Goal: Task Accomplishment & Management: Complete application form

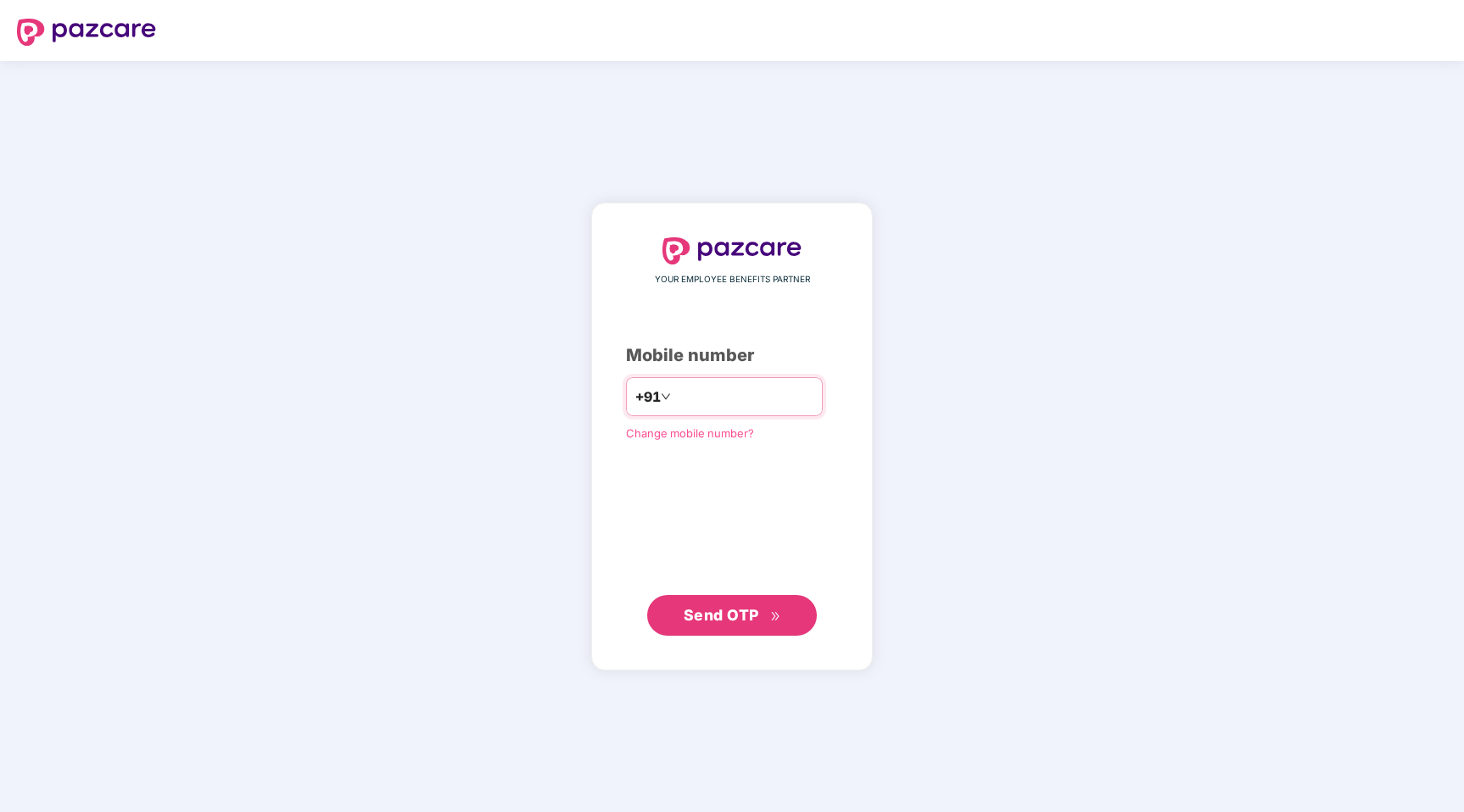
click at [712, 402] on input "number" at bounding box center [744, 396] width 139 height 27
type input "**********"
click at [709, 623] on span "Send OTP" at bounding box center [721, 615] width 76 height 18
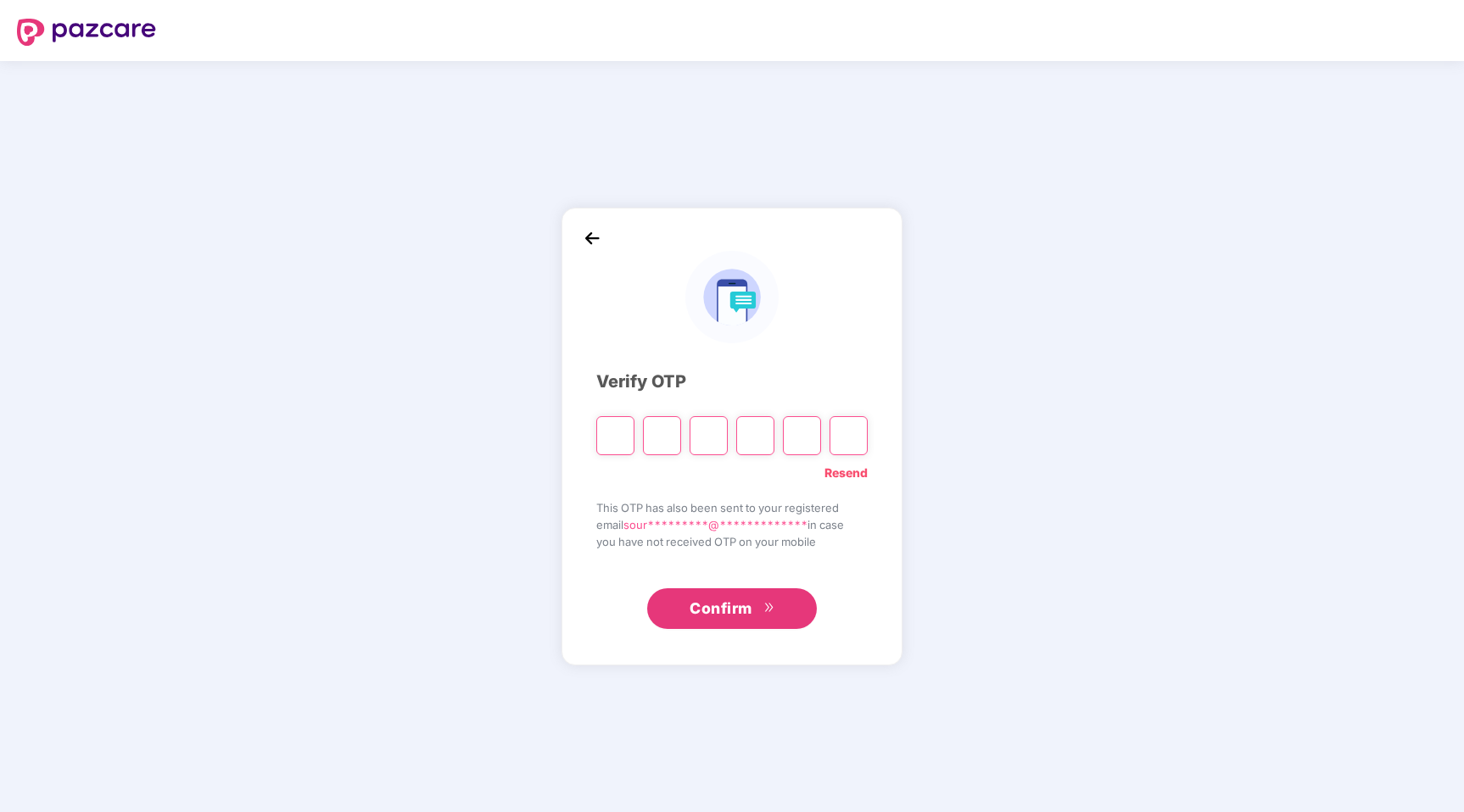
type input "*"
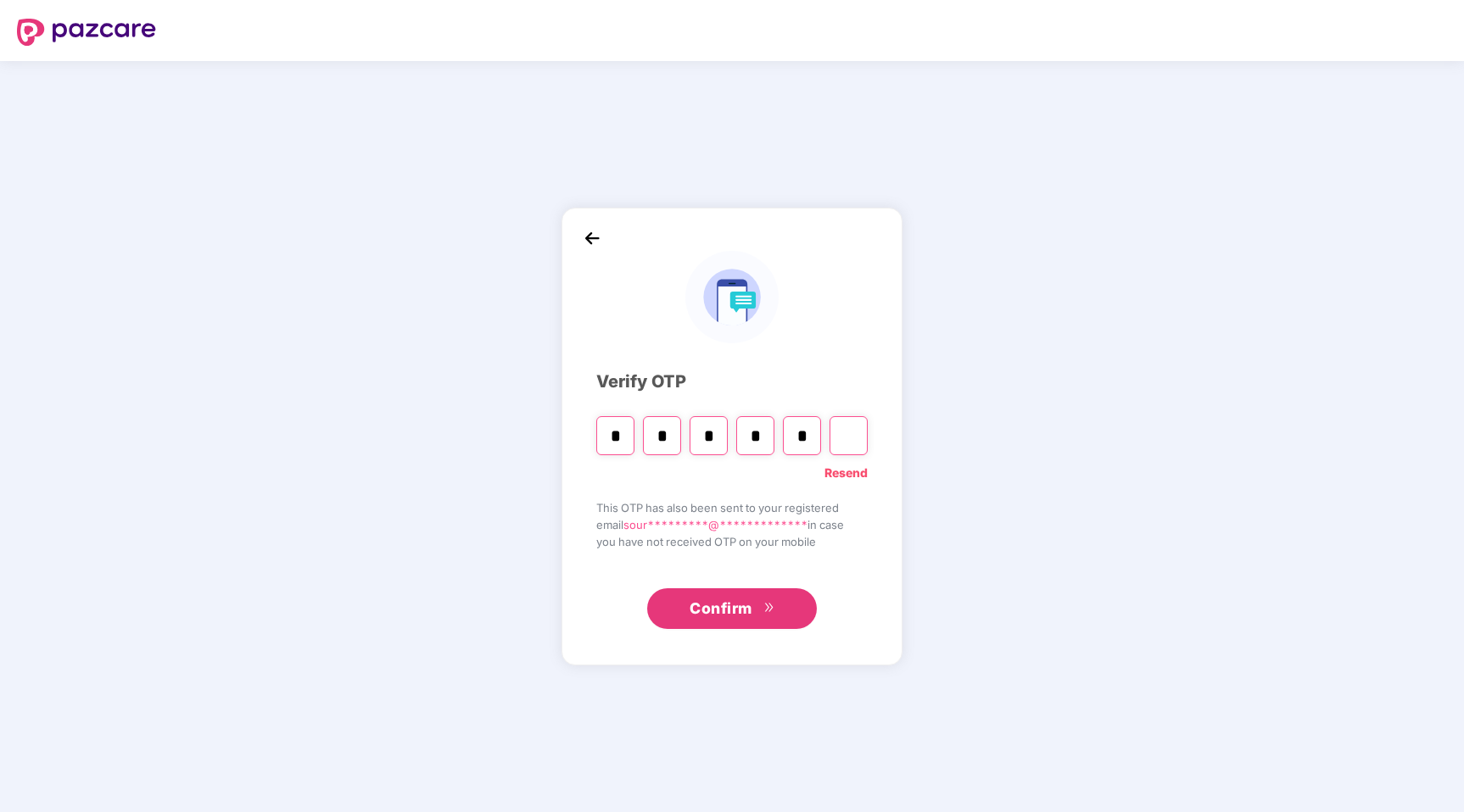
type input "*"
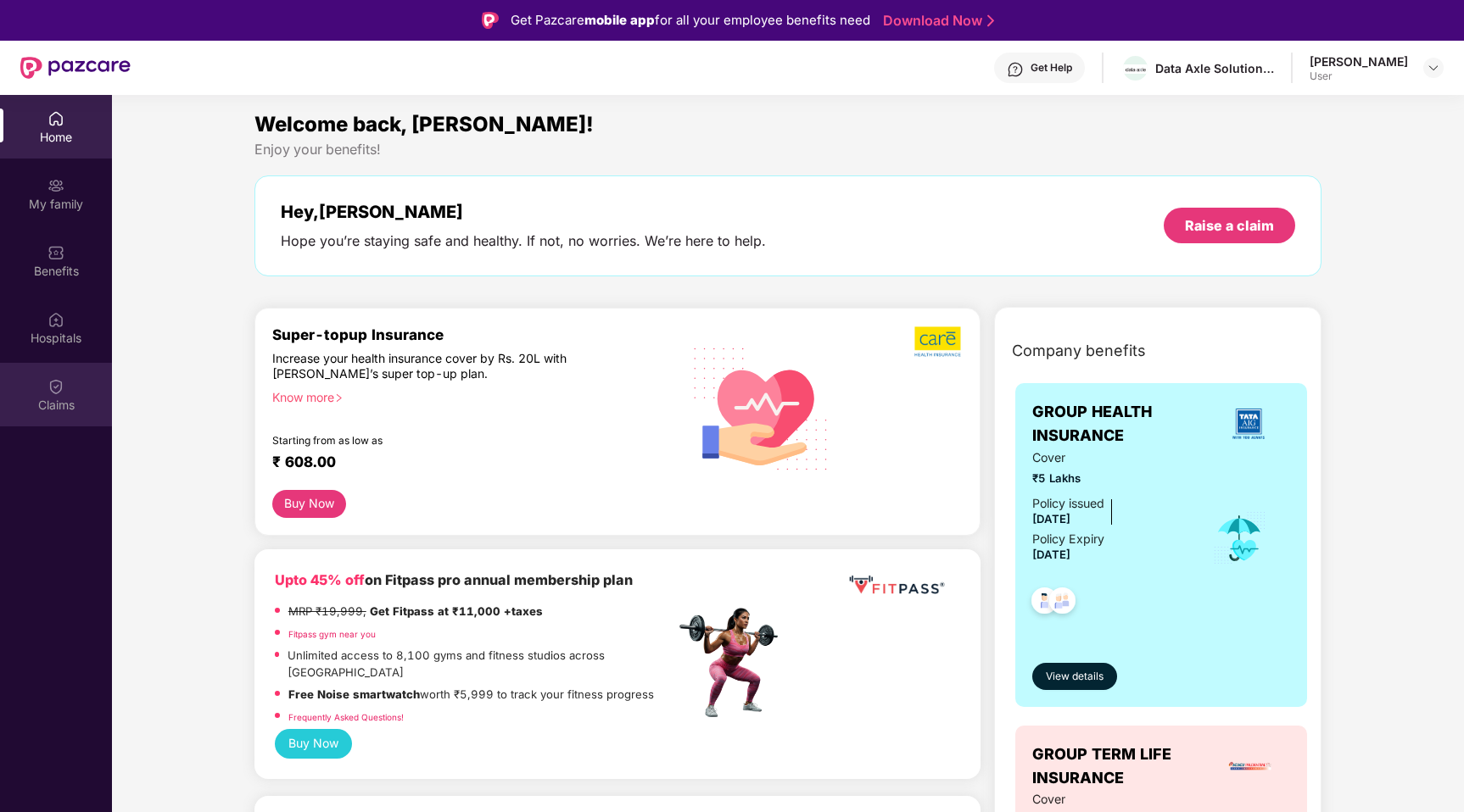
click at [58, 390] on img at bounding box center [56, 386] width 17 height 17
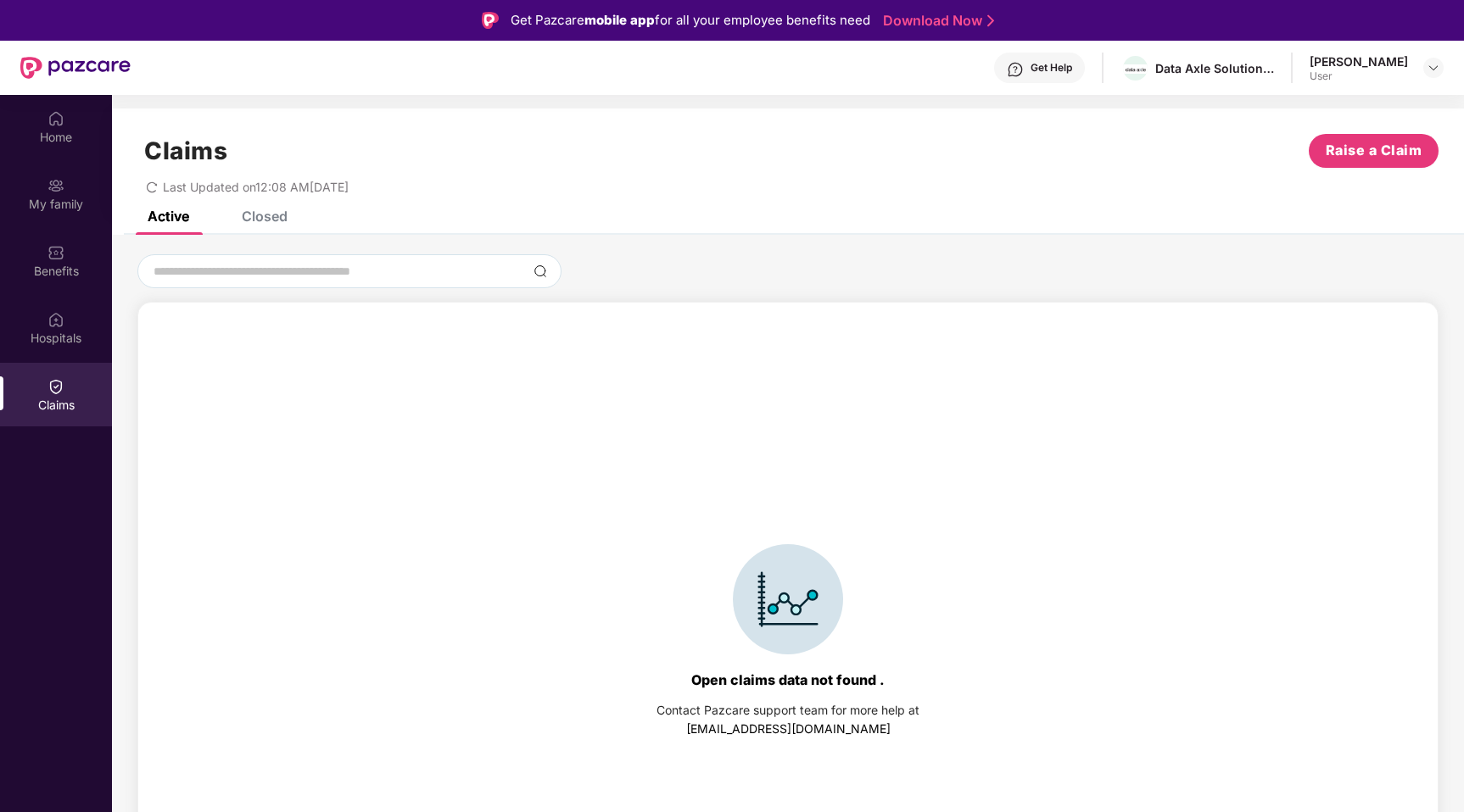
click at [273, 221] on div "Closed" at bounding box center [264, 216] width 46 height 17
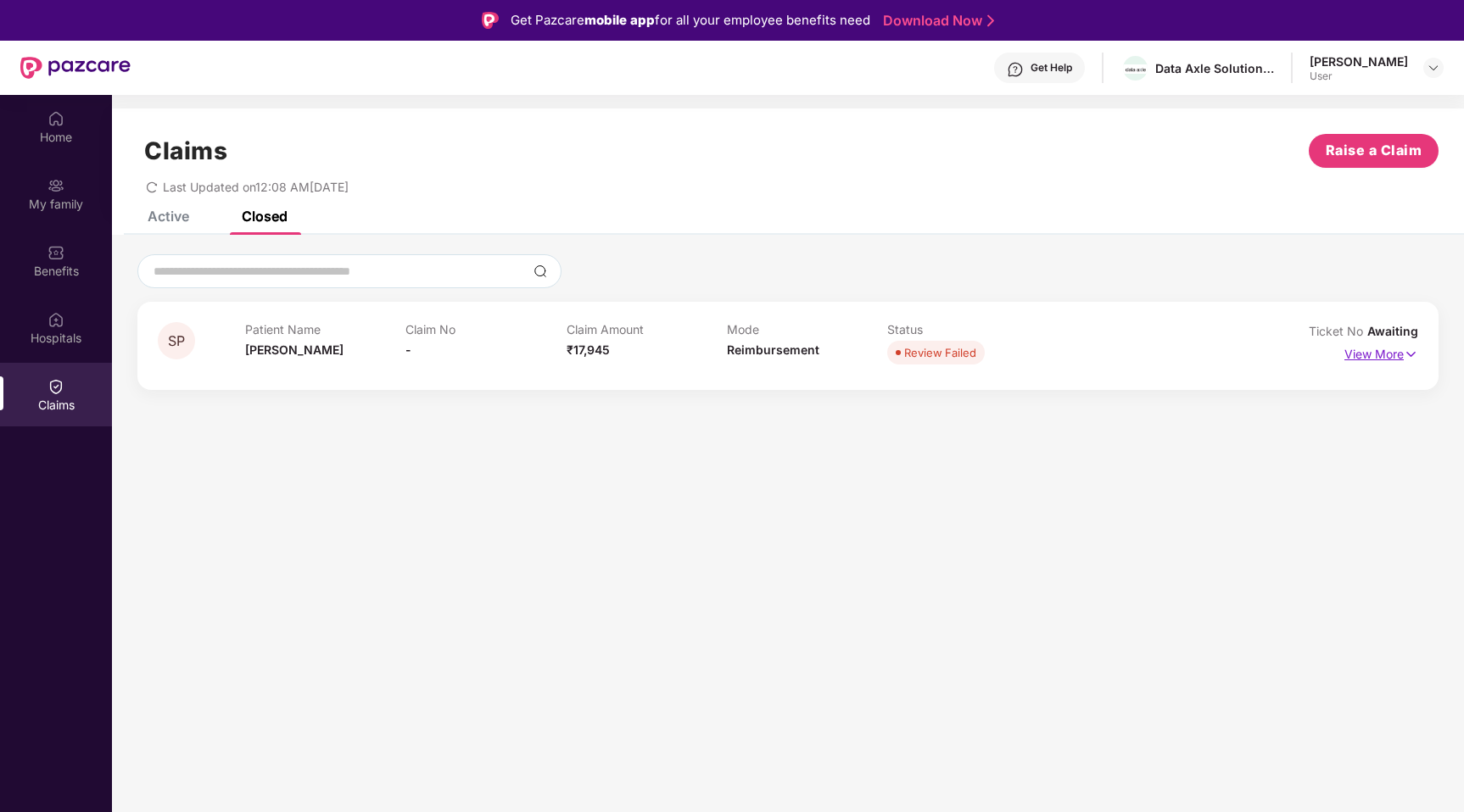
click at [1363, 353] on p "View More" at bounding box center [1381, 352] width 74 height 23
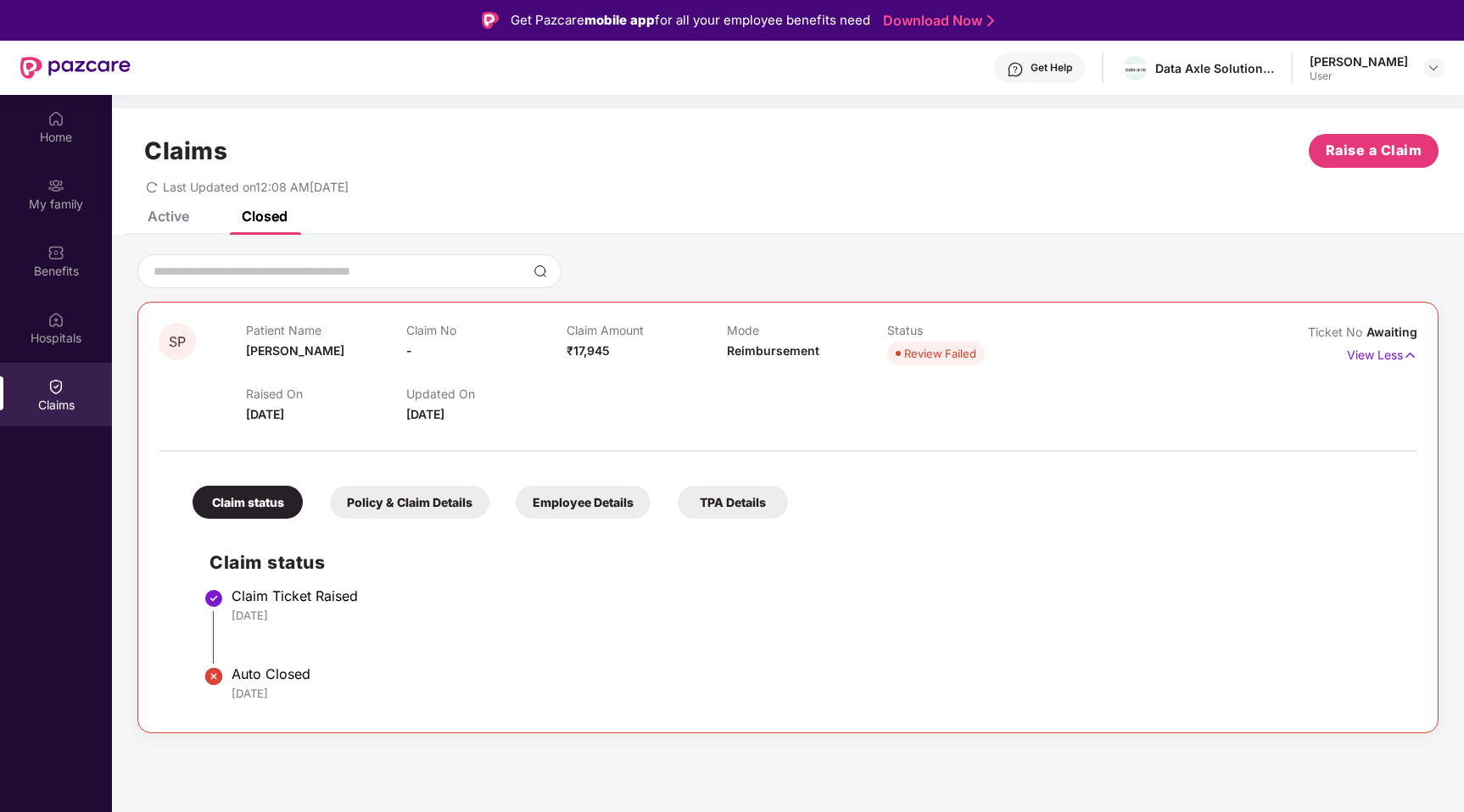
click at [438, 498] on div "Policy & Claim Details" at bounding box center [410, 502] width 160 height 33
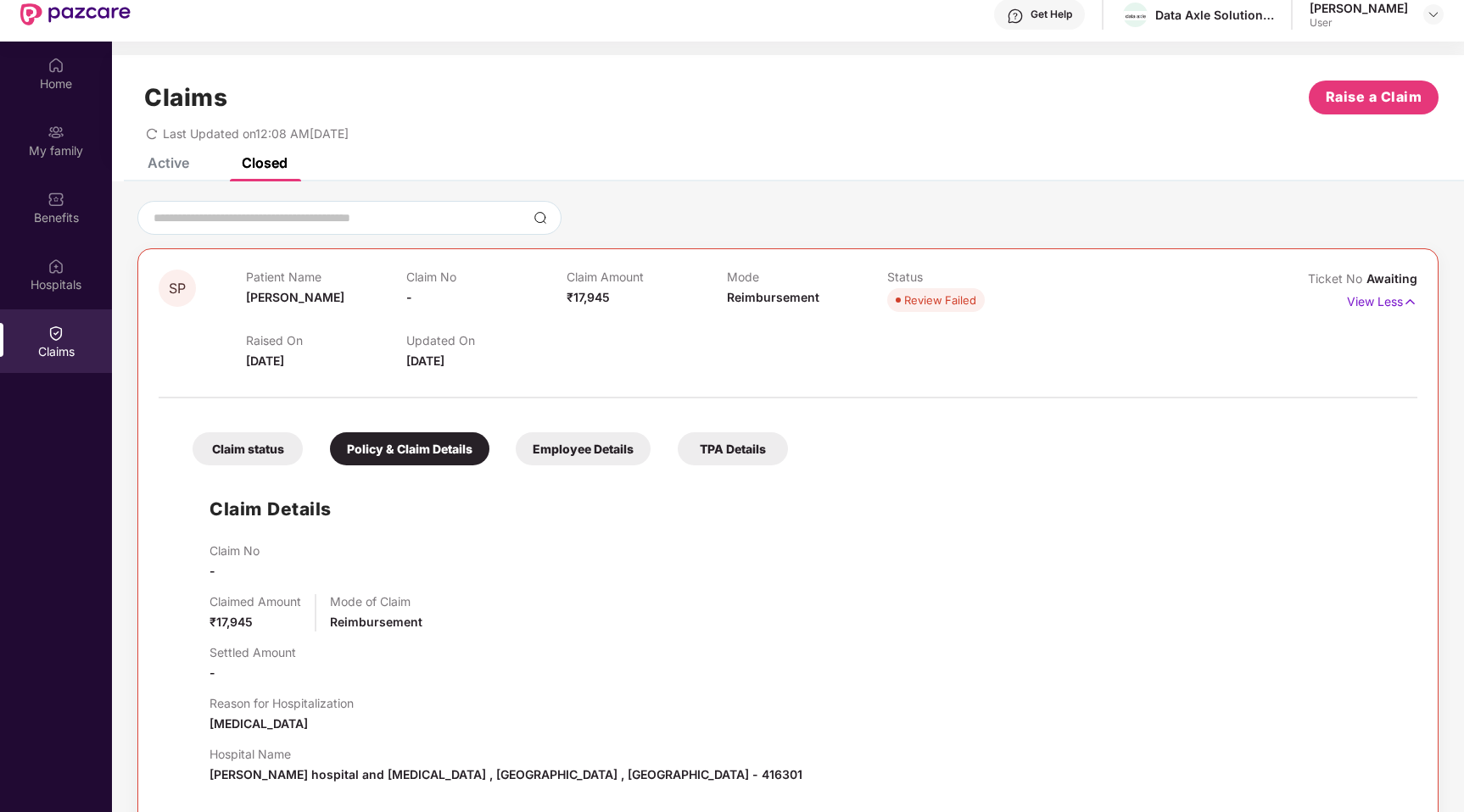
scroll to position [53, 0]
click at [566, 447] on div "Employee Details" at bounding box center [583, 450] width 135 height 33
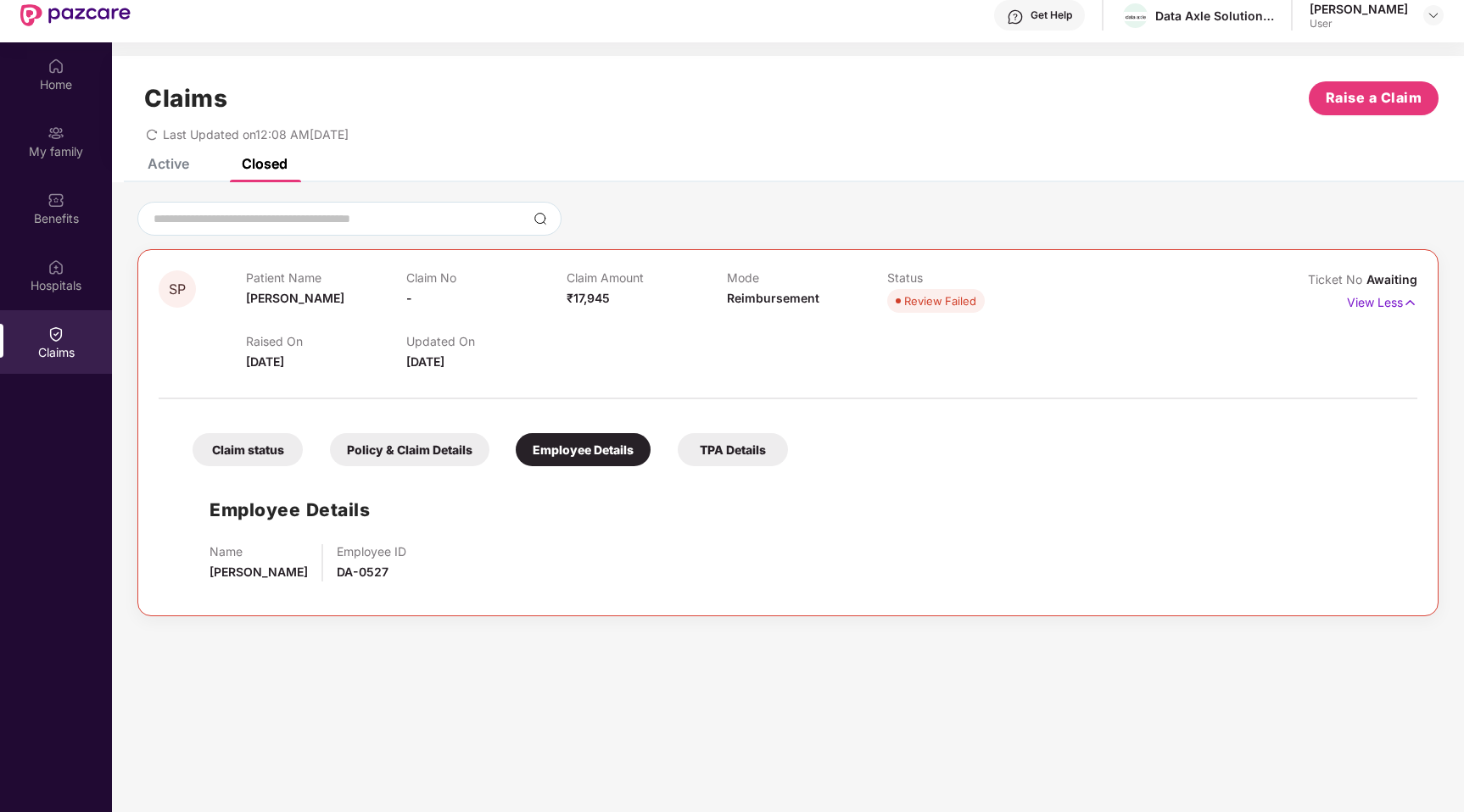
click at [733, 446] on div "TPA Details" at bounding box center [732, 450] width 110 height 33
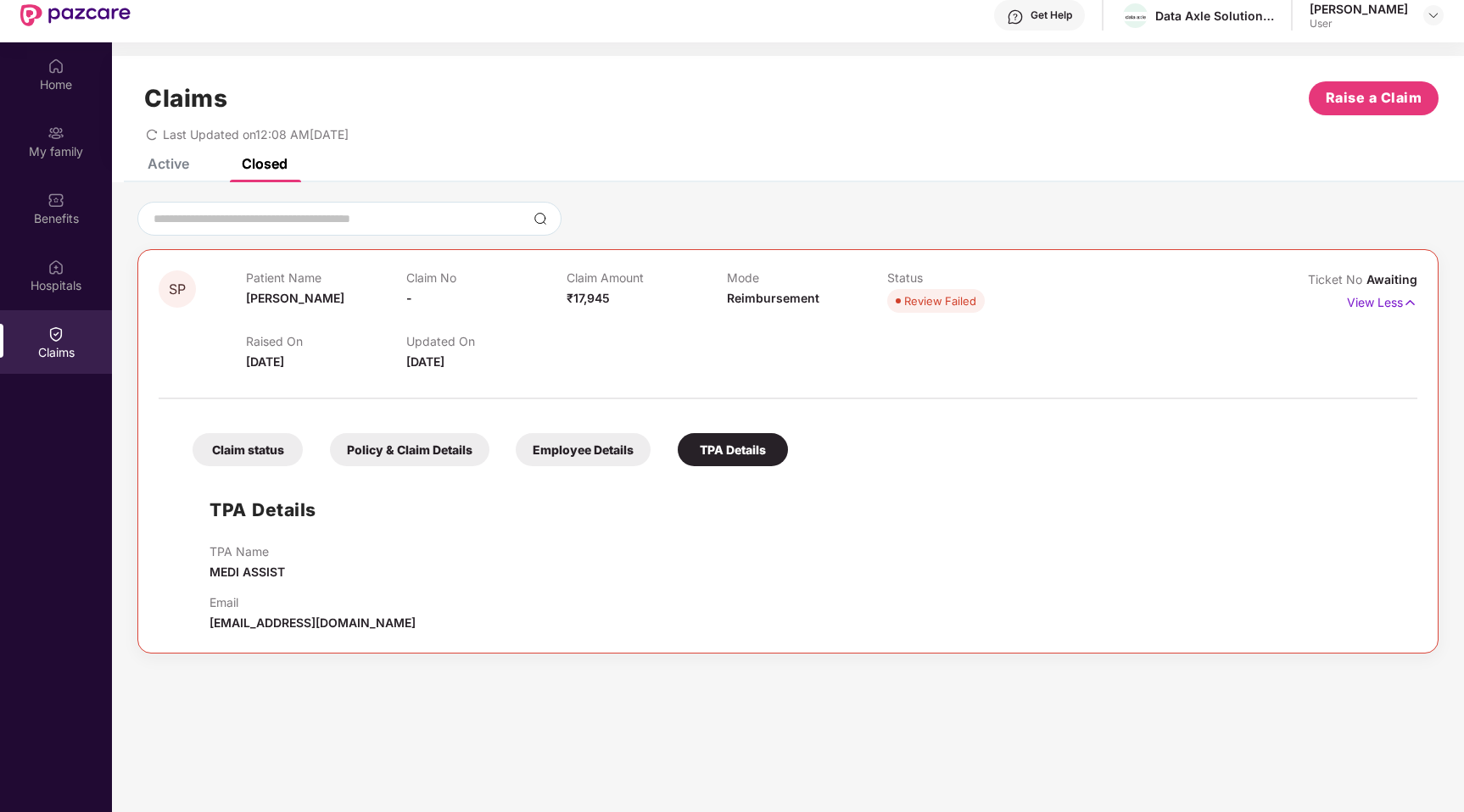
click at [268, 448] on div "Claim status" at bounding box center [248, 450] width 110 height 33
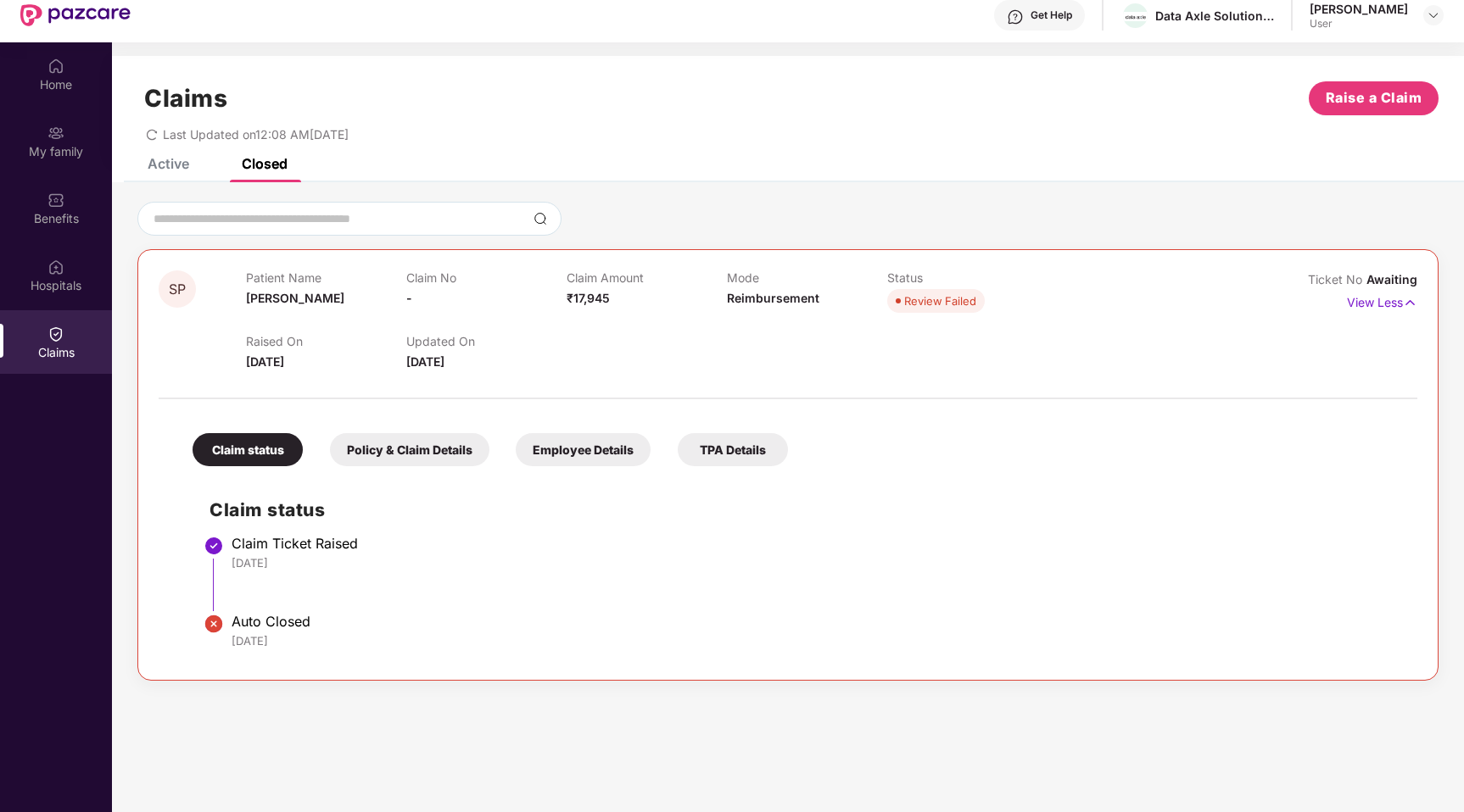
click at [178, 165] on div "Active" at bounding box center [169, 164] width 42 height 17
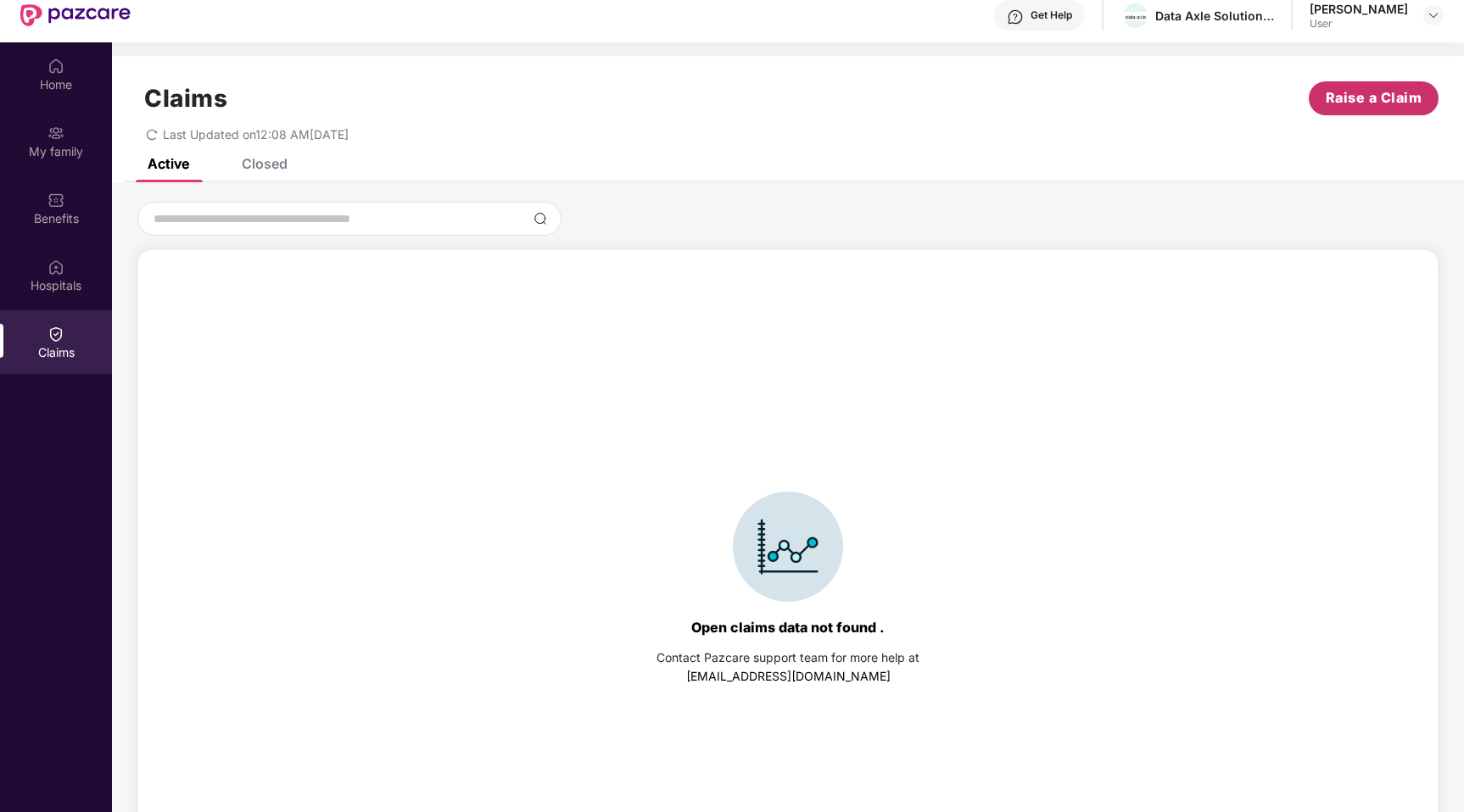
click at [1382, 102] on span "Raise a Claim" at bounding box center [1374, 98] width 96 height 21
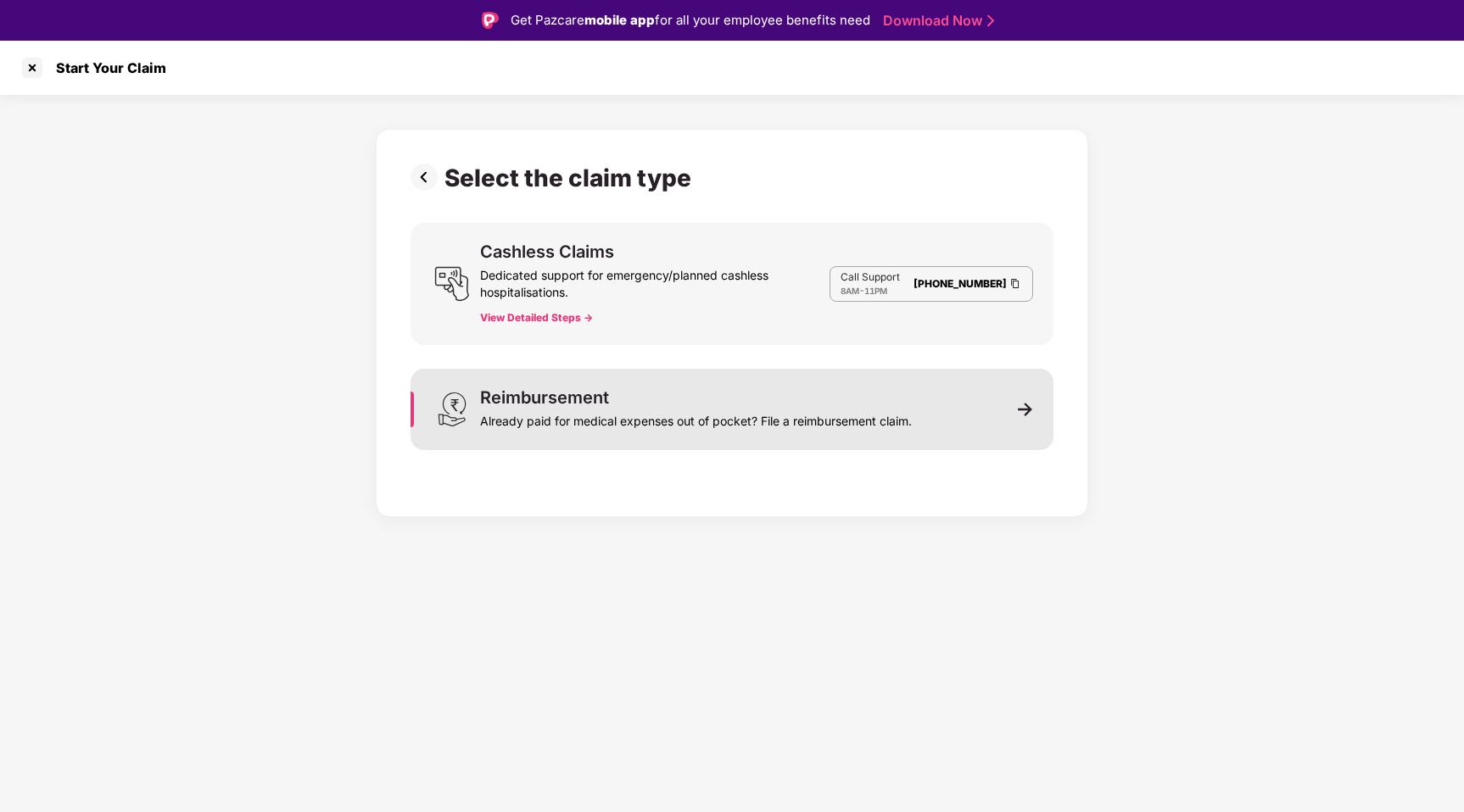
click at [1026, 412] on img at bounding box center [1025, 410] width 16 height 16
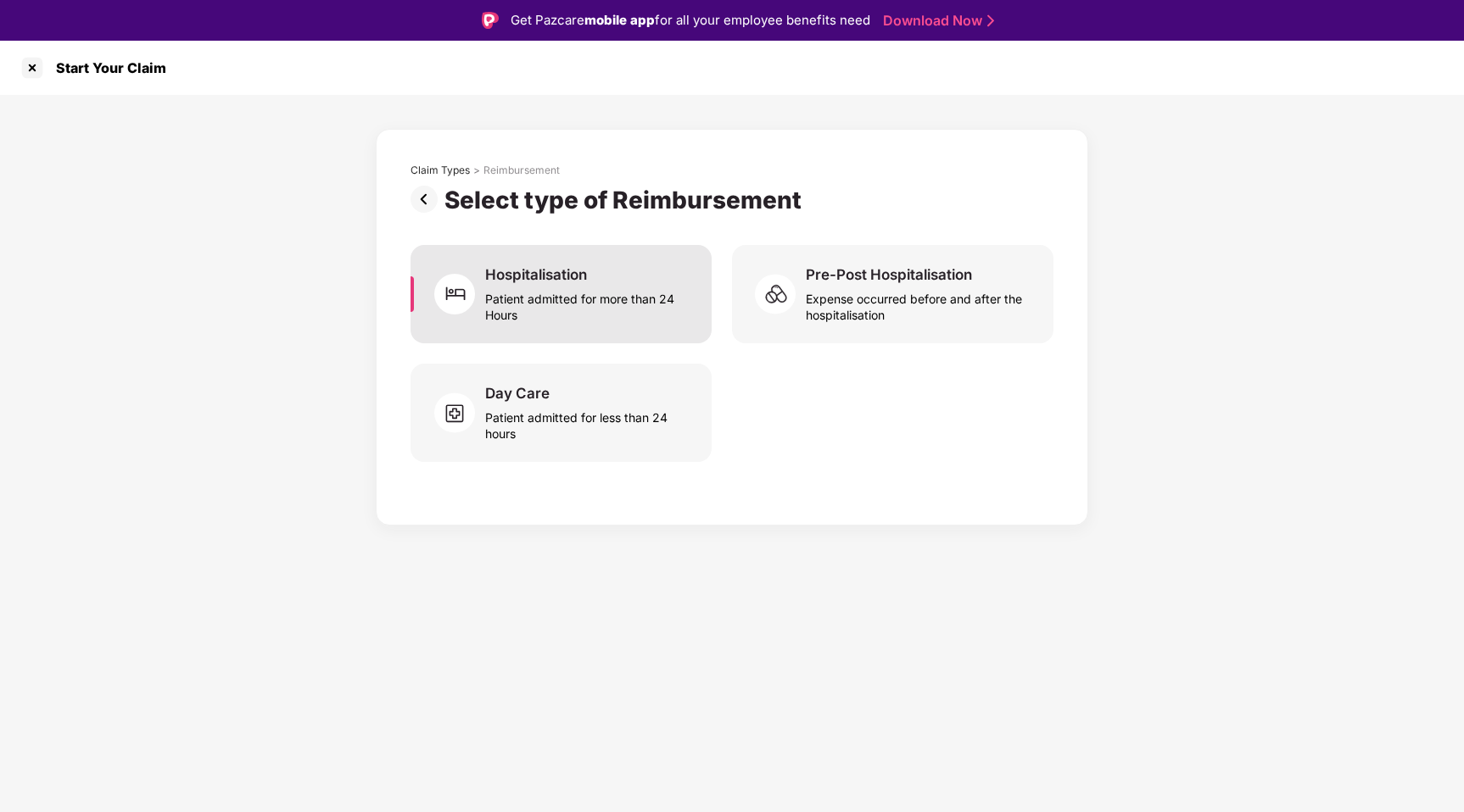
click at [619, 299] on div "Patient admitted for more than 24 Hours" at bounding box center [587, 303] width 206 height 39
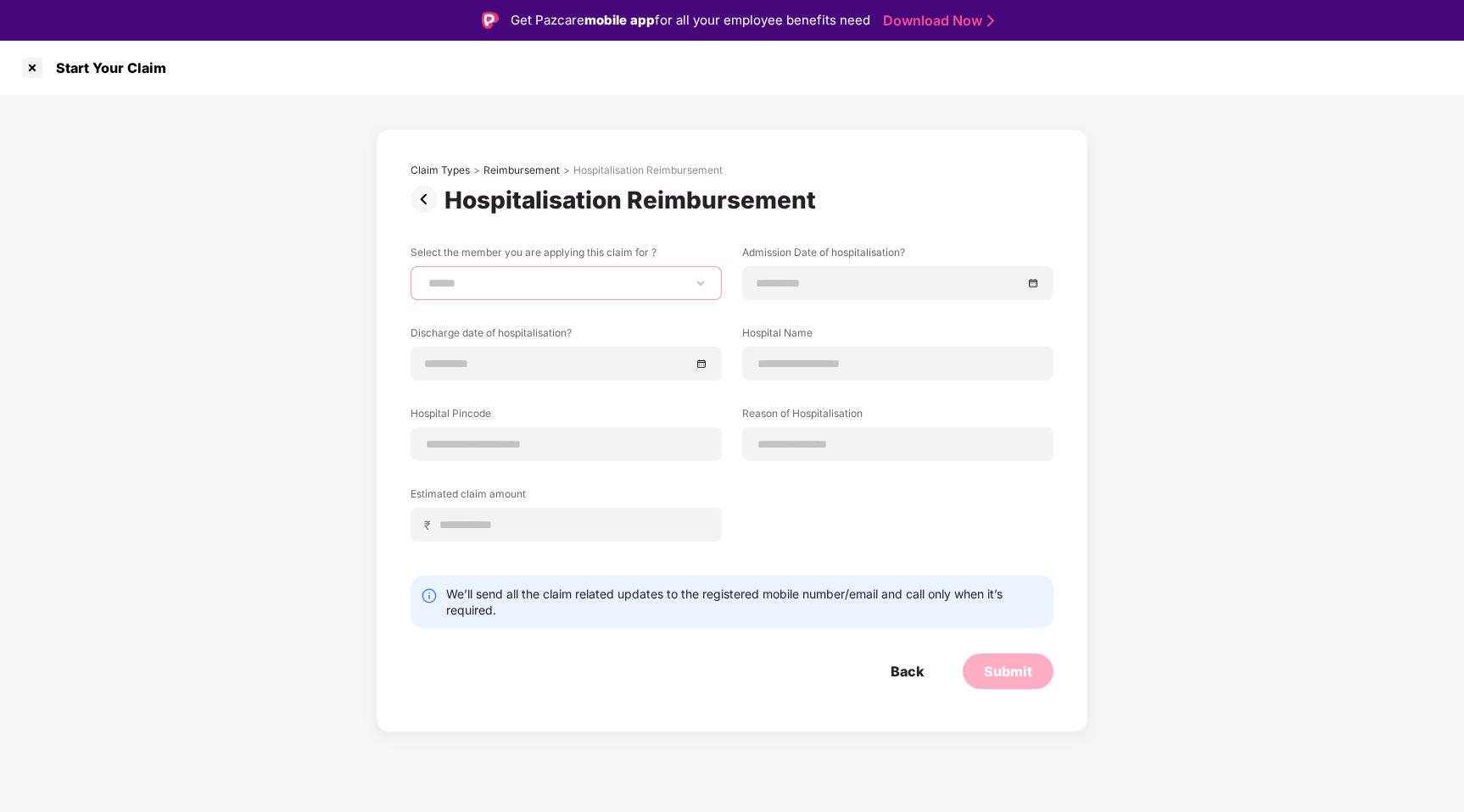
click at [701, 281] on select "**********" at bounding box center [566, 283] width 282 height 14
click at [425, 276] on select "**********" at bounding box center [566, 283] width 282 height 14
click at [678, 287] on select "**********" at bounding box center [566, 283] width 282 height 14
select select "**********"
click at [425, 276] on select "**********" at bounding box center [566, 283] width 282 height 14
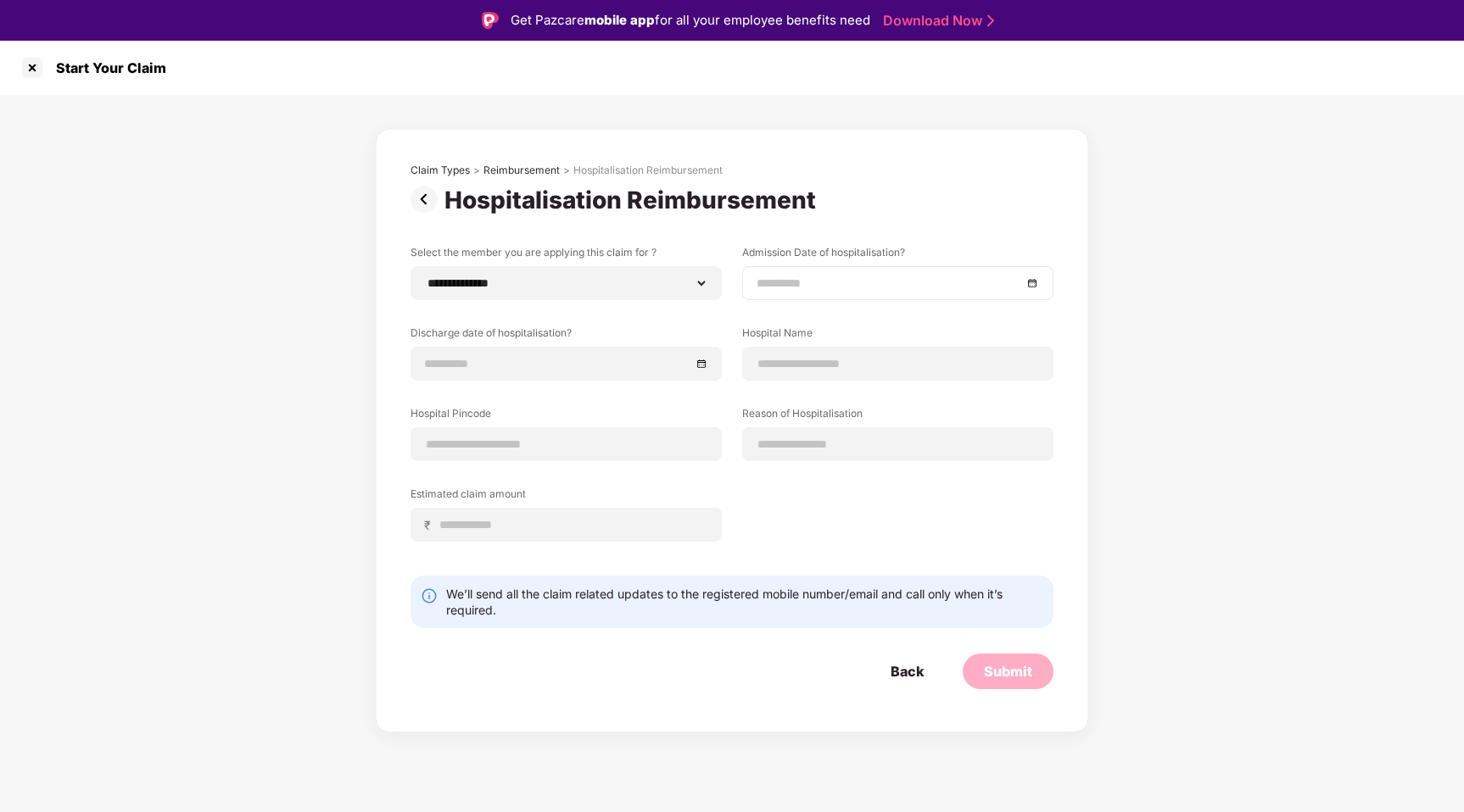
click at [790, 281] on input at bounding box center [890, 282] width 266 height 18
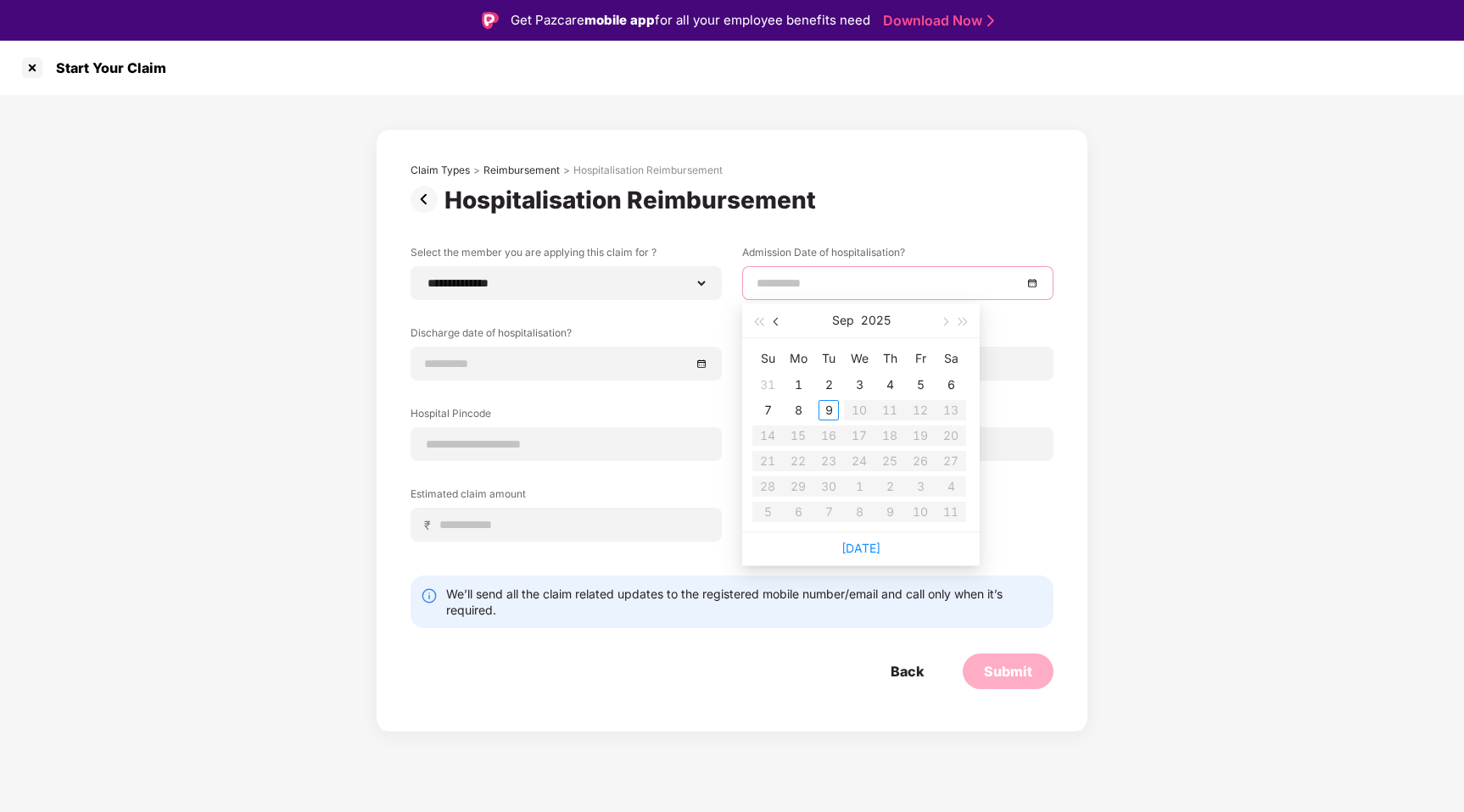
click at [772, 322] on button "button" at bounding box center [776, 320] width 18 height 34
type input "**********"
click at [803, 486] on div "25" at bounding box center [798, 486] width 20 height 20
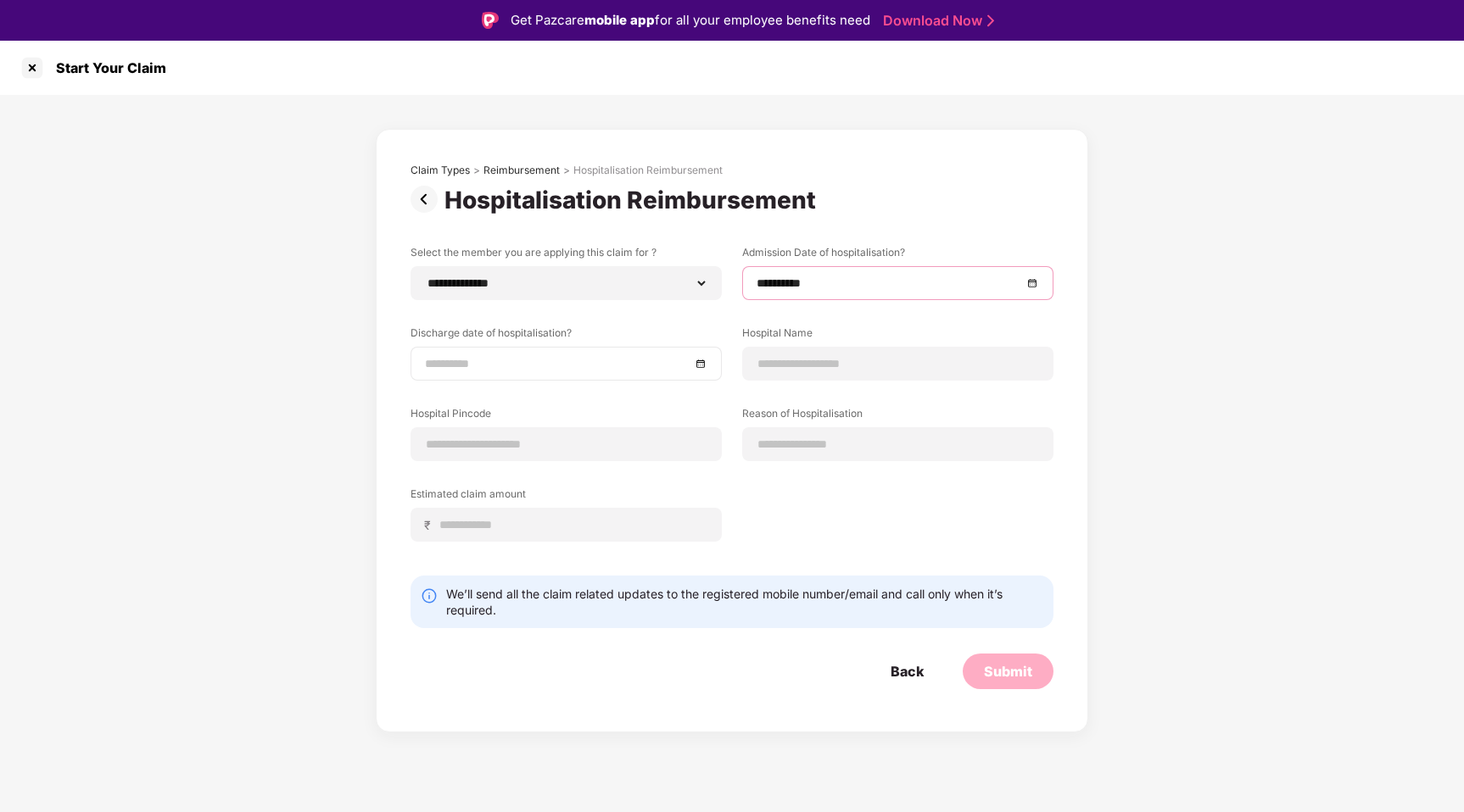
click at [649, 364] on input at bounding box center [558, 363] width 266 height 18
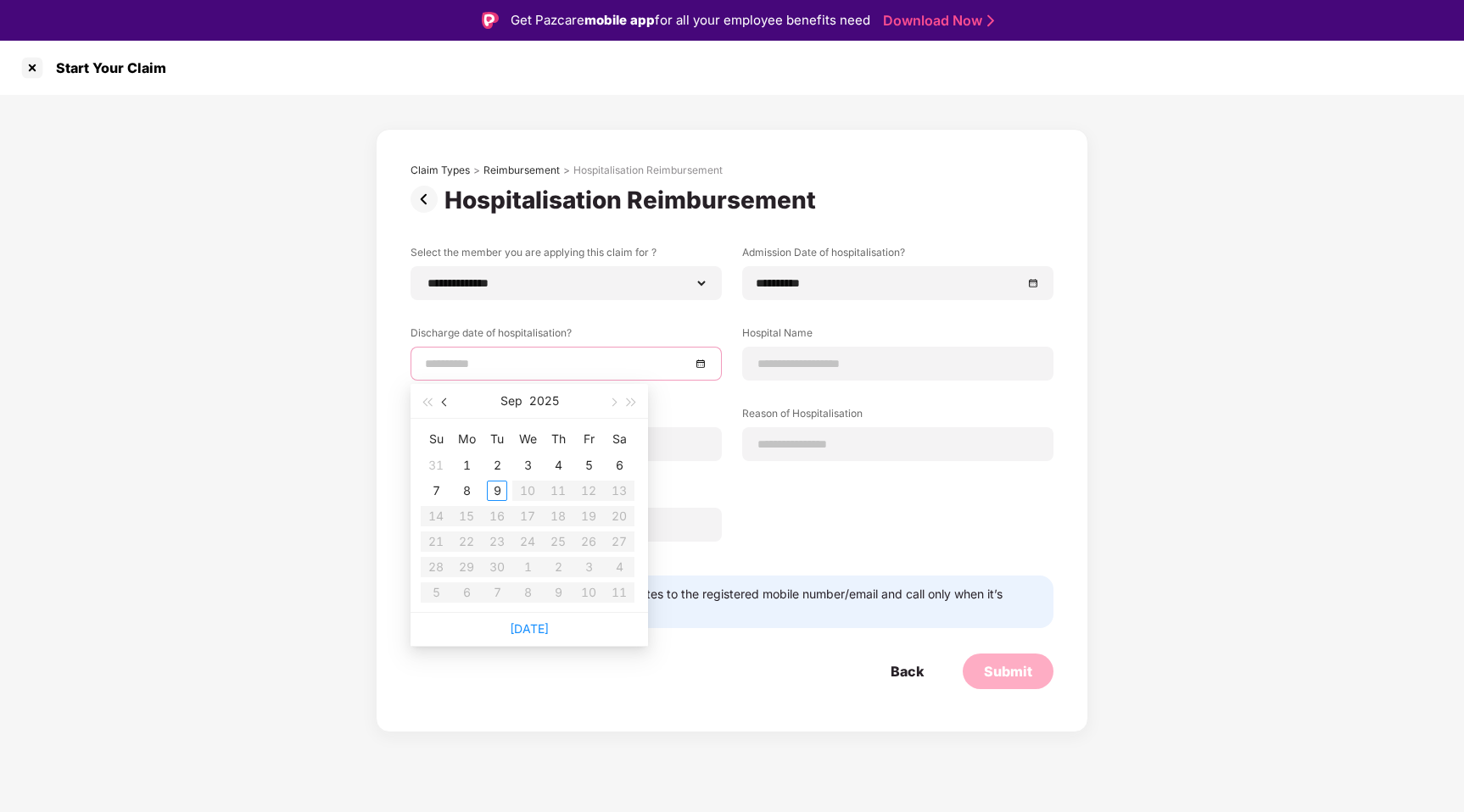
click at [443, 401] on span "button" at bounding box center [447, 403] width 9 height 9
type input "**********"
click at [525, 564] on div "27" at bounding box center [527, 566] width 20 height 20
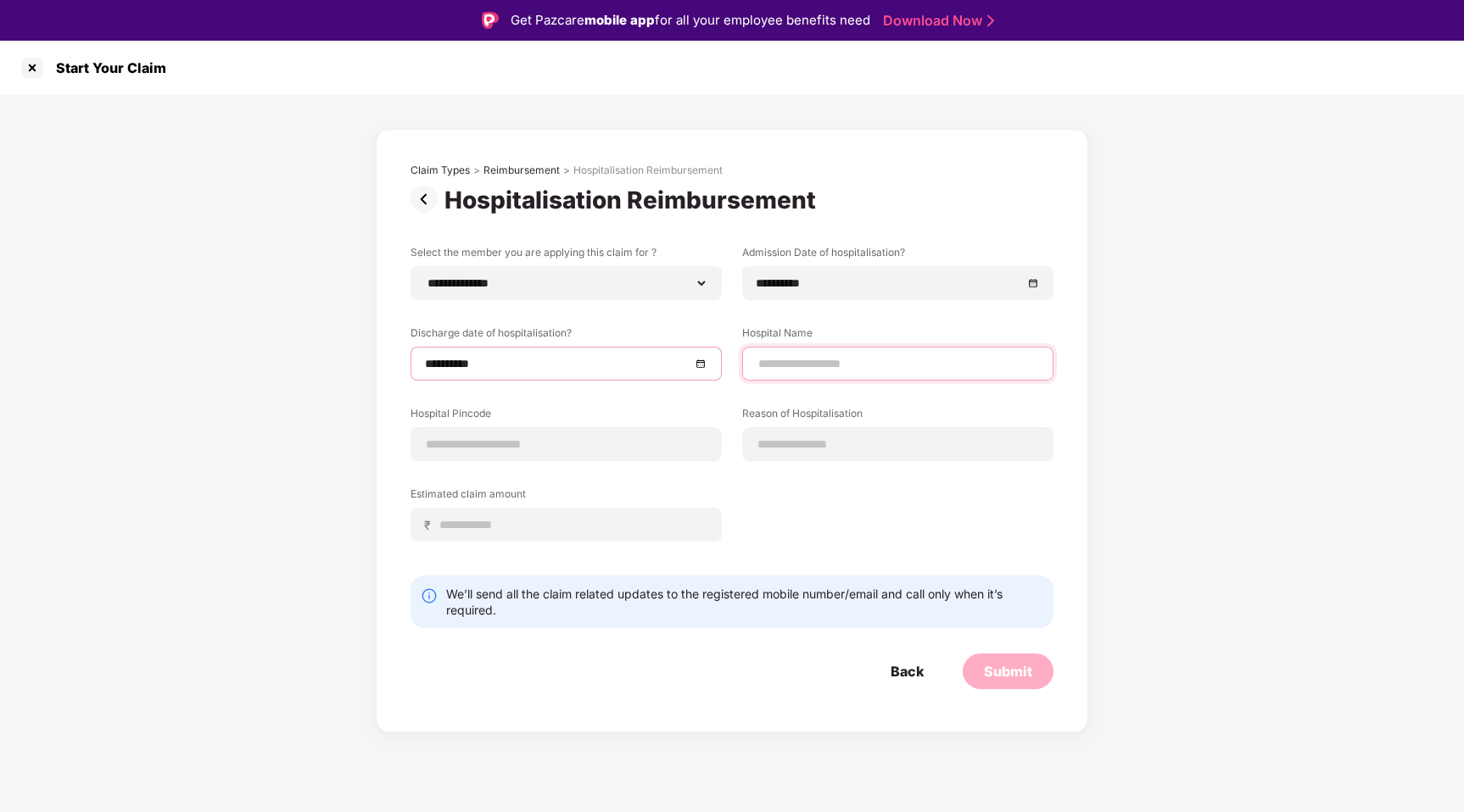
click at [868, 367] on input at bounding box center [898, 364] width 282 height 18
type input "*"
type input "**********"
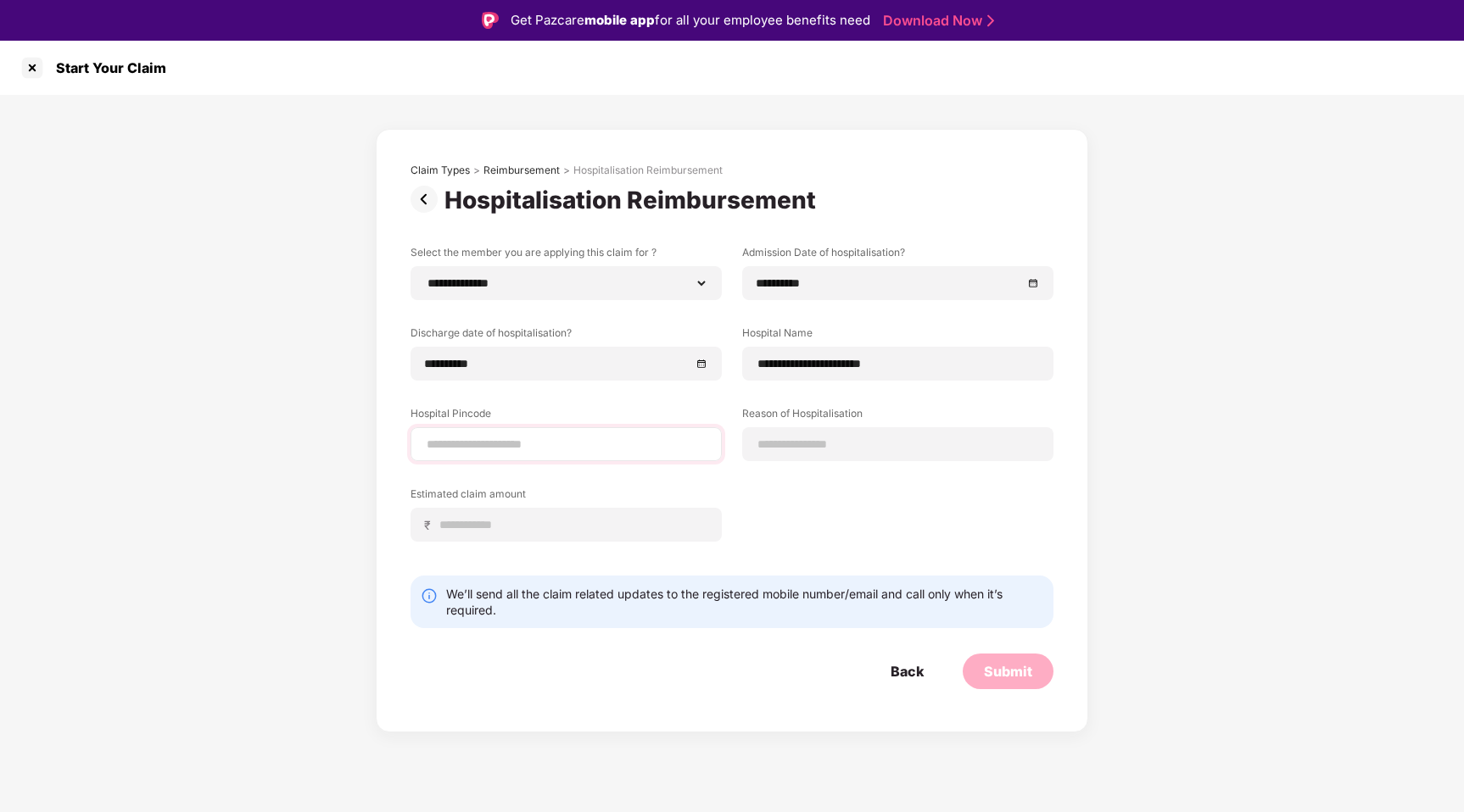
click at [639, 432] on div at bounding box center [566, 444] width 311 height 34
click at [629, 444] on input at bounding box center [566, 445] width 282 height 18
type input "******"
select select "******"
select select "**********"
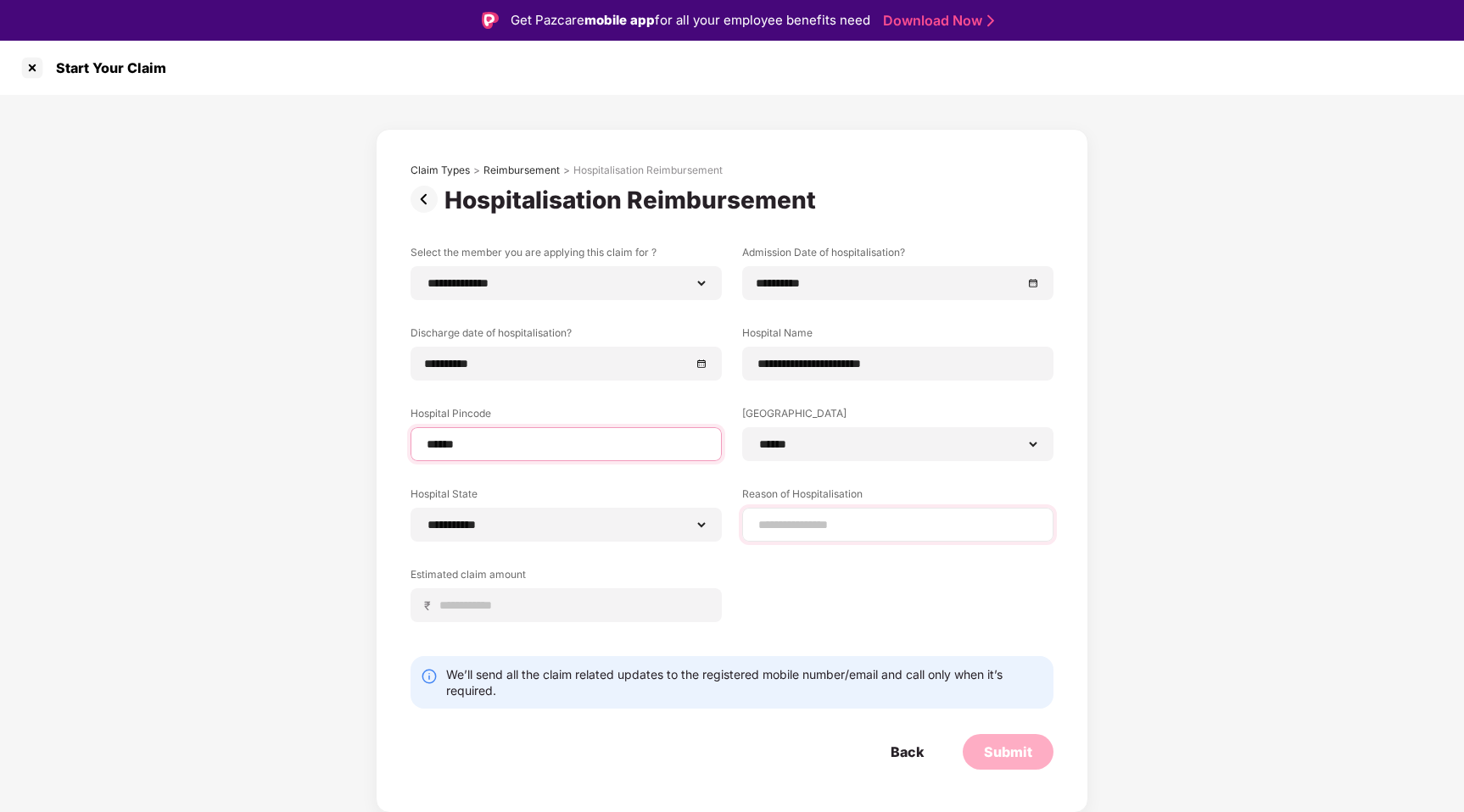
type input "******"
click at [839, 526] on input at bounding box center [898, 525] width 282 height 18
type input "******"
click at [602, 613] on input at bounding box center [573, 605] width 268 height 18
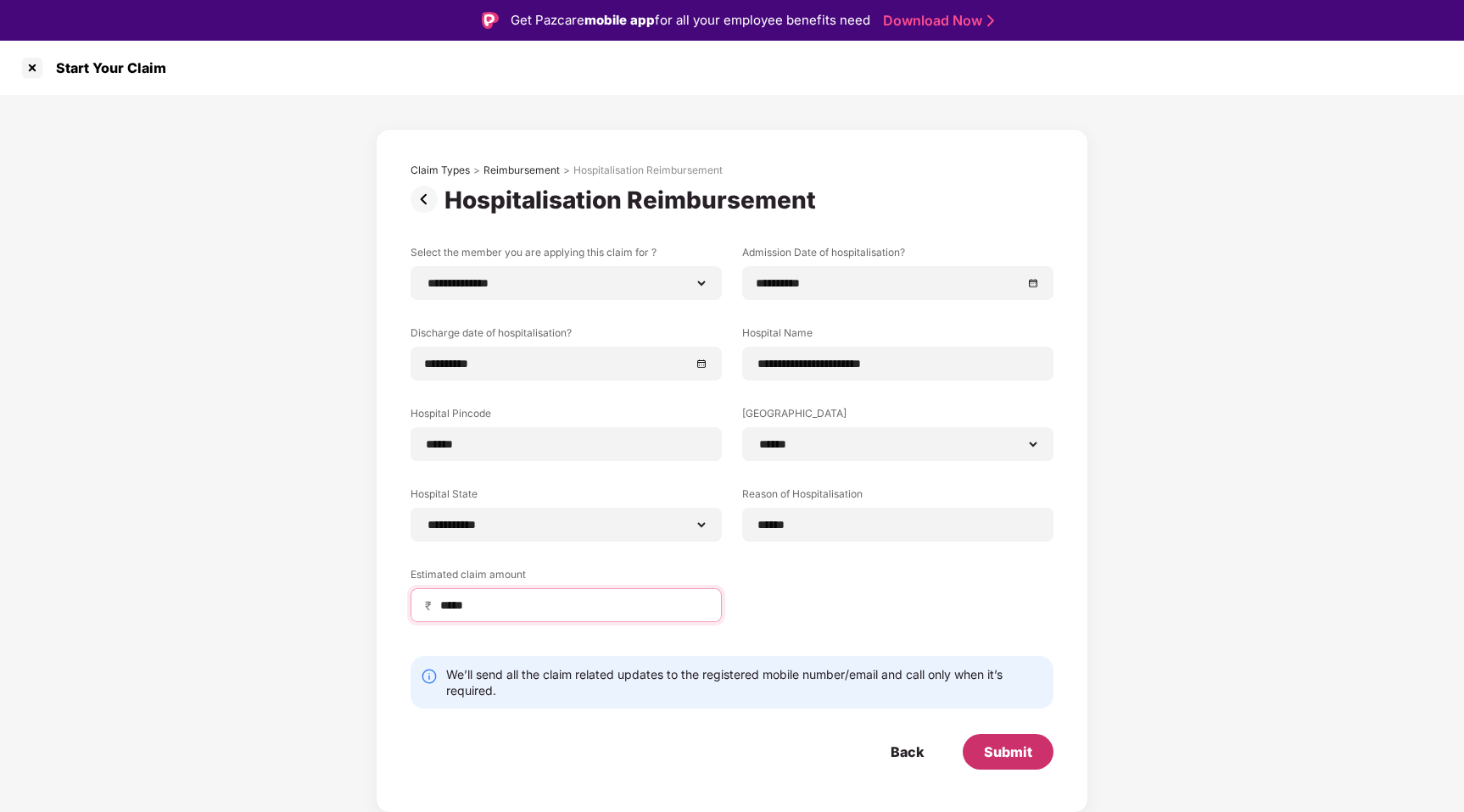
type input "*****"
click at [999, 744] on div "Submit" at bounding box center [1008, 751] width 49 height 18
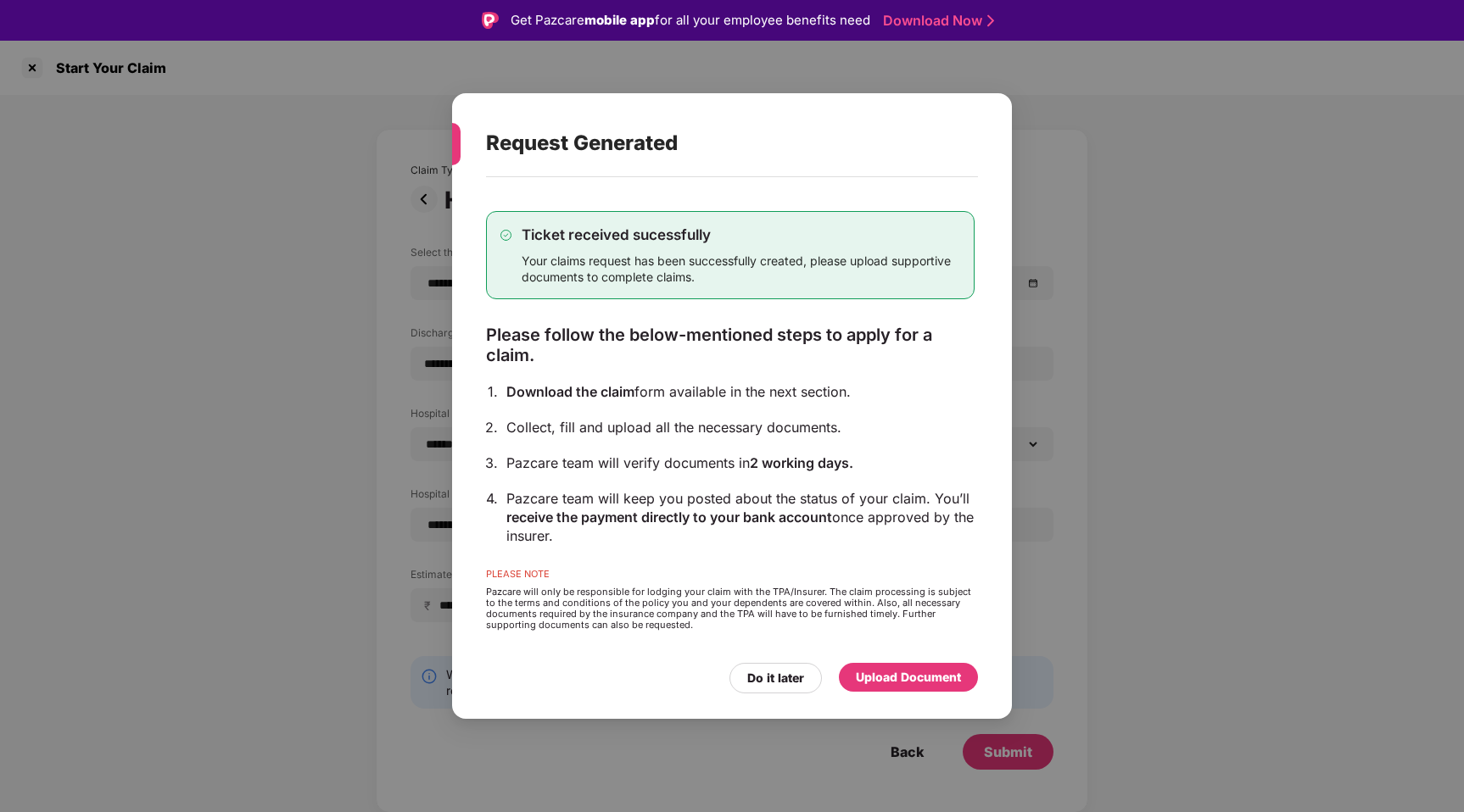
click at [912, 682] on div "Upload Document" at bounding box center [908, 677] width 105 height 18
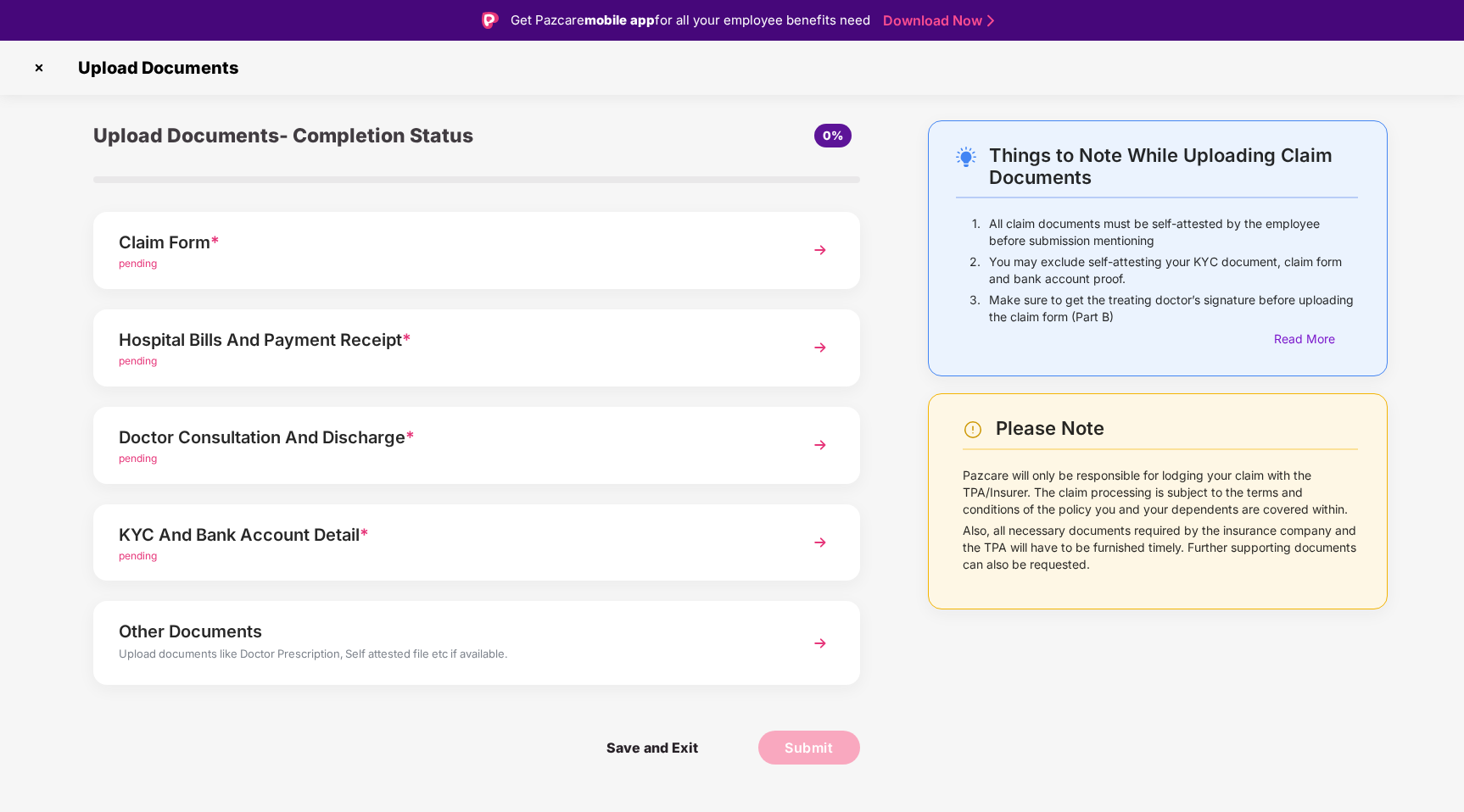
click at [824, 250] on img at bounding box center [819, 249] width 30 height 30
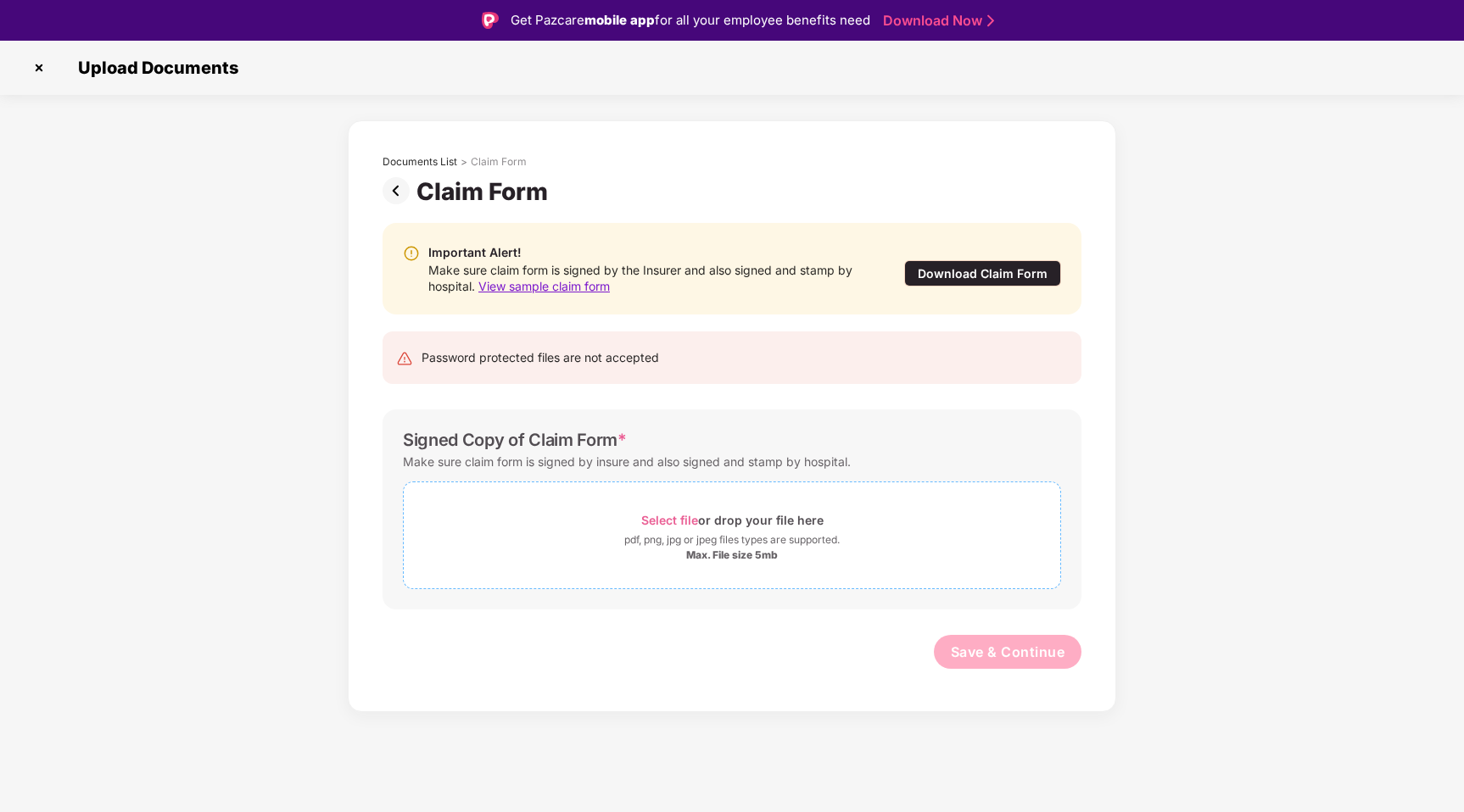
click at [684, 523] on span "Select file" at bounding box center [669, 520] width 56 height 15
click at [686, 518] on span "Select file" at bounding box center [669, 520] width 56 height 15
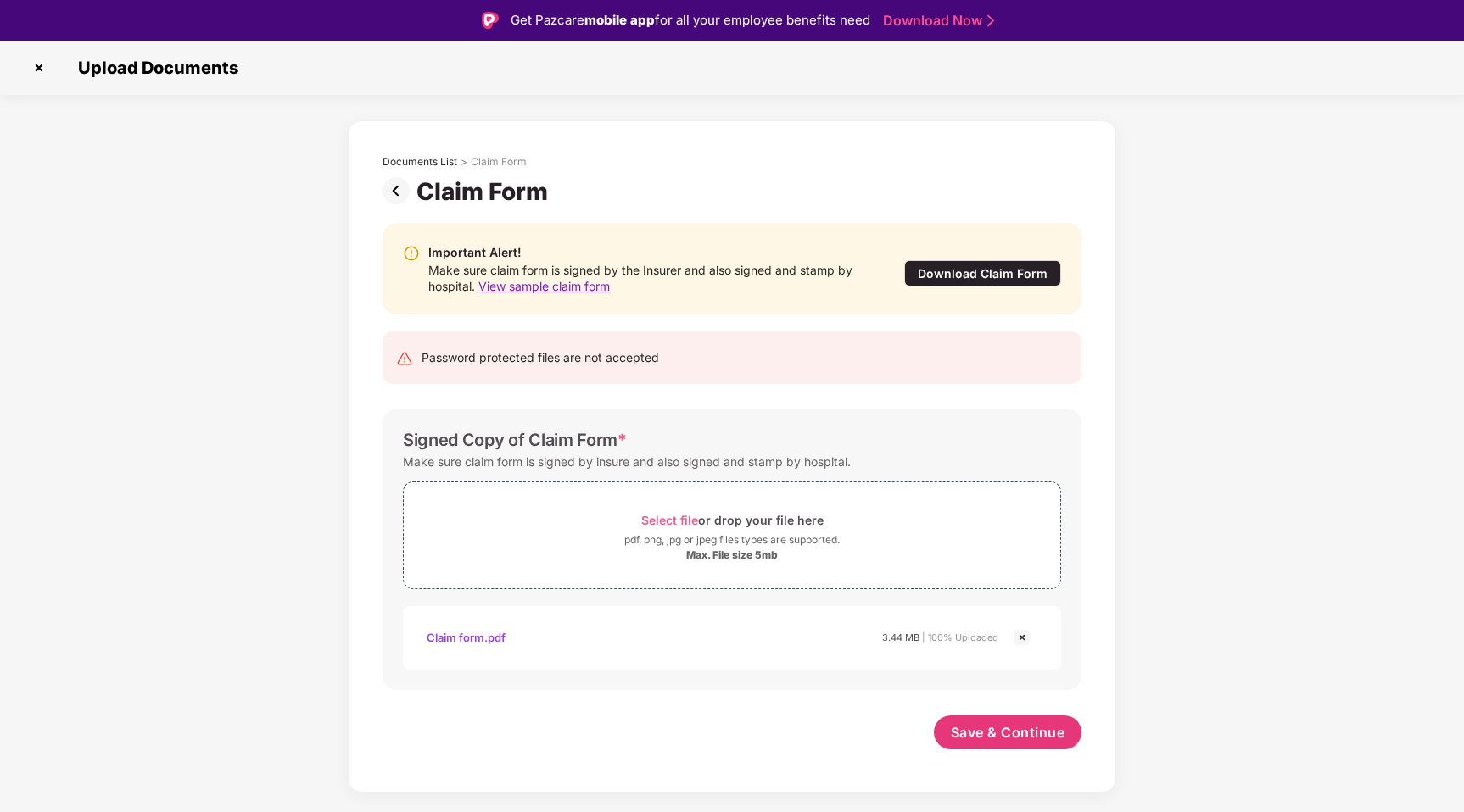
scroll to position [41, 0]
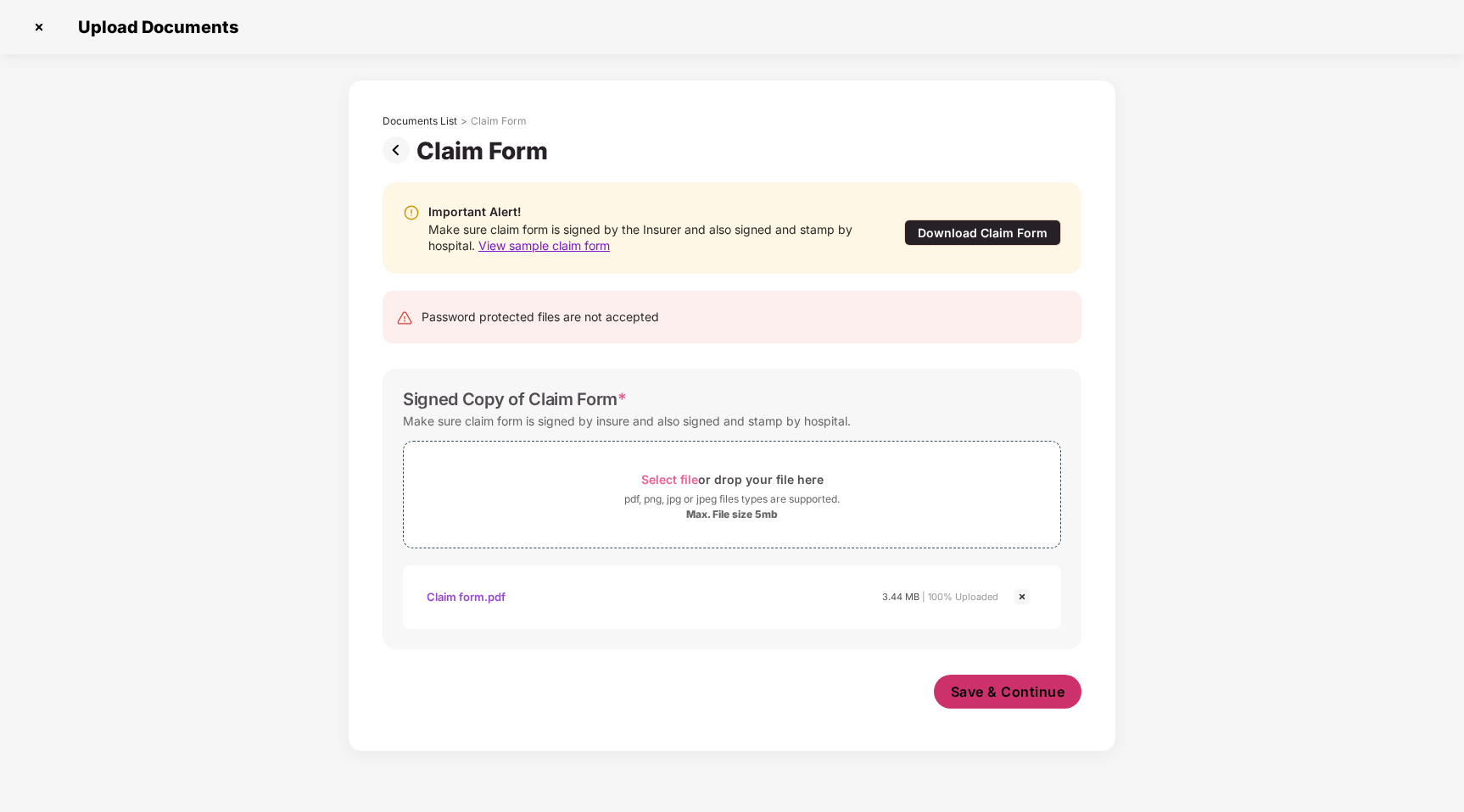
click at [996, 695] on span "Save & Continue" at bounding box center [1008, 691] width 115 height 18
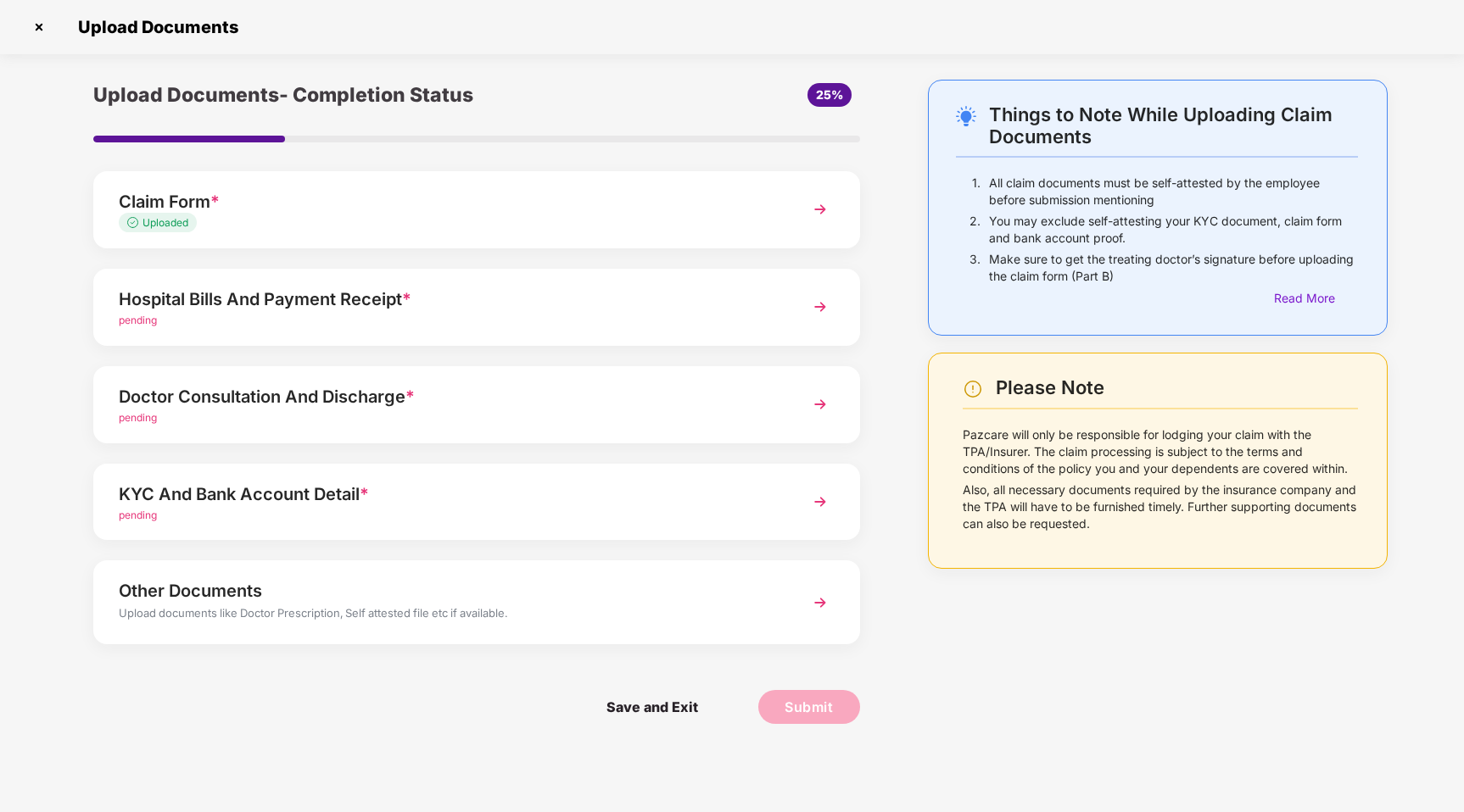
click at [822, 305] on img at bounding box center [819, 307] width 30 height 30
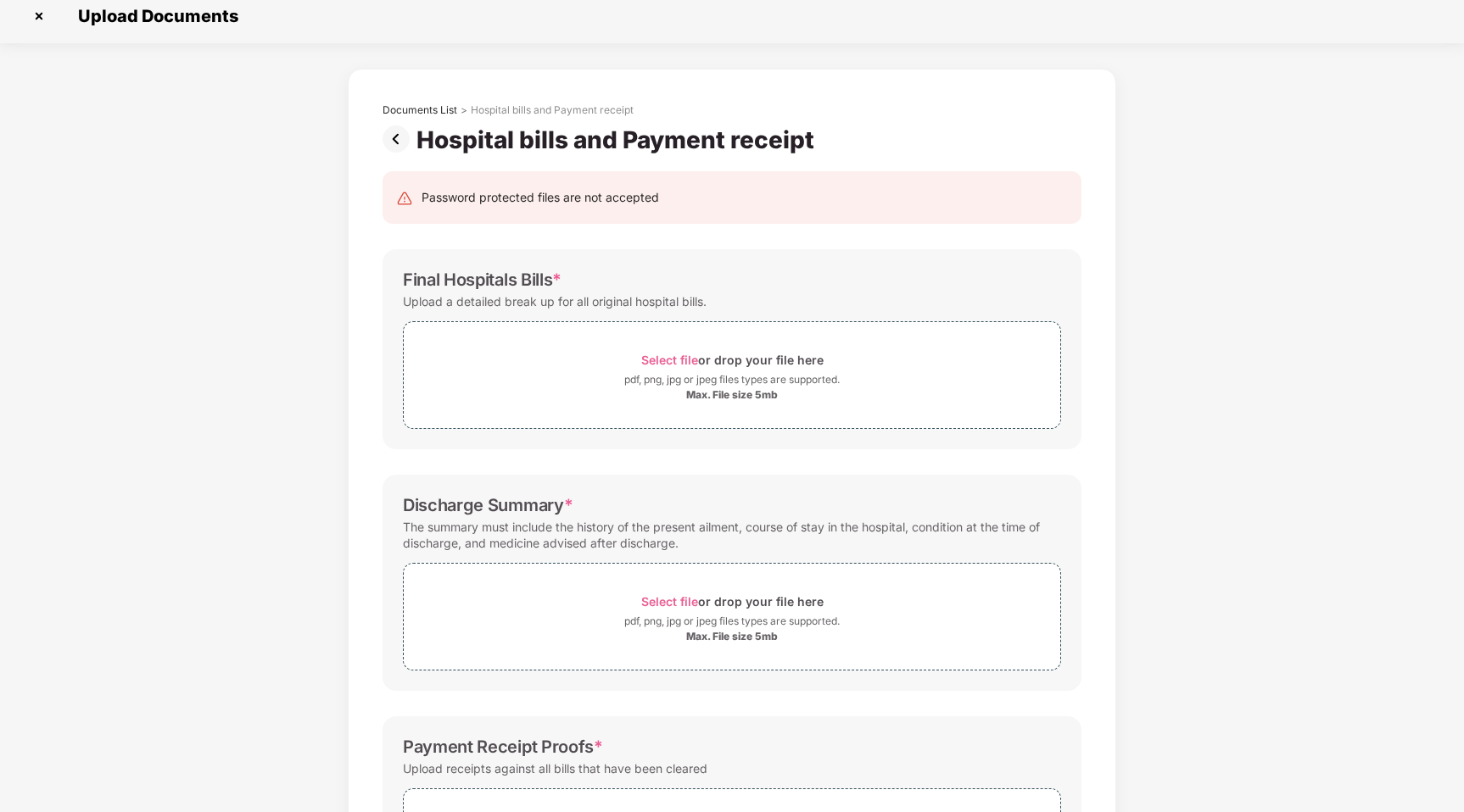
scroll to position [0, 0]
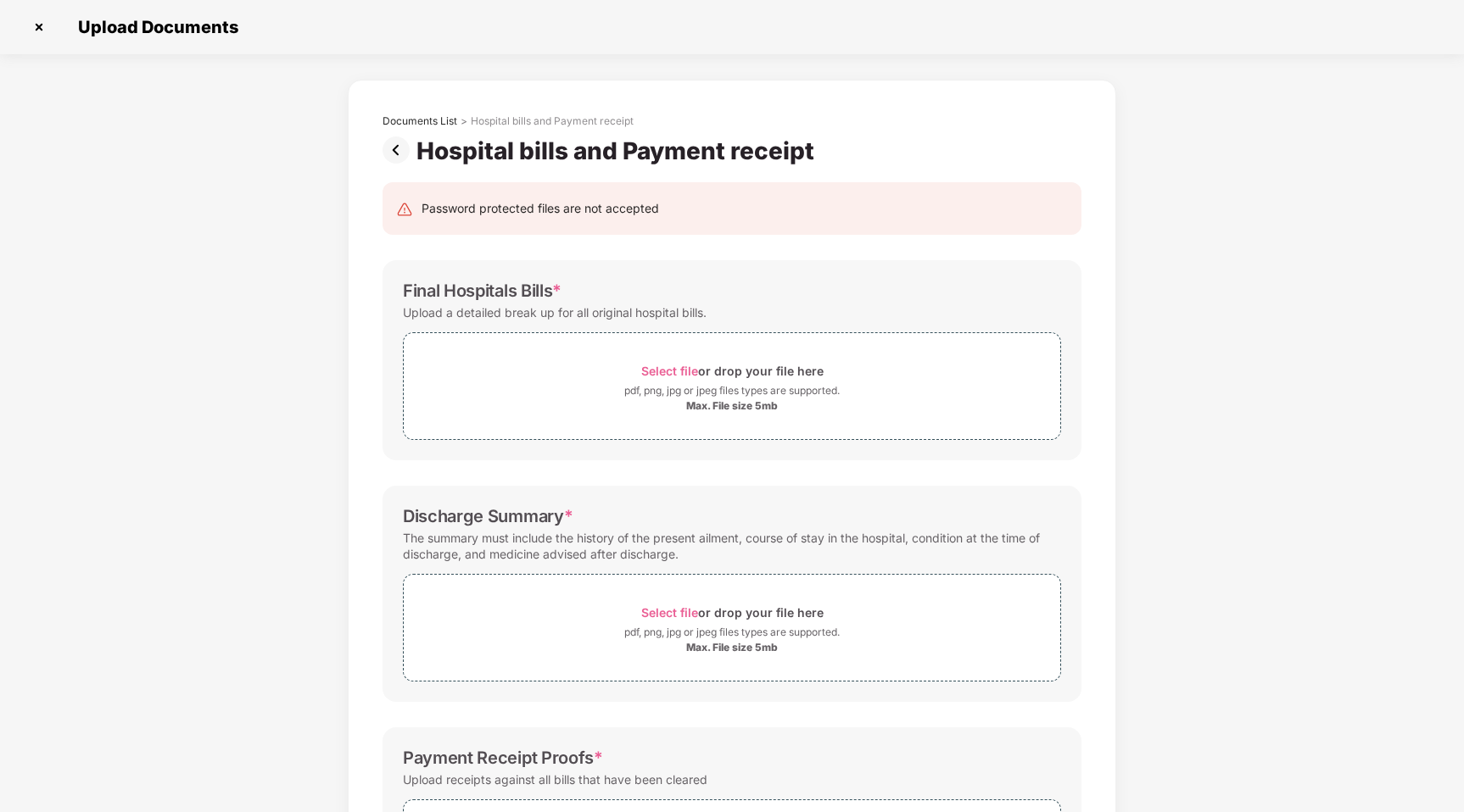
click at [395, 144] on img at bounding box center [399, 149] width 34 height 27
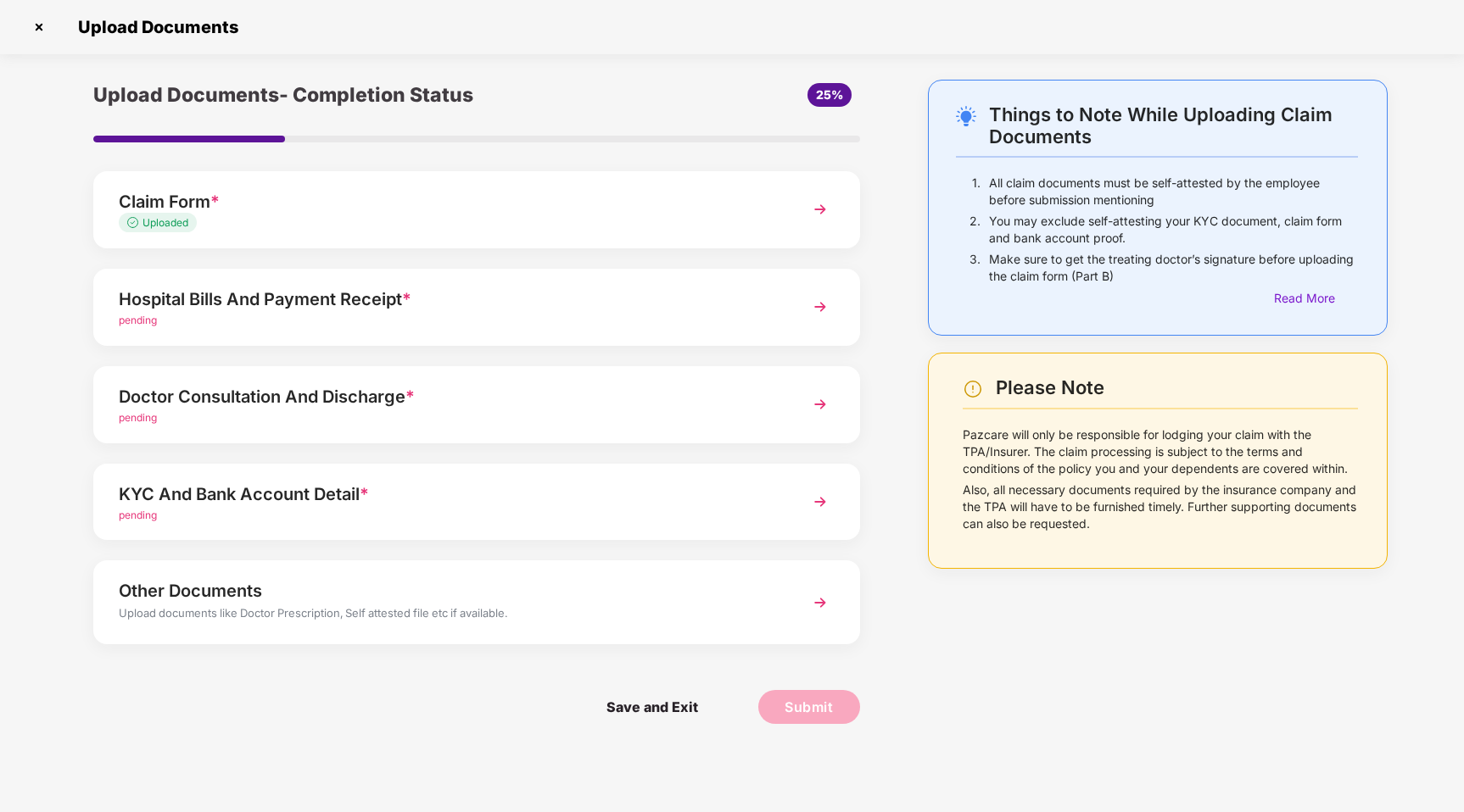
click at [823, 403] on img at bounding box center [819, 404] width 30 height 30
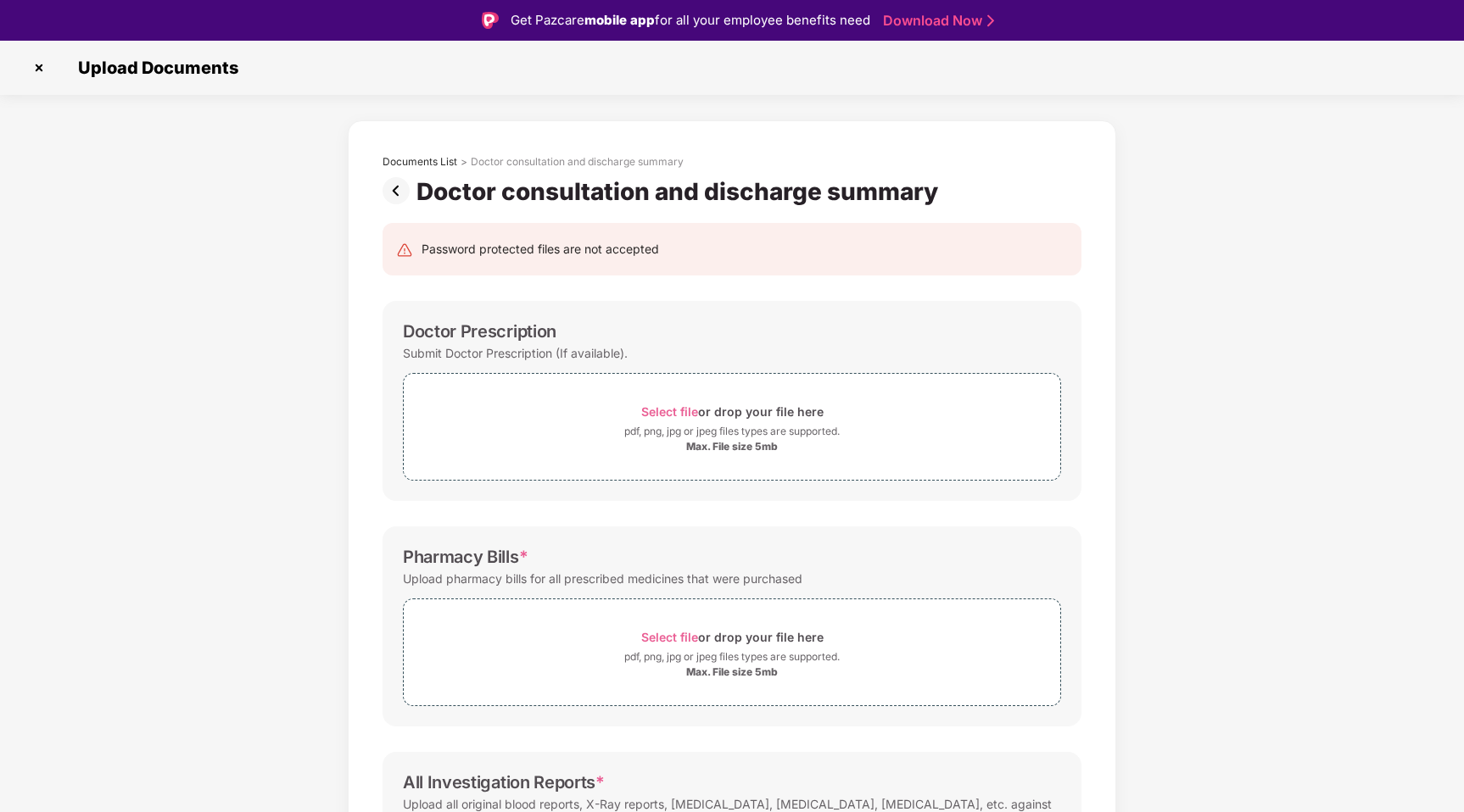
click at [398, 196] on img at bounding box center [399, 190] width 34 height 27
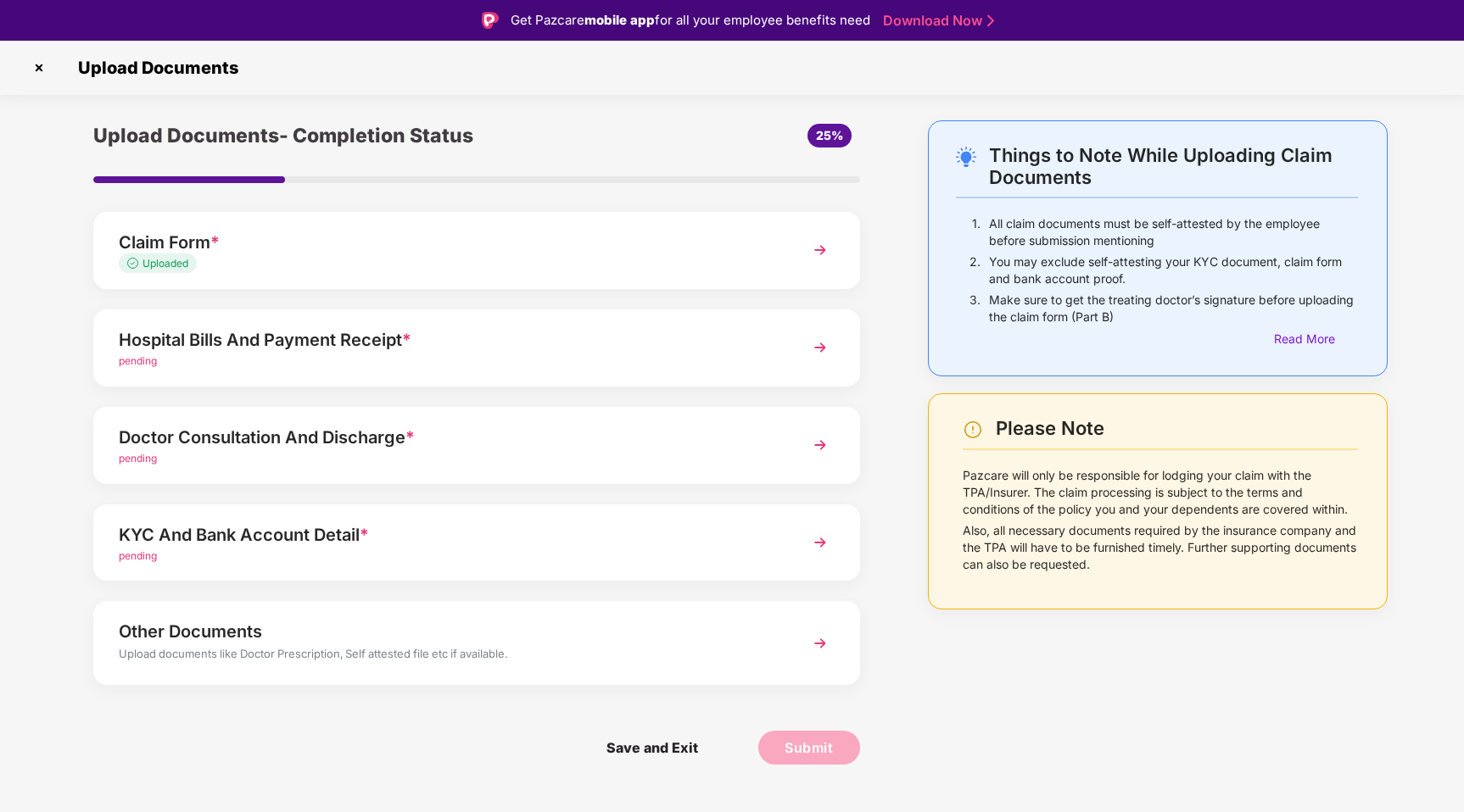
click at [415, 641] on div "Other Documents" at bounding box center [447, 631] width 656 height 27
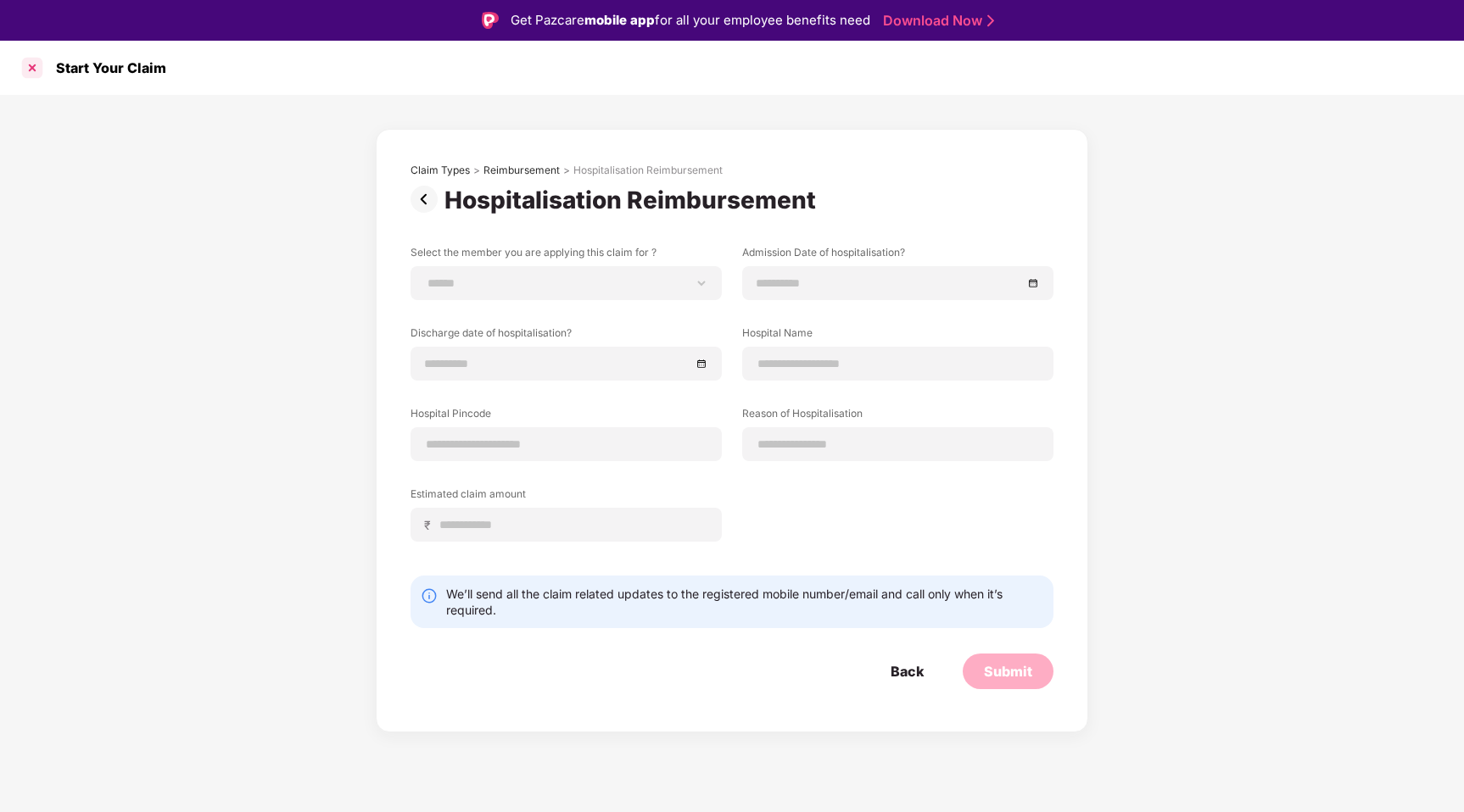
click at [31, 69] on div at bounding box center [31, 67] width 27 height 27
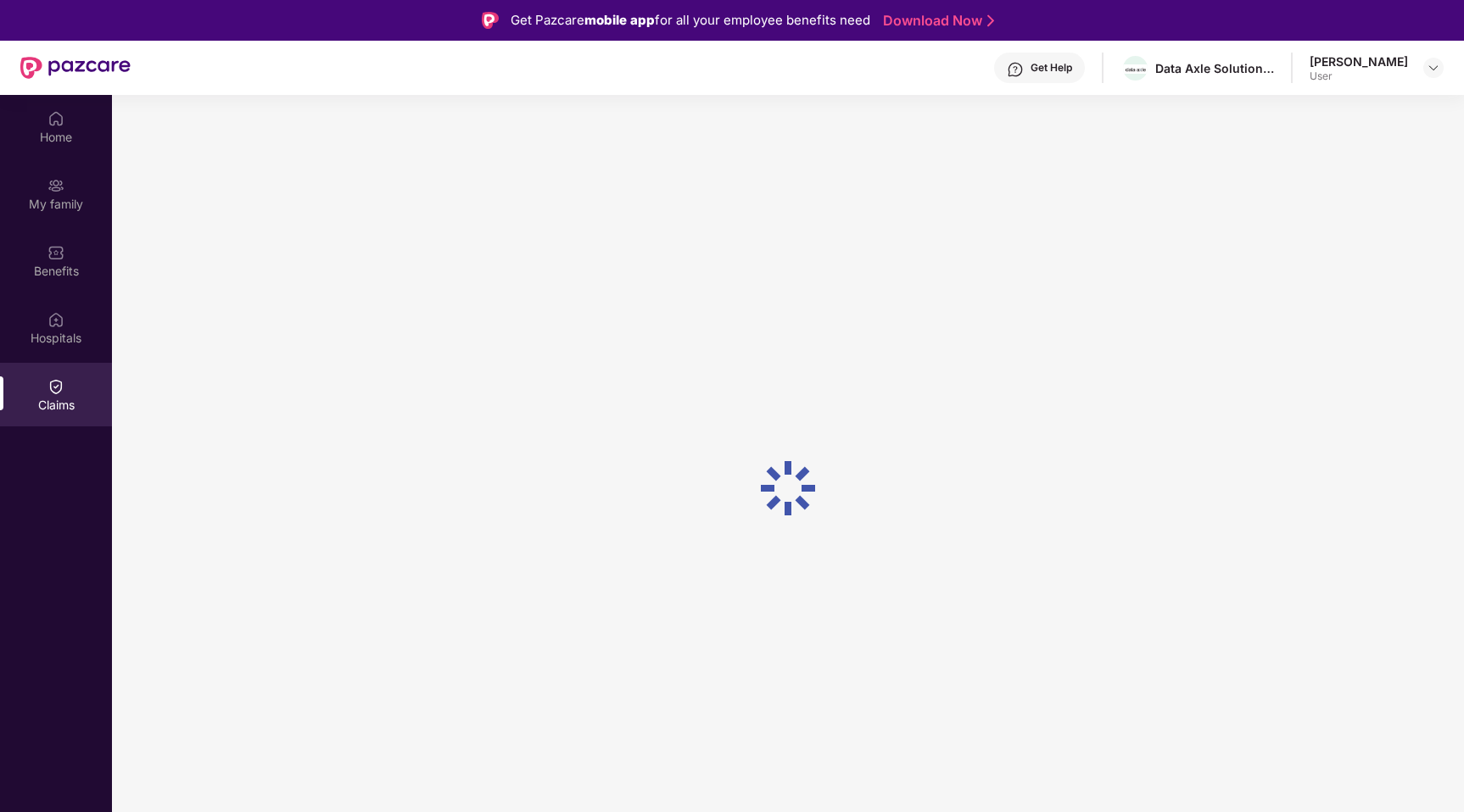
scroll to position [53, 0]
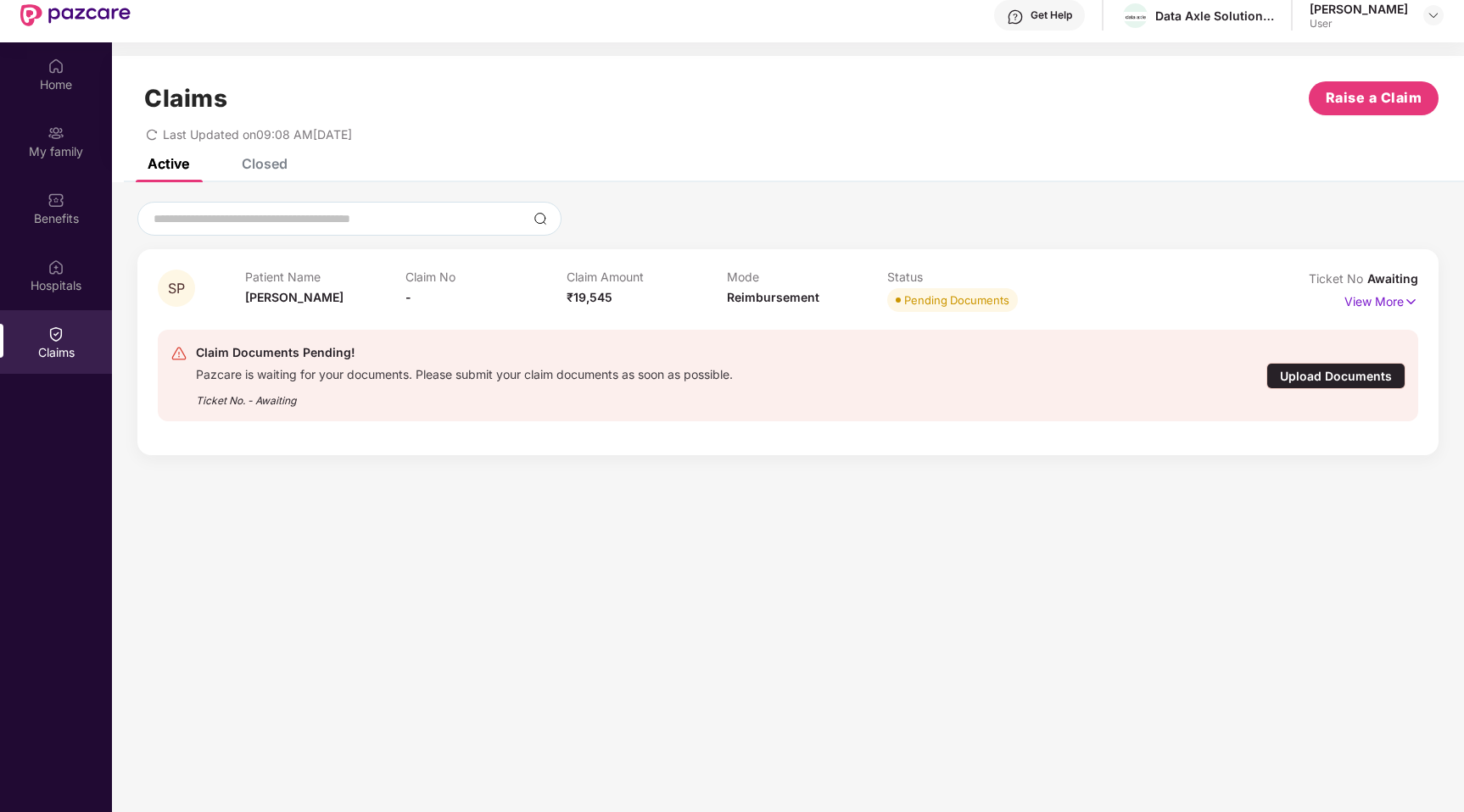
click at [1337, 376] on div "Upload Documents" at bounding box center [1335, 376] width 139 height 26
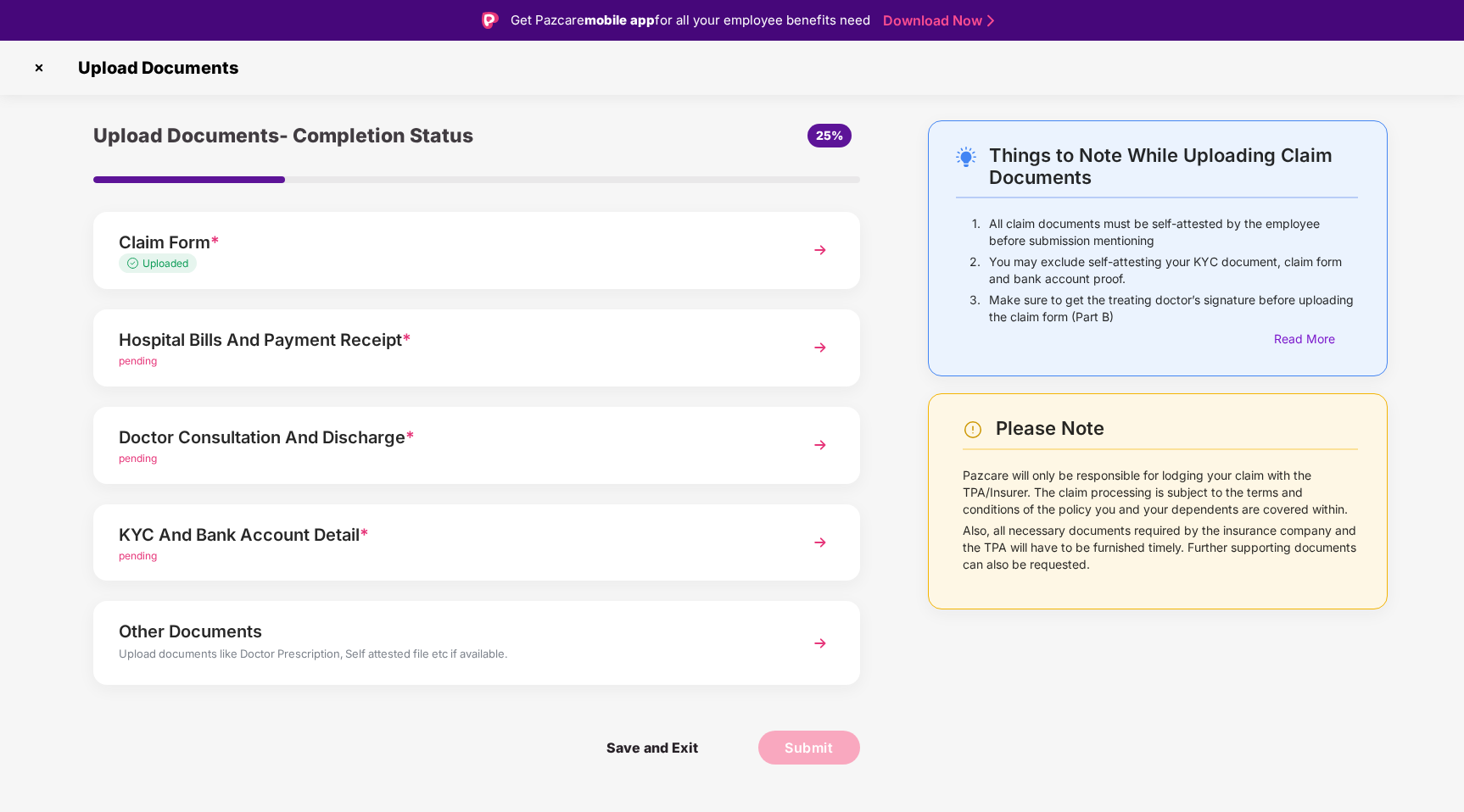
click at [818, 442] on img at bounding box center [819, 445] width 30 height 30
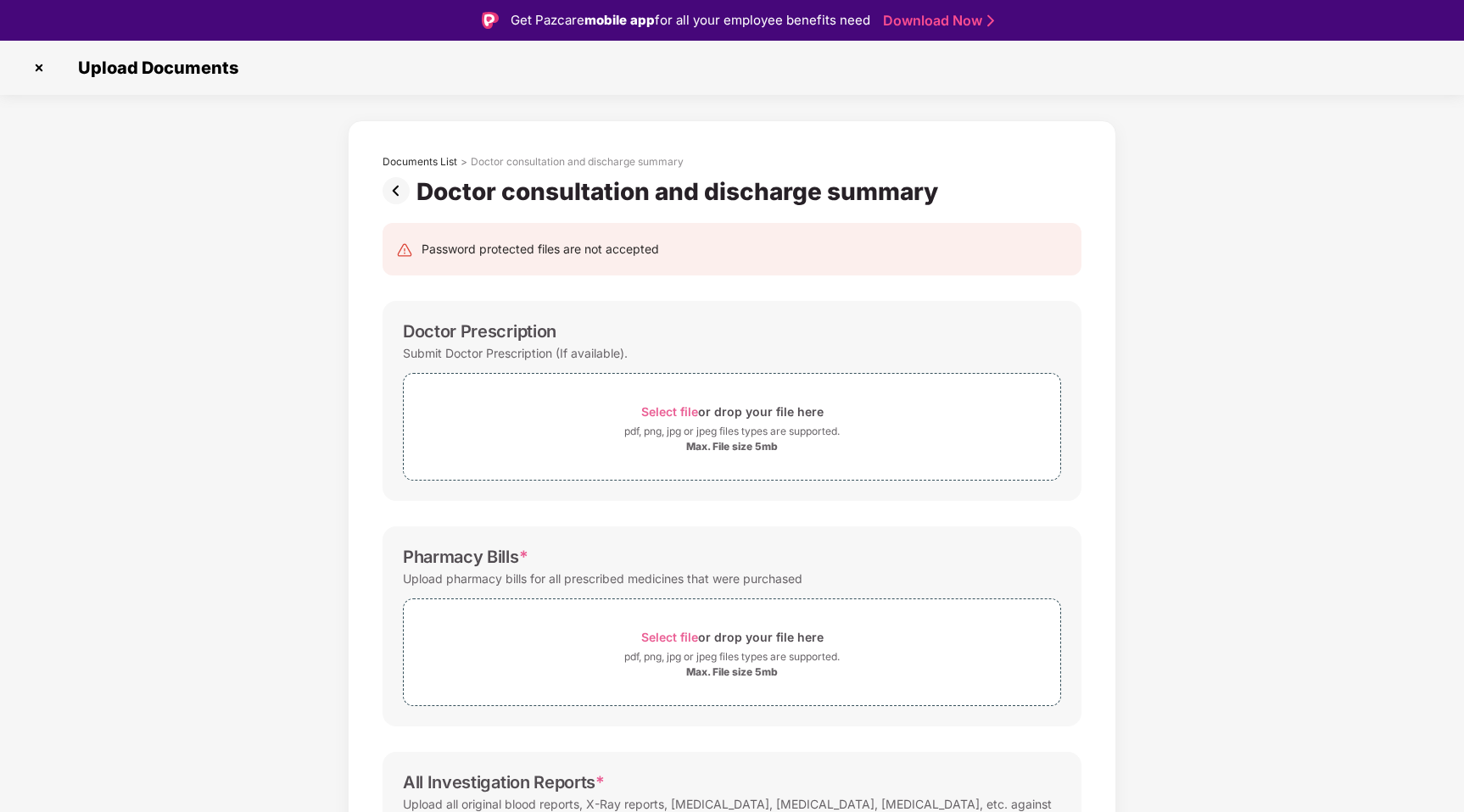
click at [395, 194] on img at bounding box center [399, 190] width 34 height 27
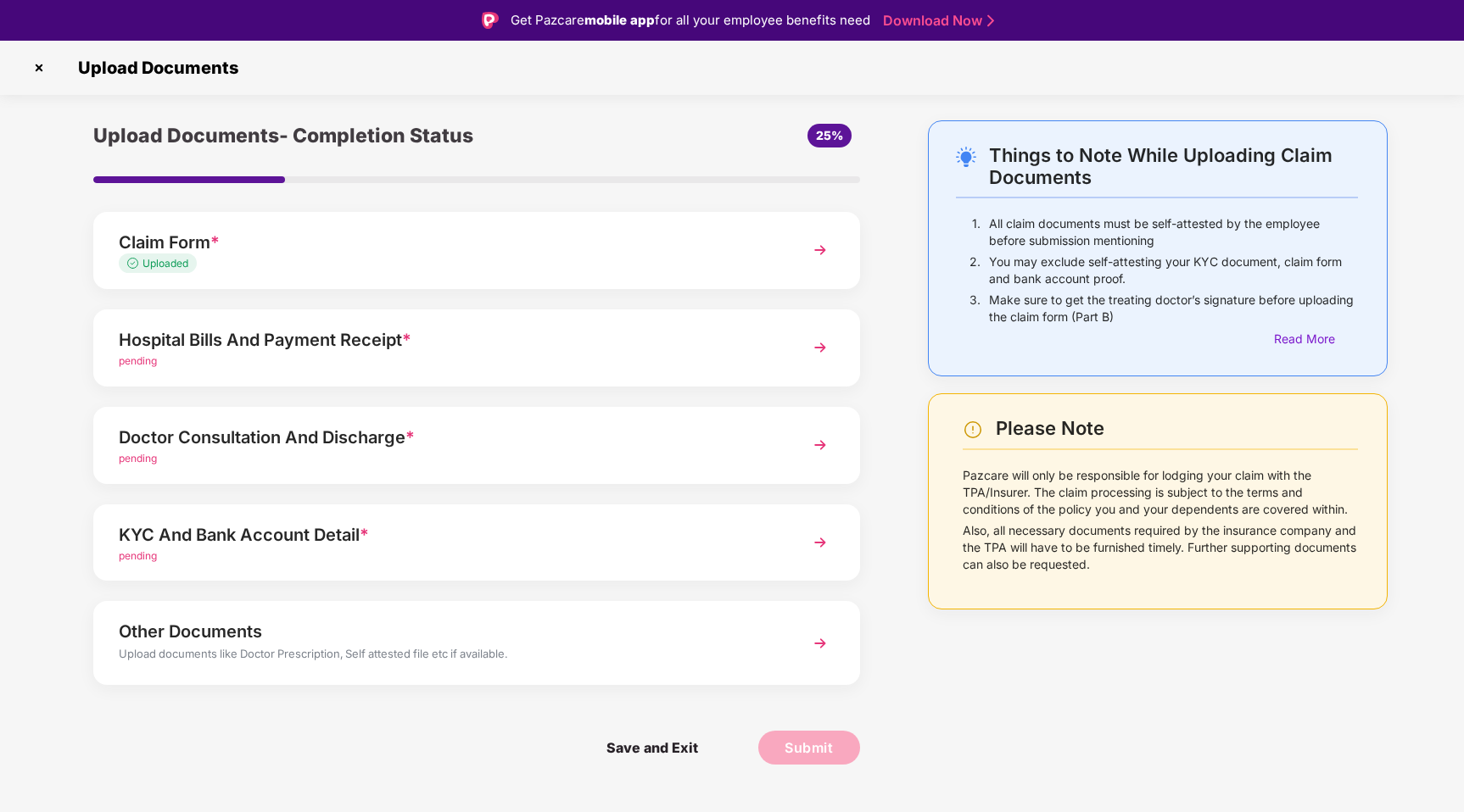
click at [385, 358] on div "pending" at bounding box center [447, 361] width 656 height 17
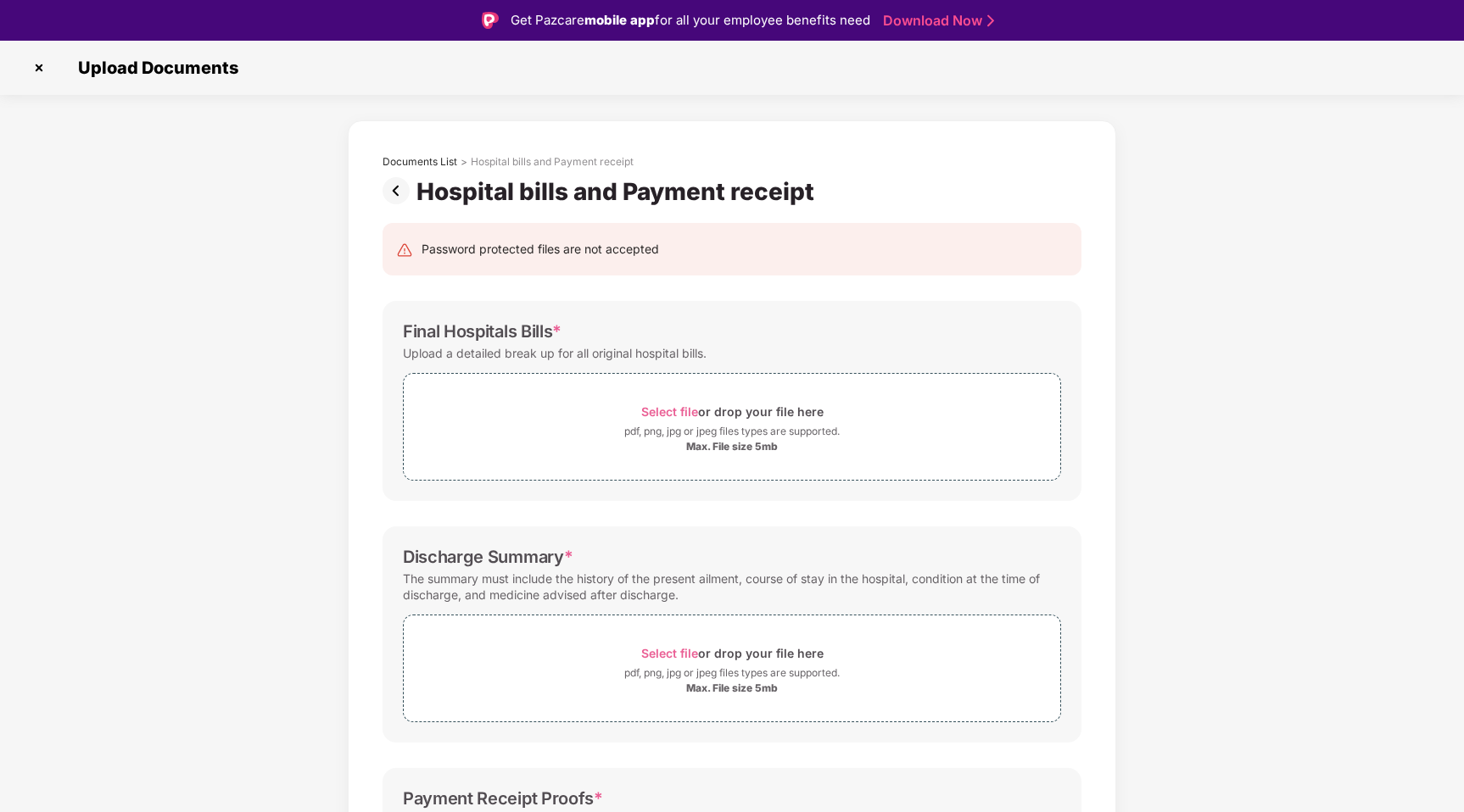
click at [398, 192] on img at bounding box center [399, 190] width 34 height 27
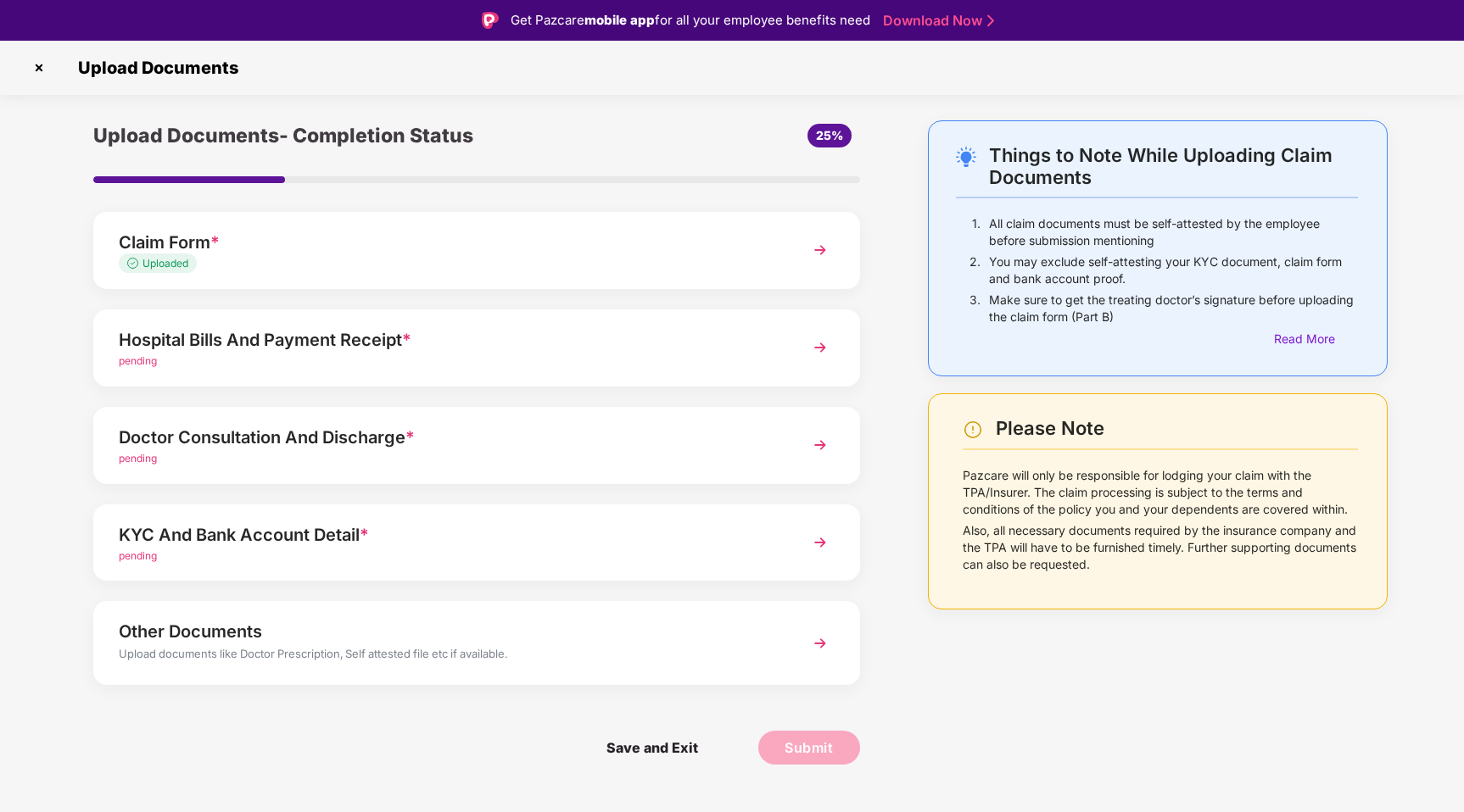
click at [328, 528] on div "KYC And Bank Account Detail *" at bounding box center [447, 534] width 656 height 27
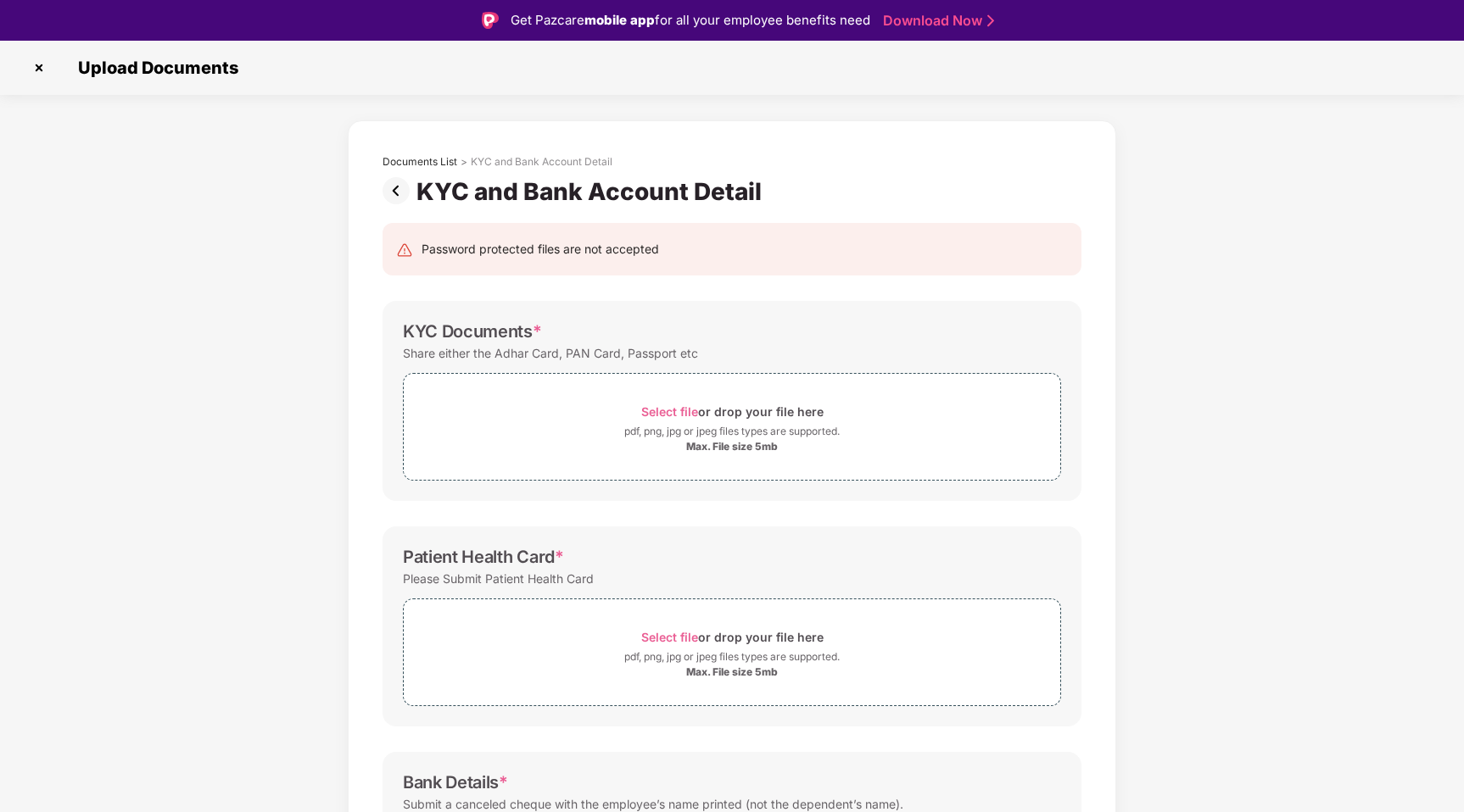
click at [401, 188] on img at bounding box center [399, 190] width 34 height 27
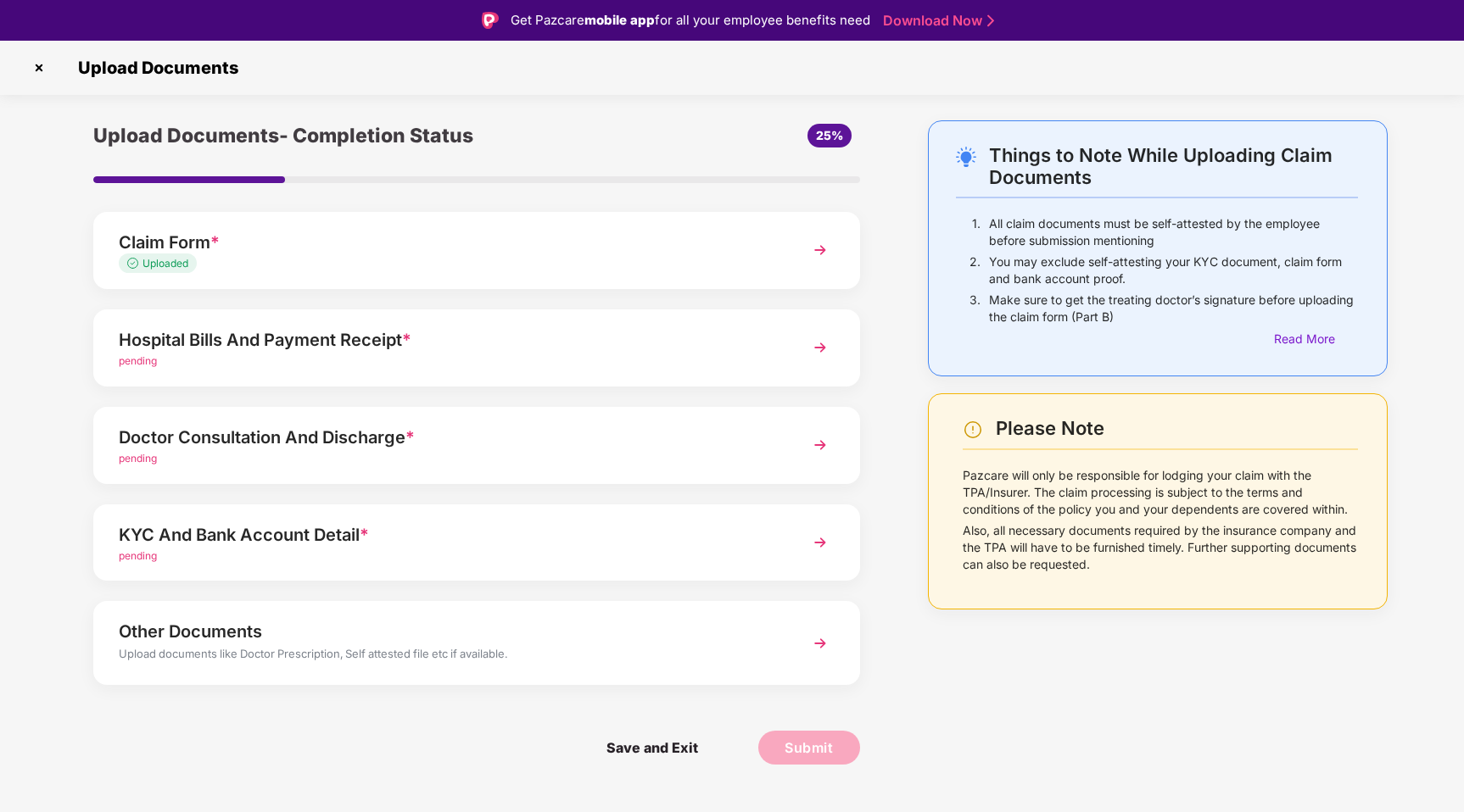
click at [255, 438] on div "Doctor Consultation And Discharge *" at bounding box center [447, 437] width 656 height 27
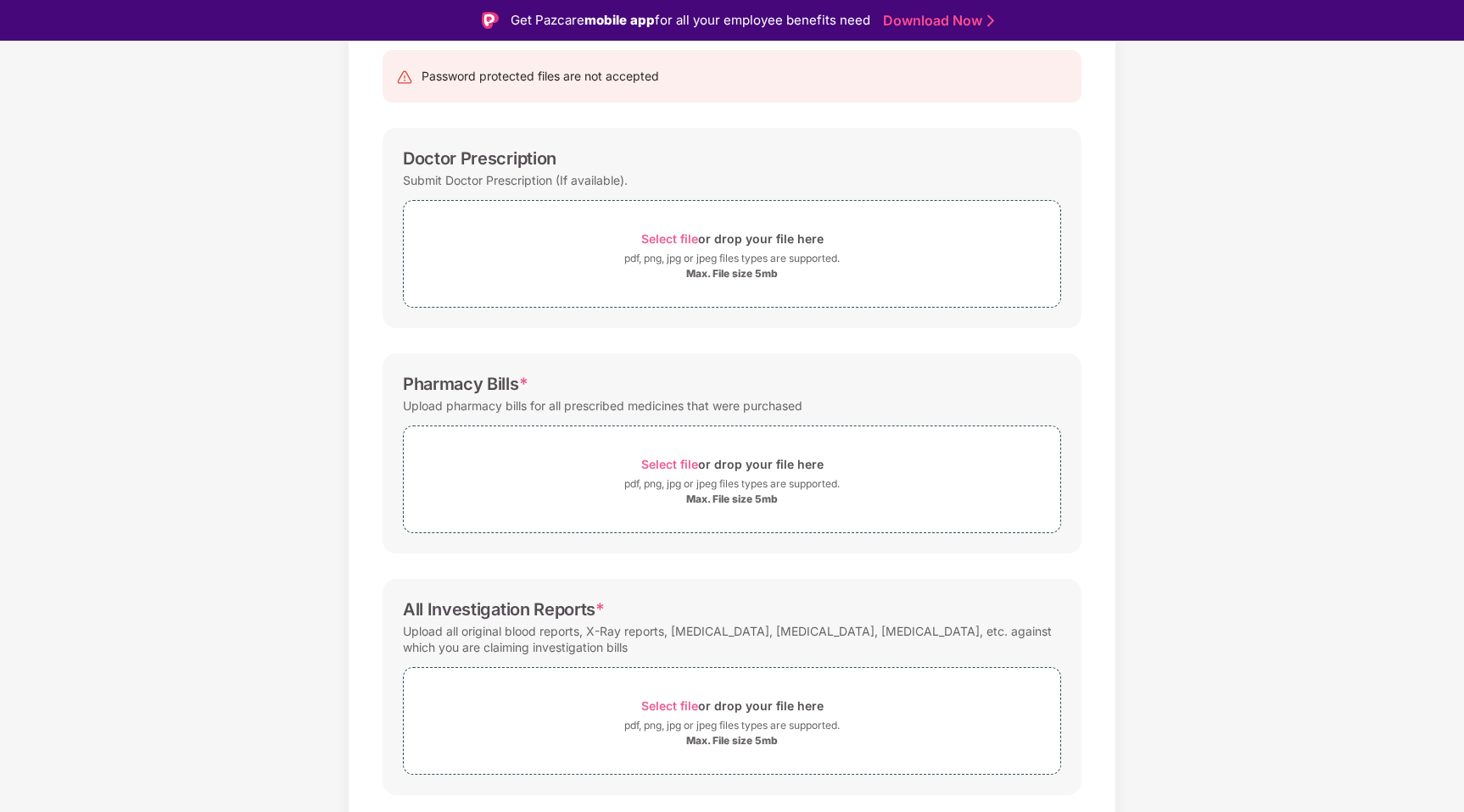
scroll to position [218, 0]
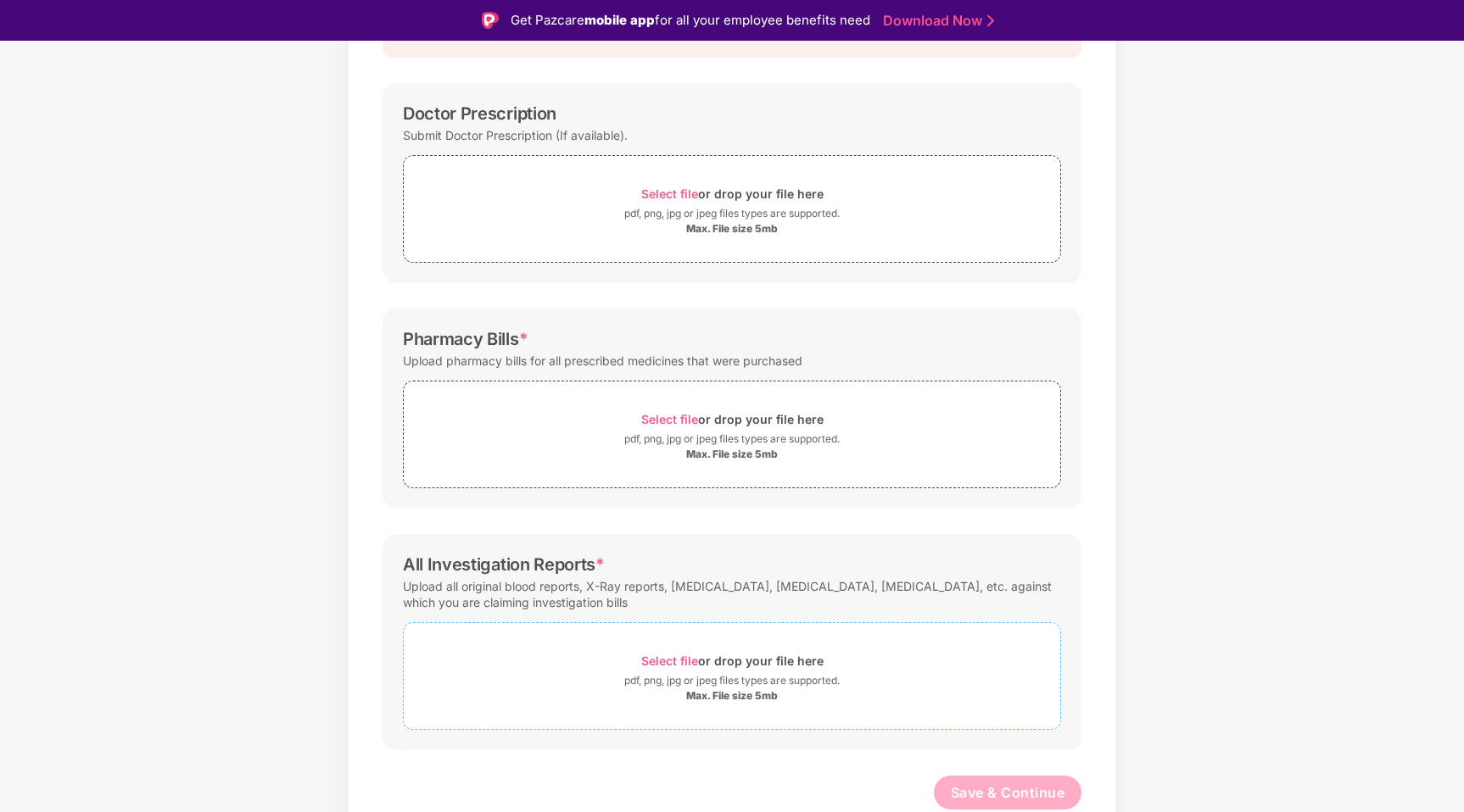
click at [679, 658] on span "Select file" at bounding box center [669, 661] width 56 height 15
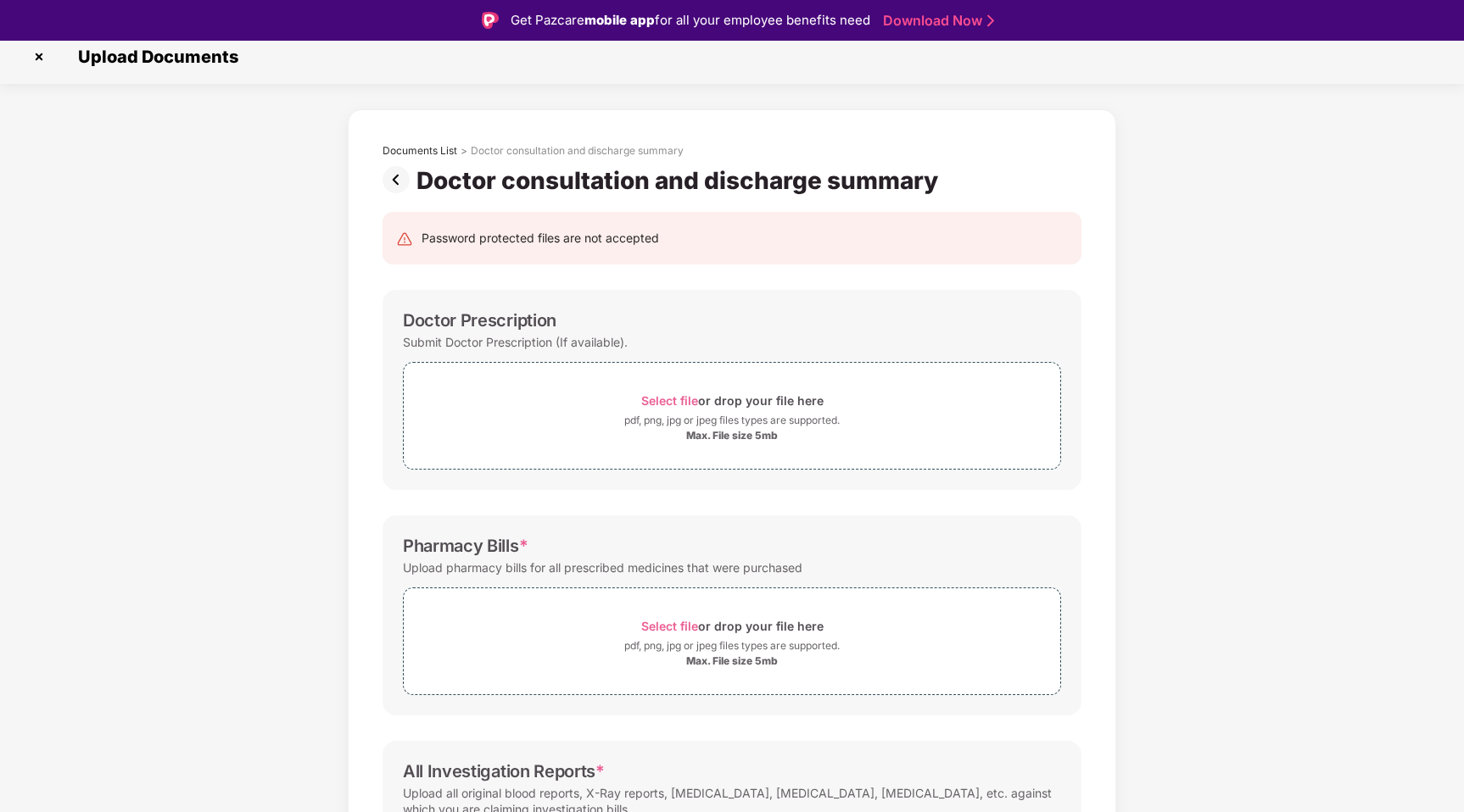
scroll to position [0, 0]
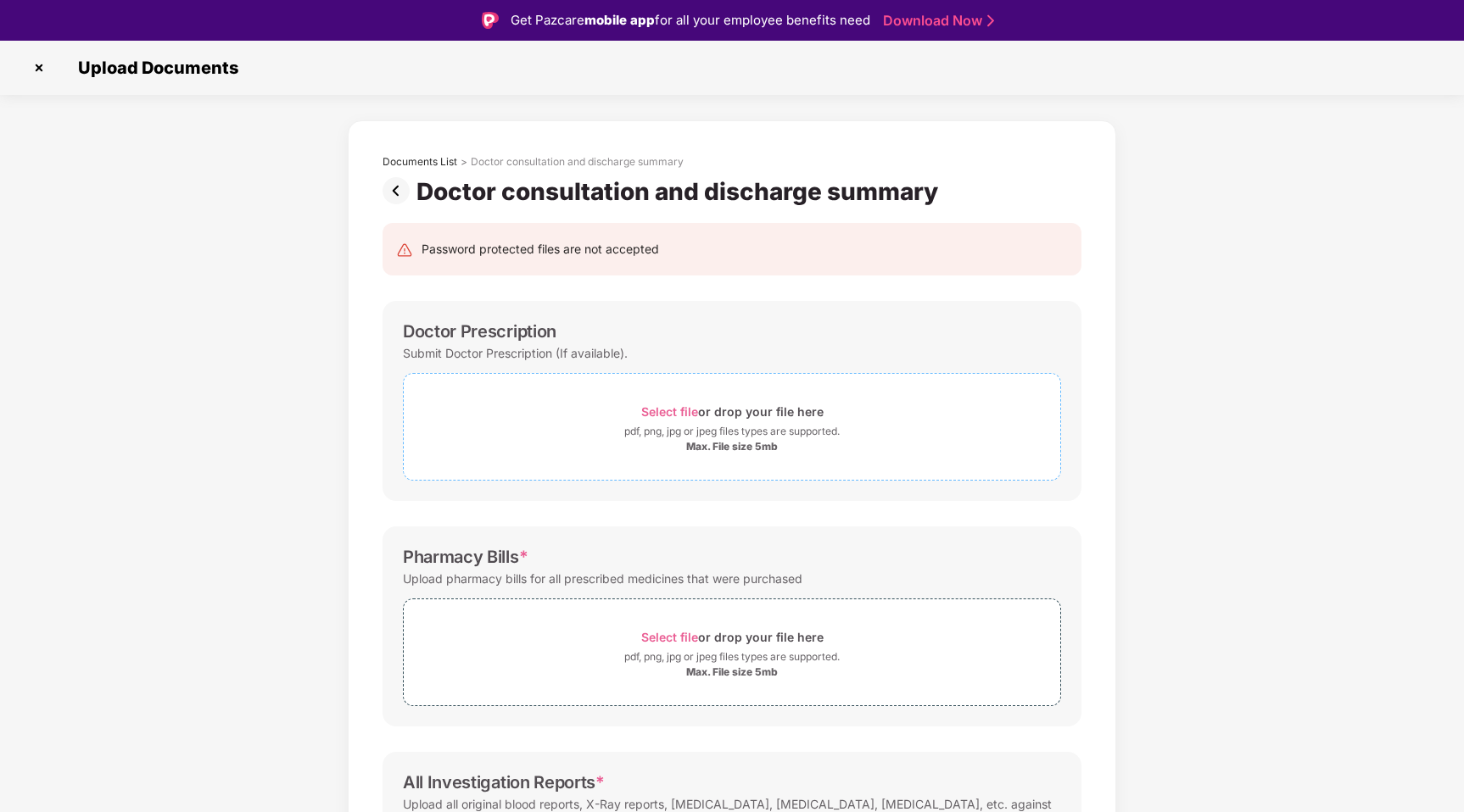
click at [684, 410] on span "Select file" at bounding box center [669, 412] width 56 height 15
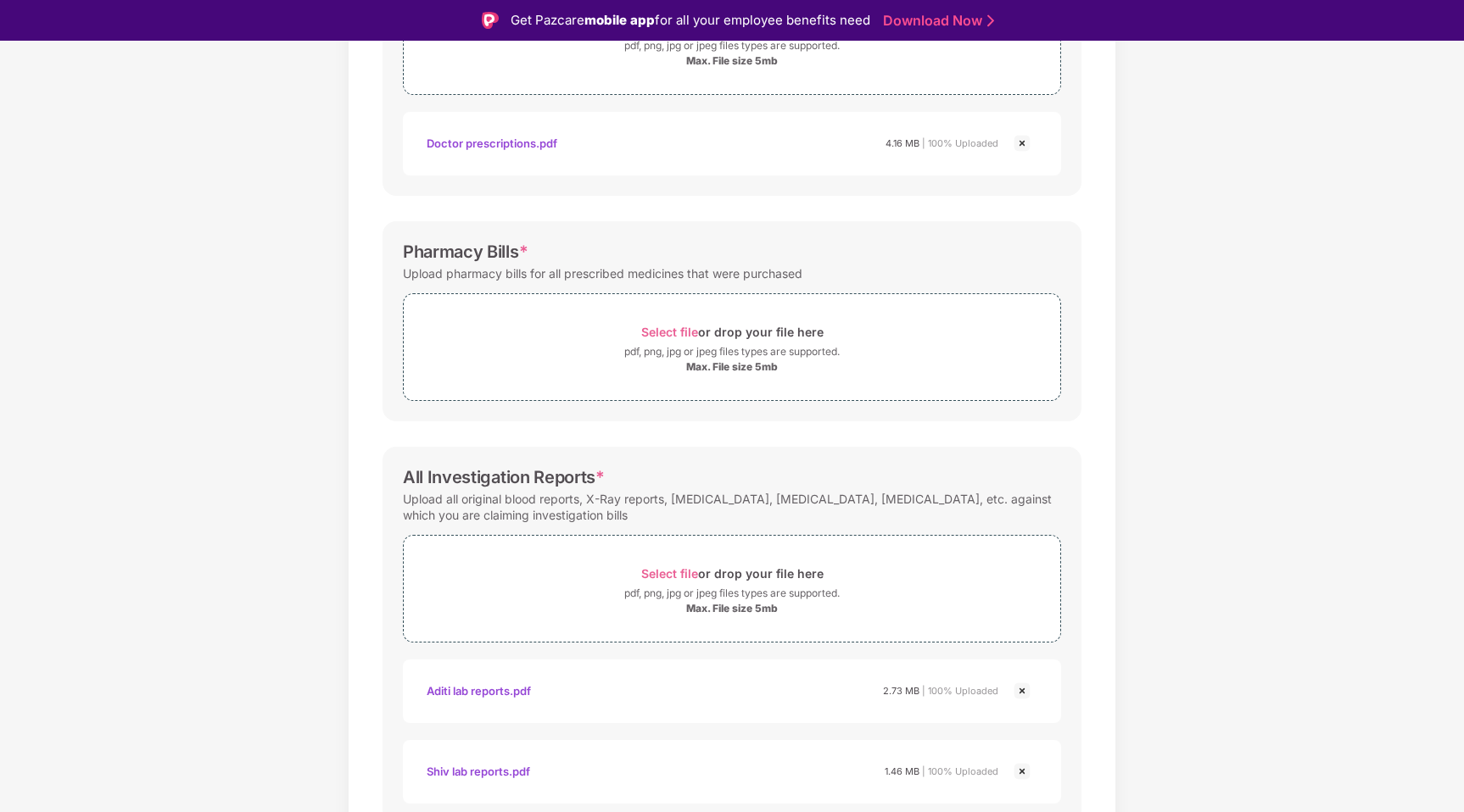
scroll to position [378, 0]
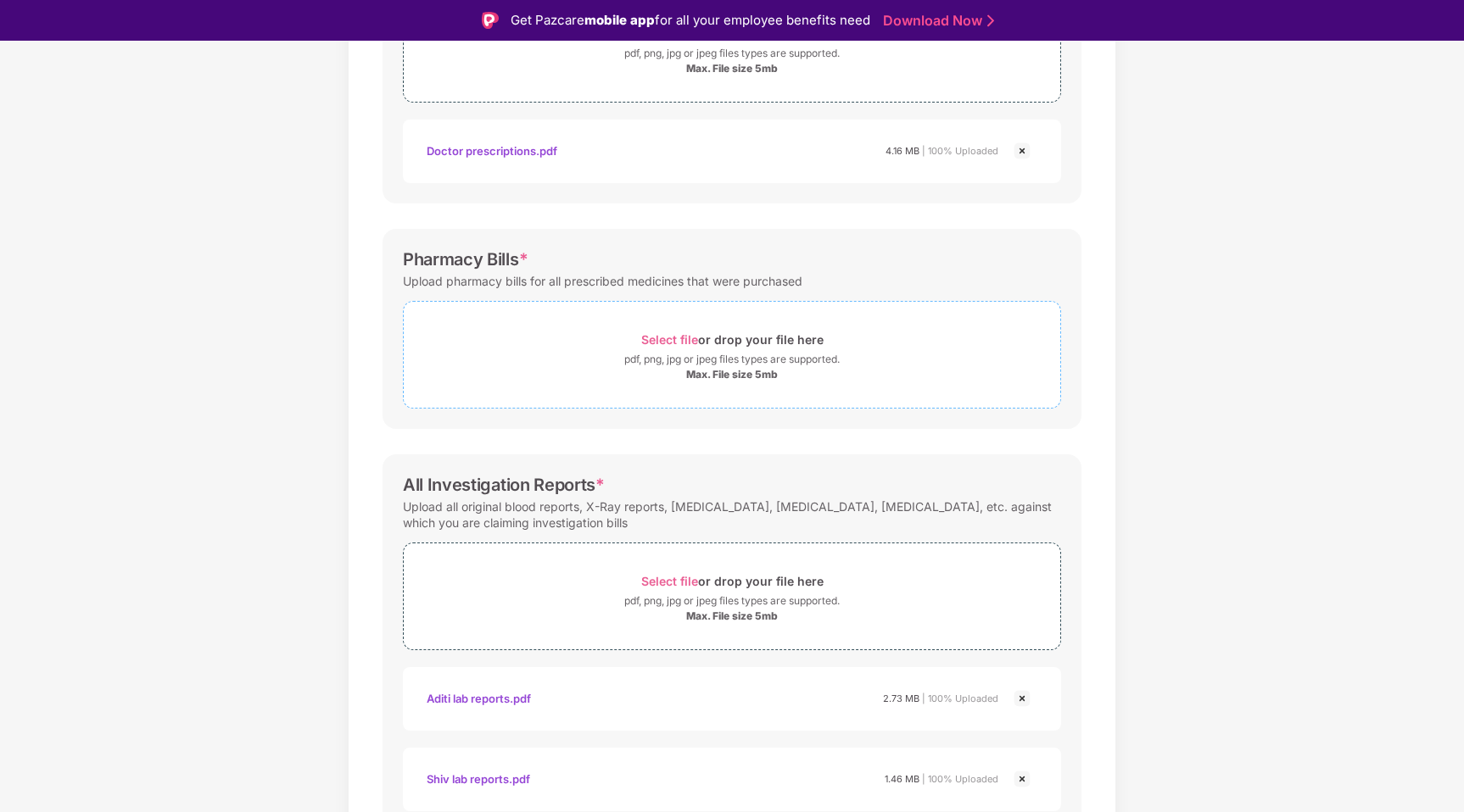
click at [689, 340] on span "Select file" at bounding box center [669, 340] width 56 height 15
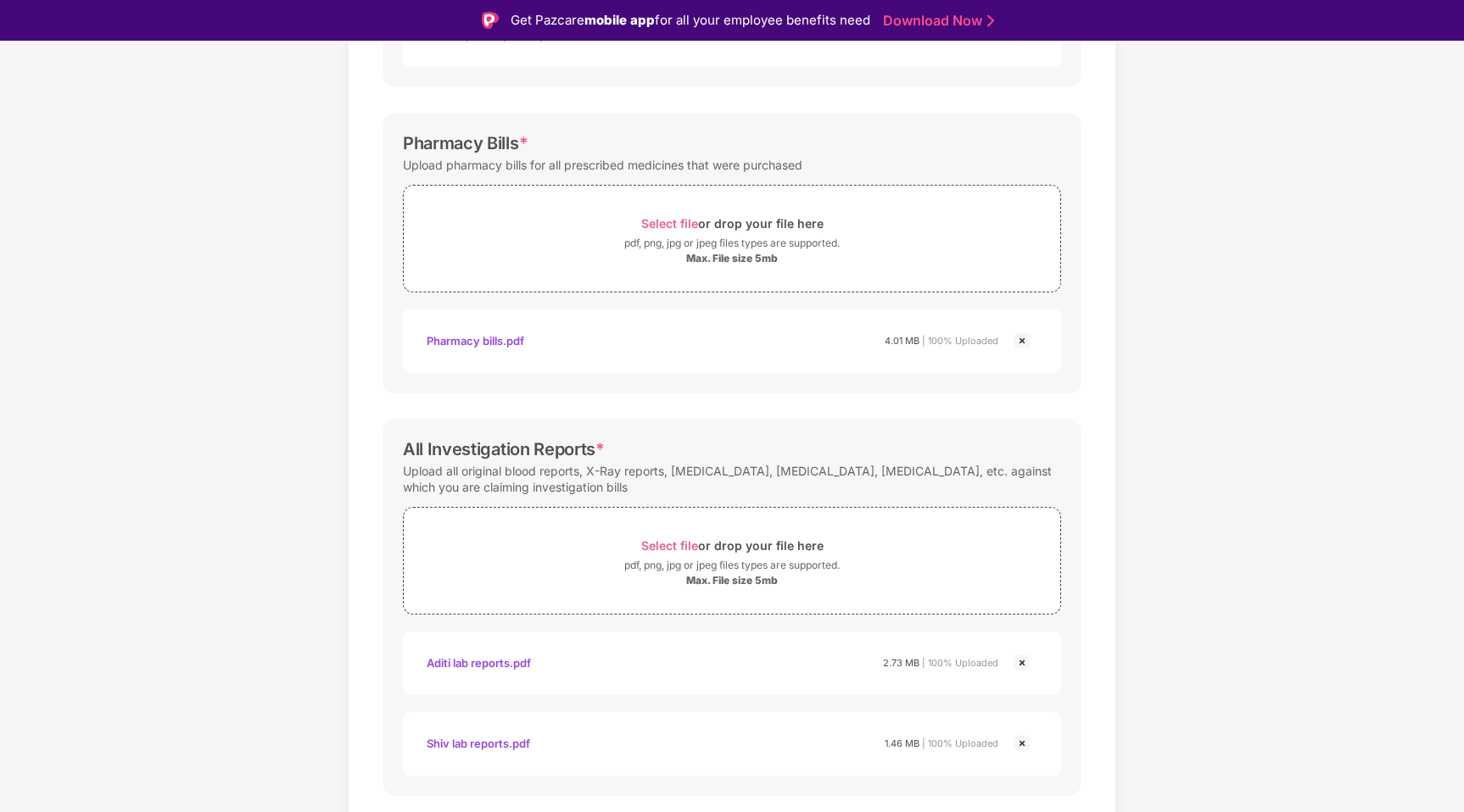
scroll to position [540, 0]
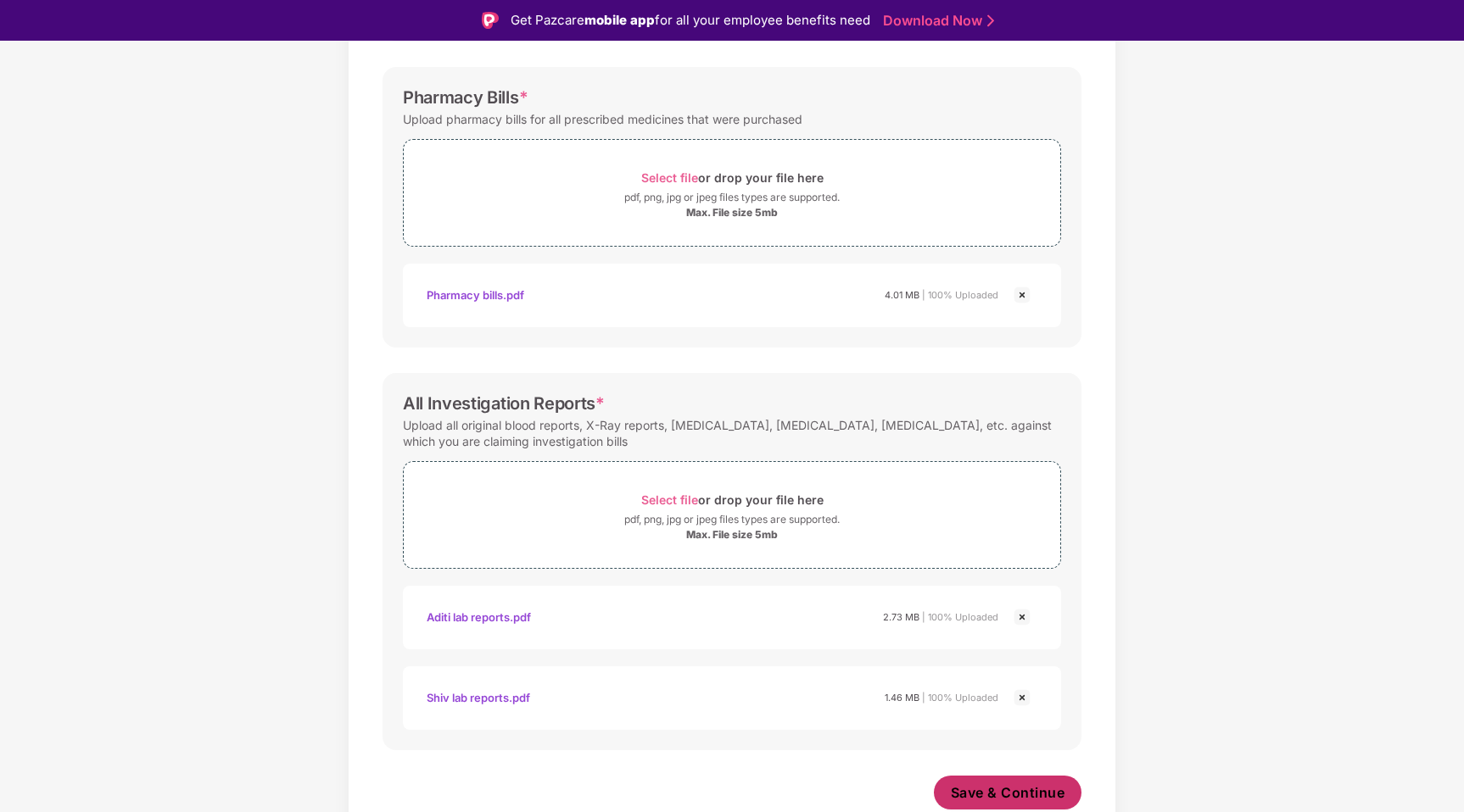
click at [979, 792] on span "Save & Continue" at bounding box center [1008, 792] width 115 height 18
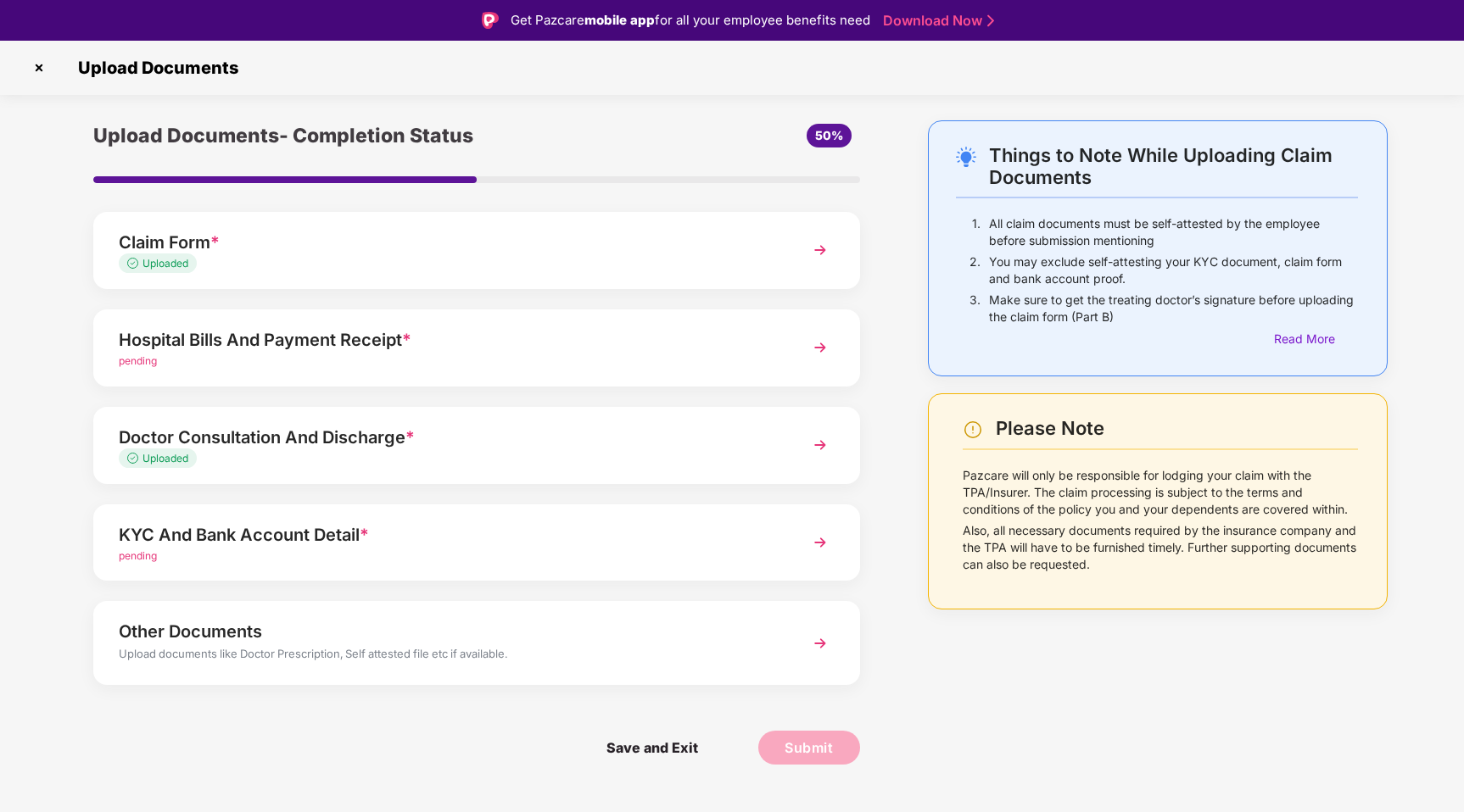
click at [823, 351] on img at bounding box center [819, 347] width 30 height 30
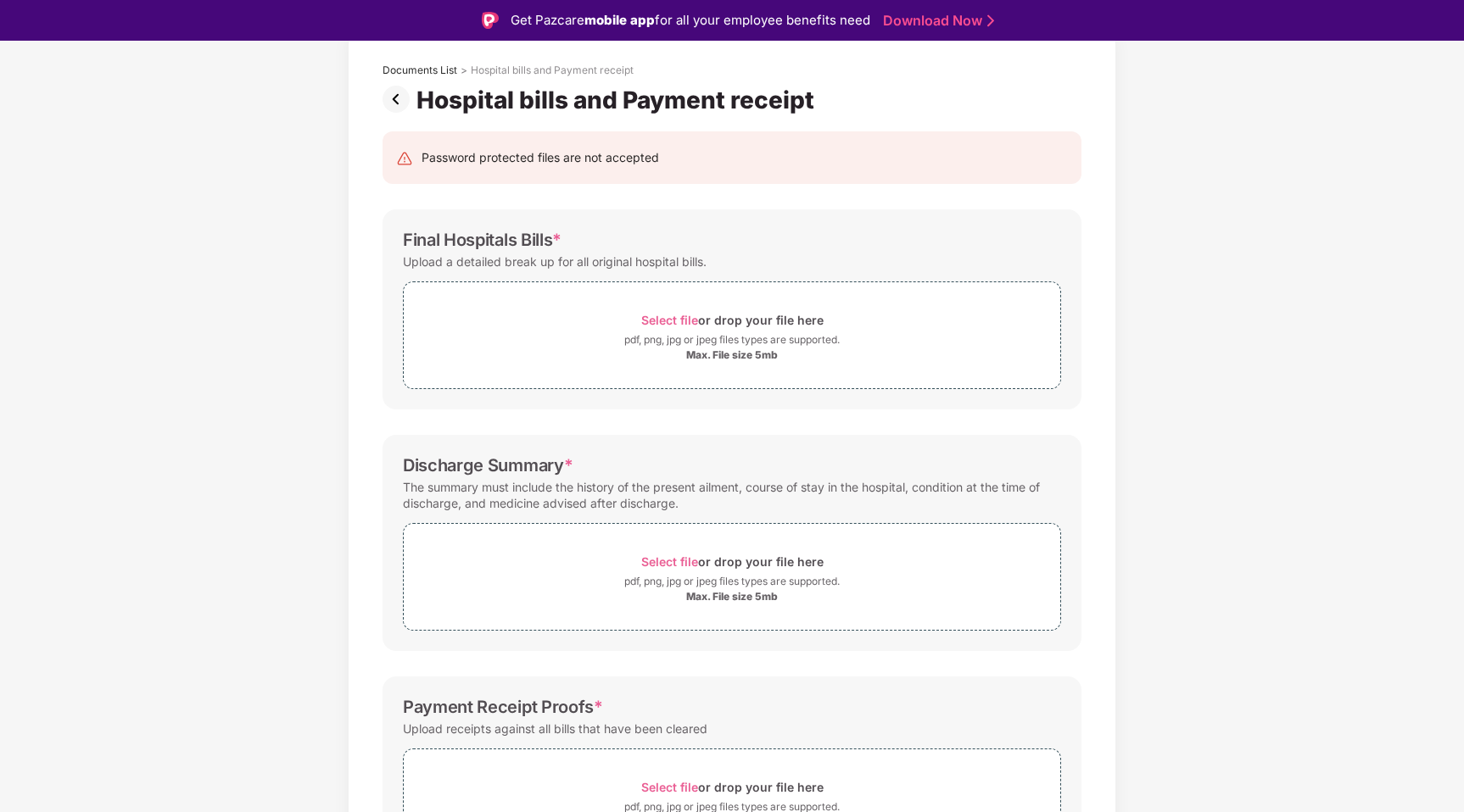
scroll to position [100, 0]
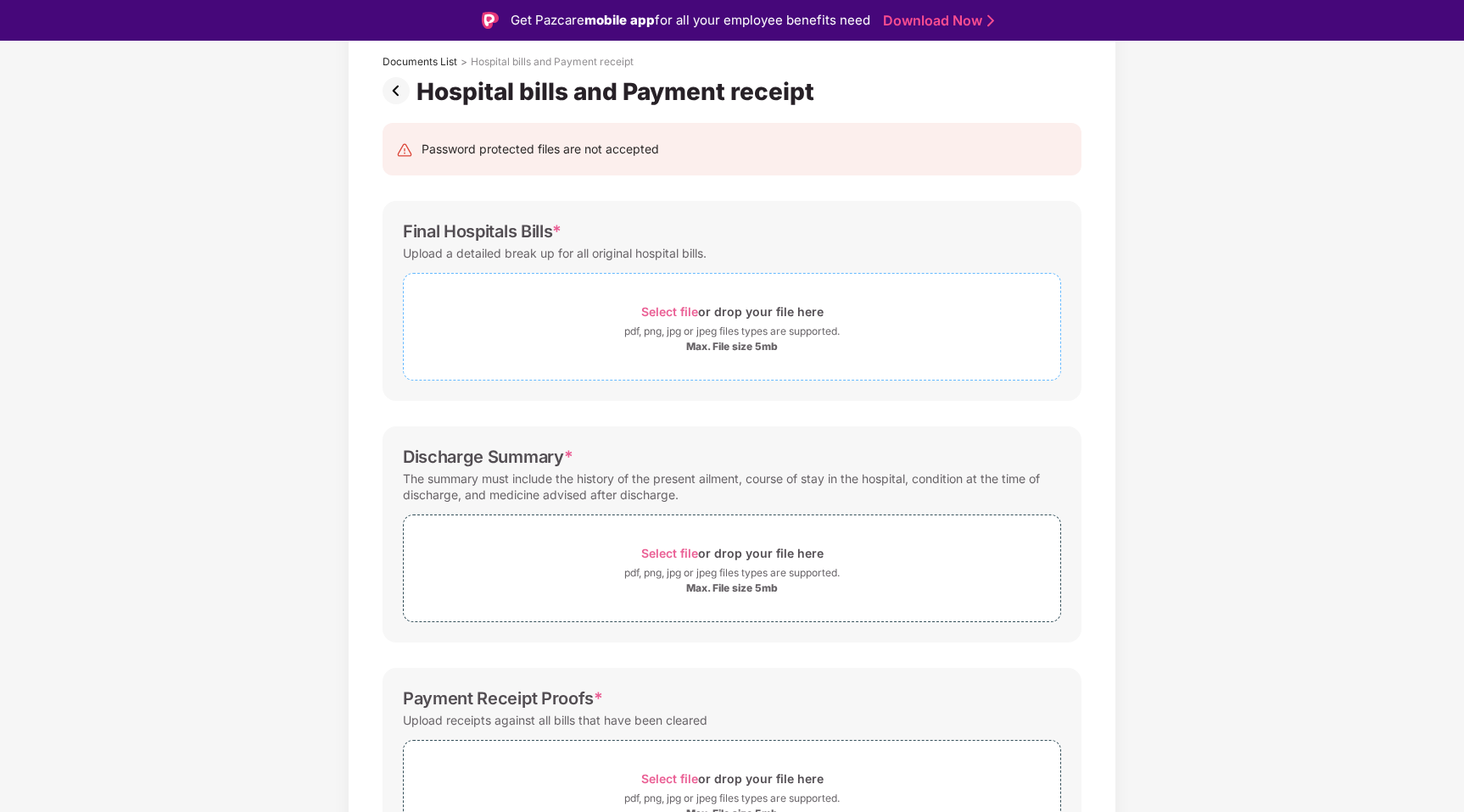
click at [668, 310] on span "Select file" at bounding box center [669, 311] width 56 height 15
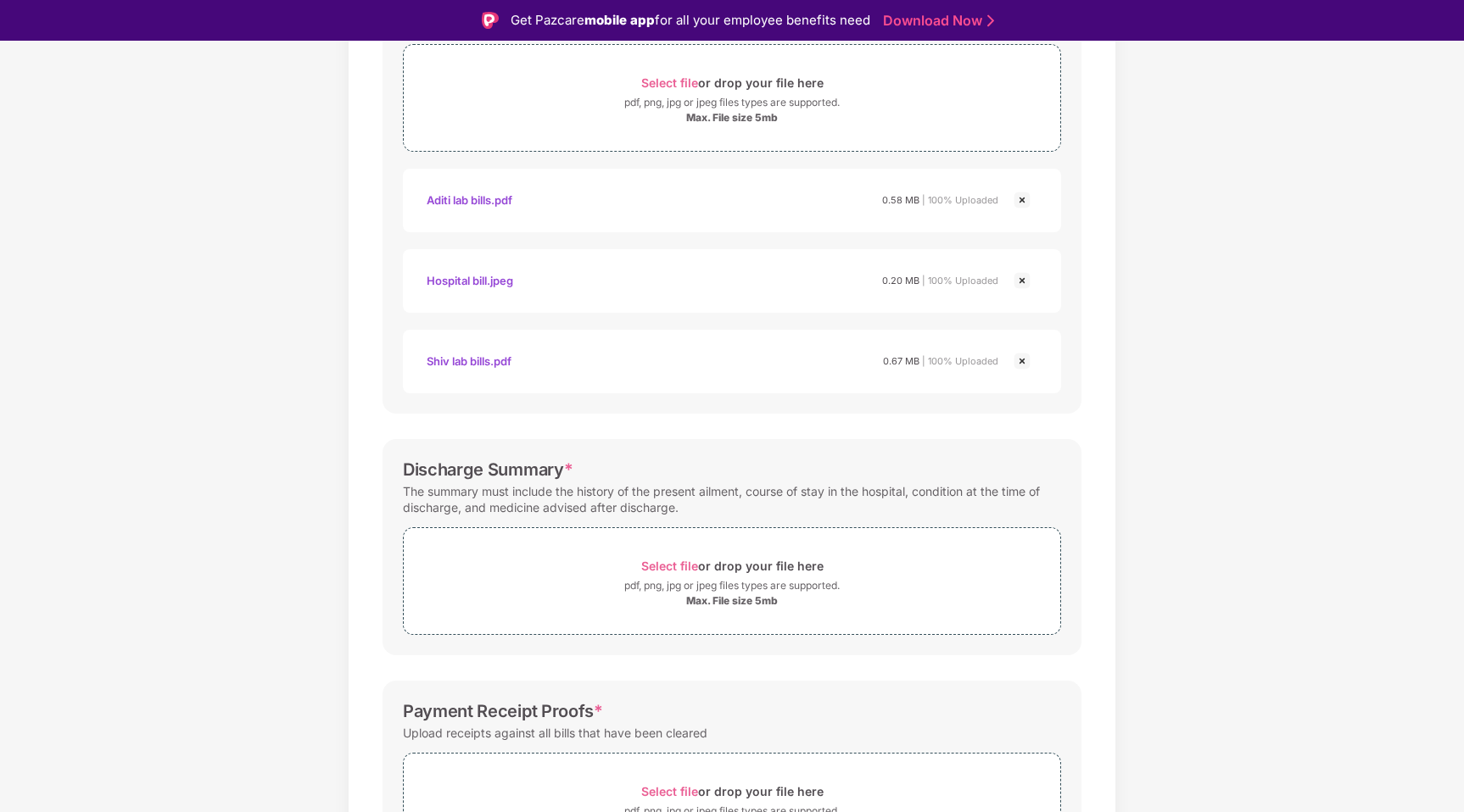
scroll to position [346, 0]
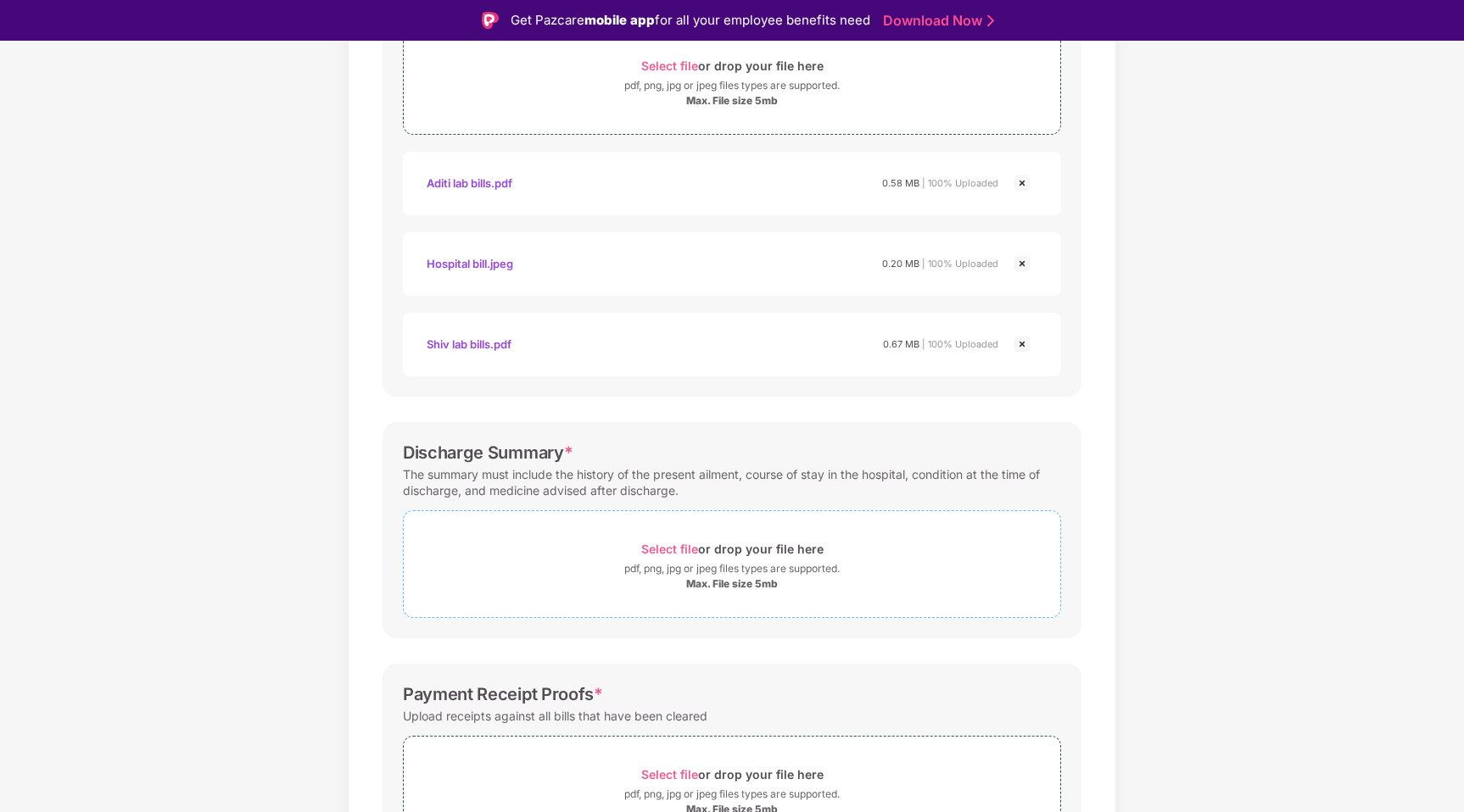
click at [666, 549] on span "Select file" at bounding box center [669, 549] width 56 height 15
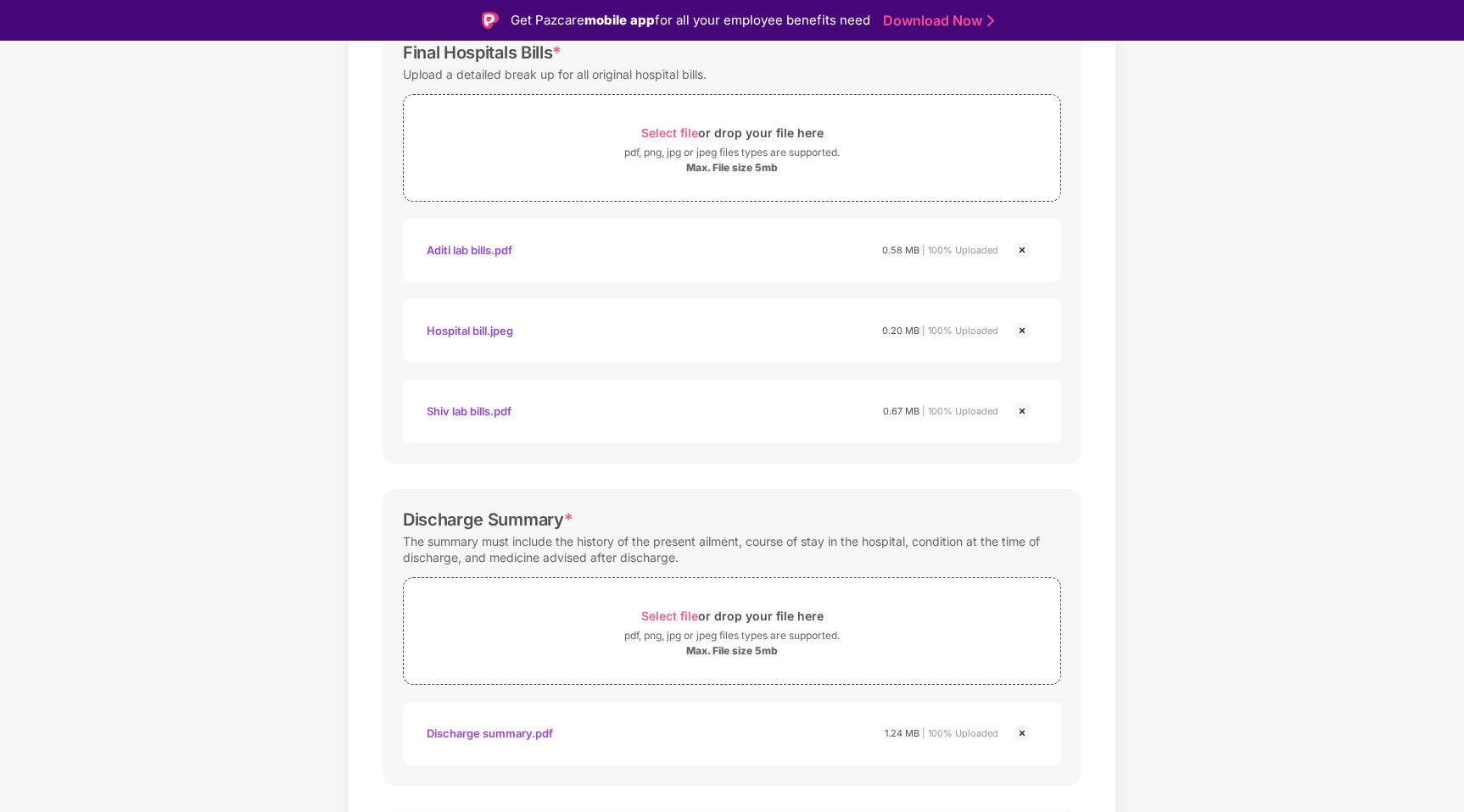
scroll to position [274, 0]
click at [1022, 249] on img at bounding box center [1022, 254] width 20 height 20
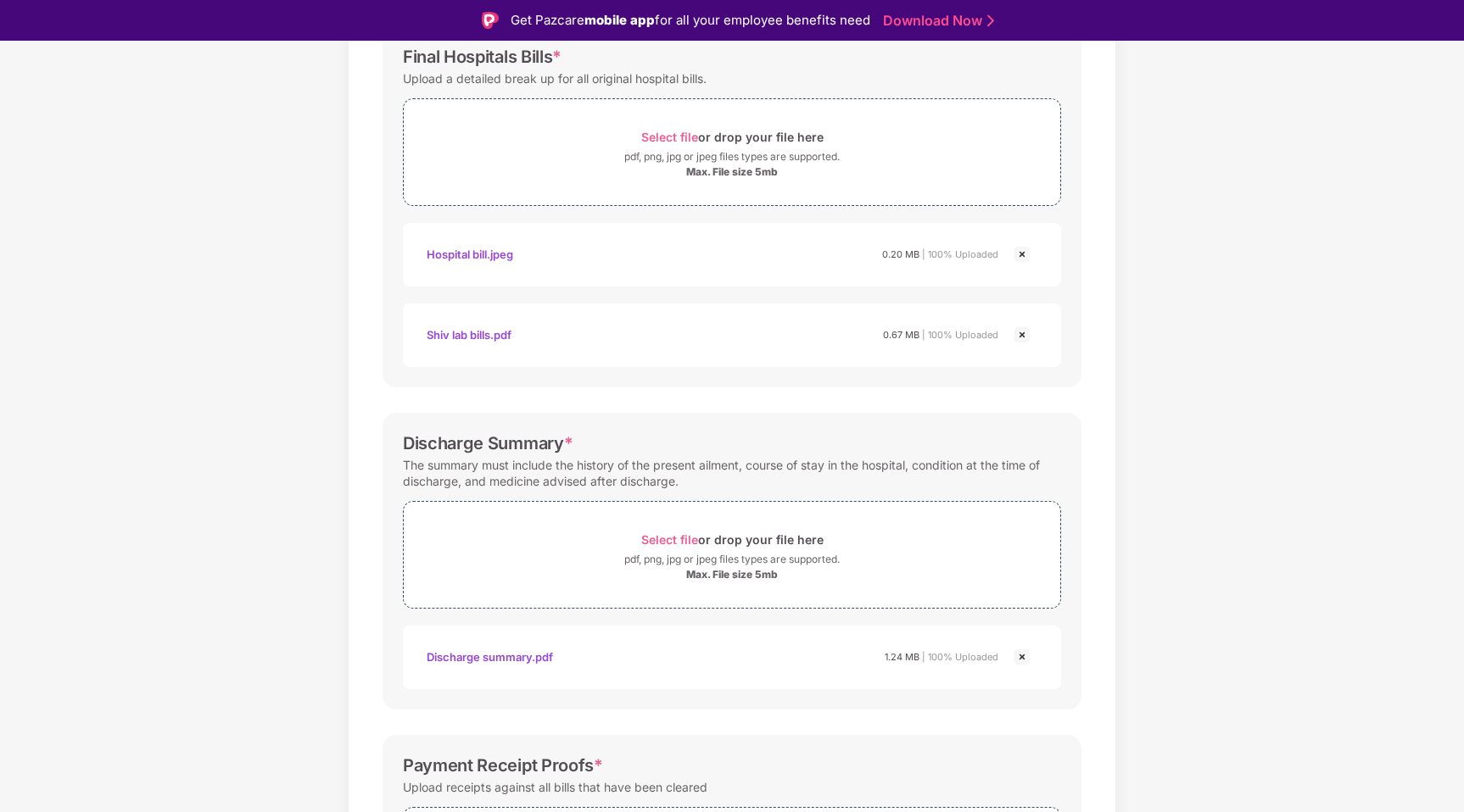
click at [1023, 338] on img at bounding box center [1022, 334] width 20 height 20
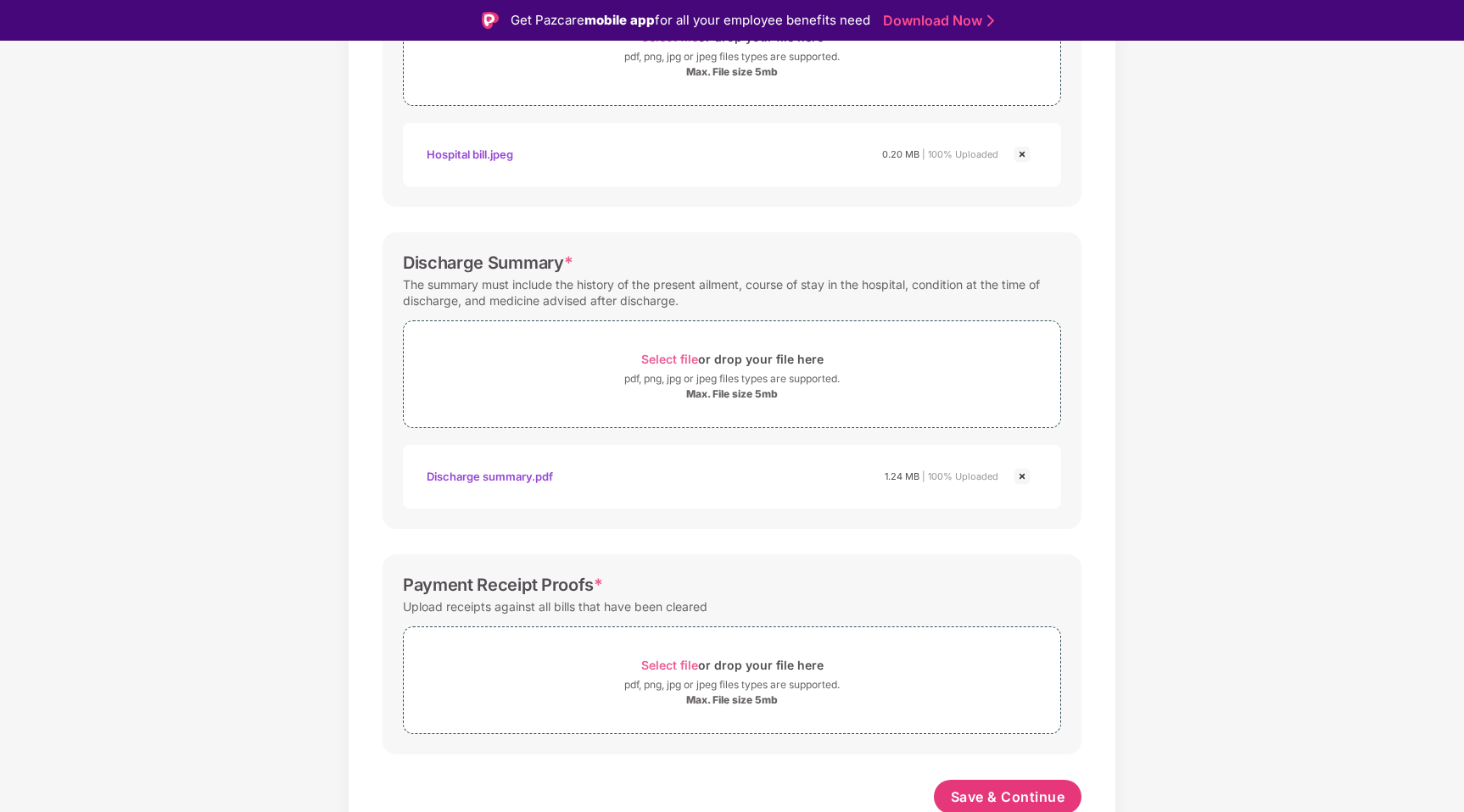
scroll to position [379, 0]
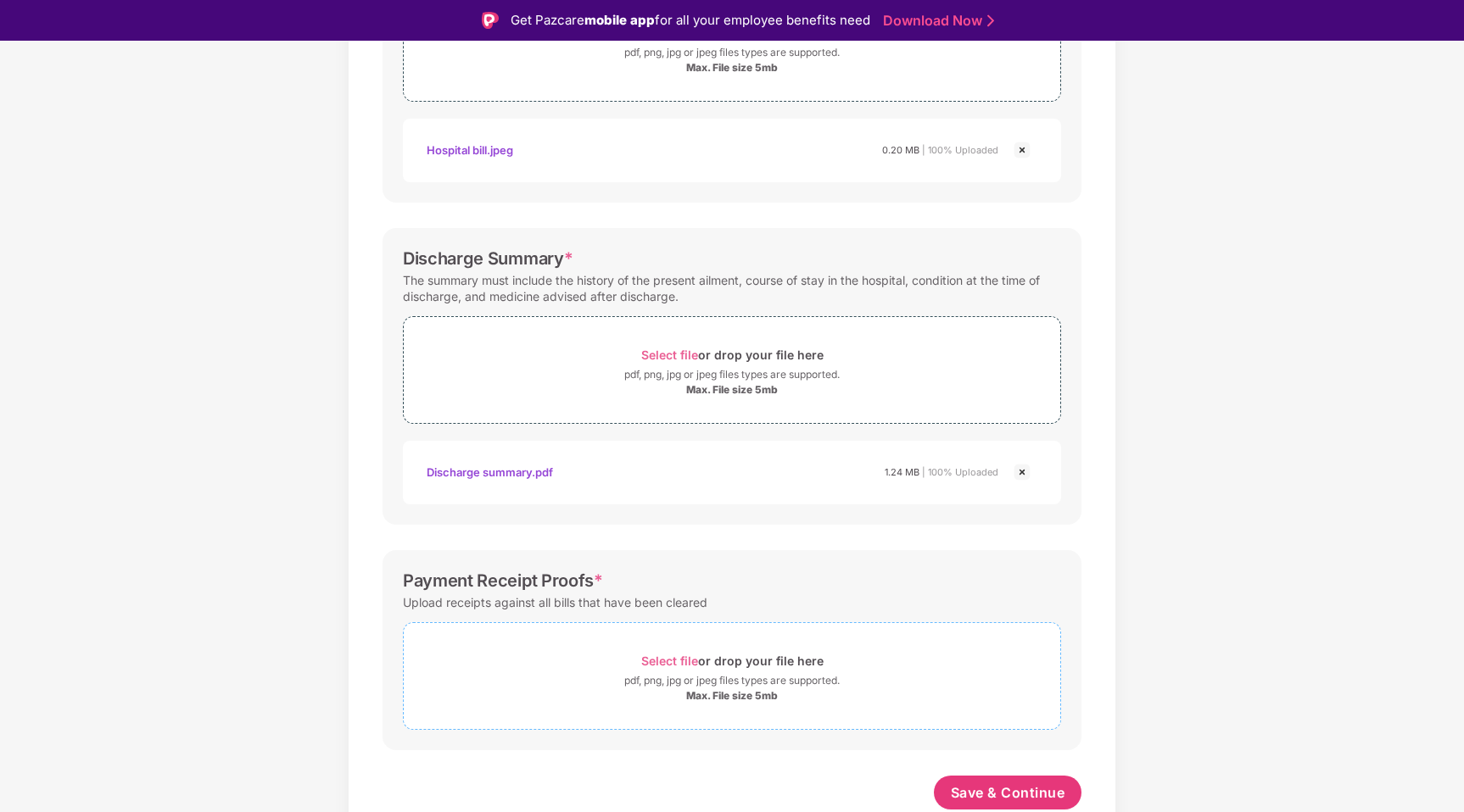
click at [667, 661] on span "Select file" at bounding box center [669, 661] width 56 height 15
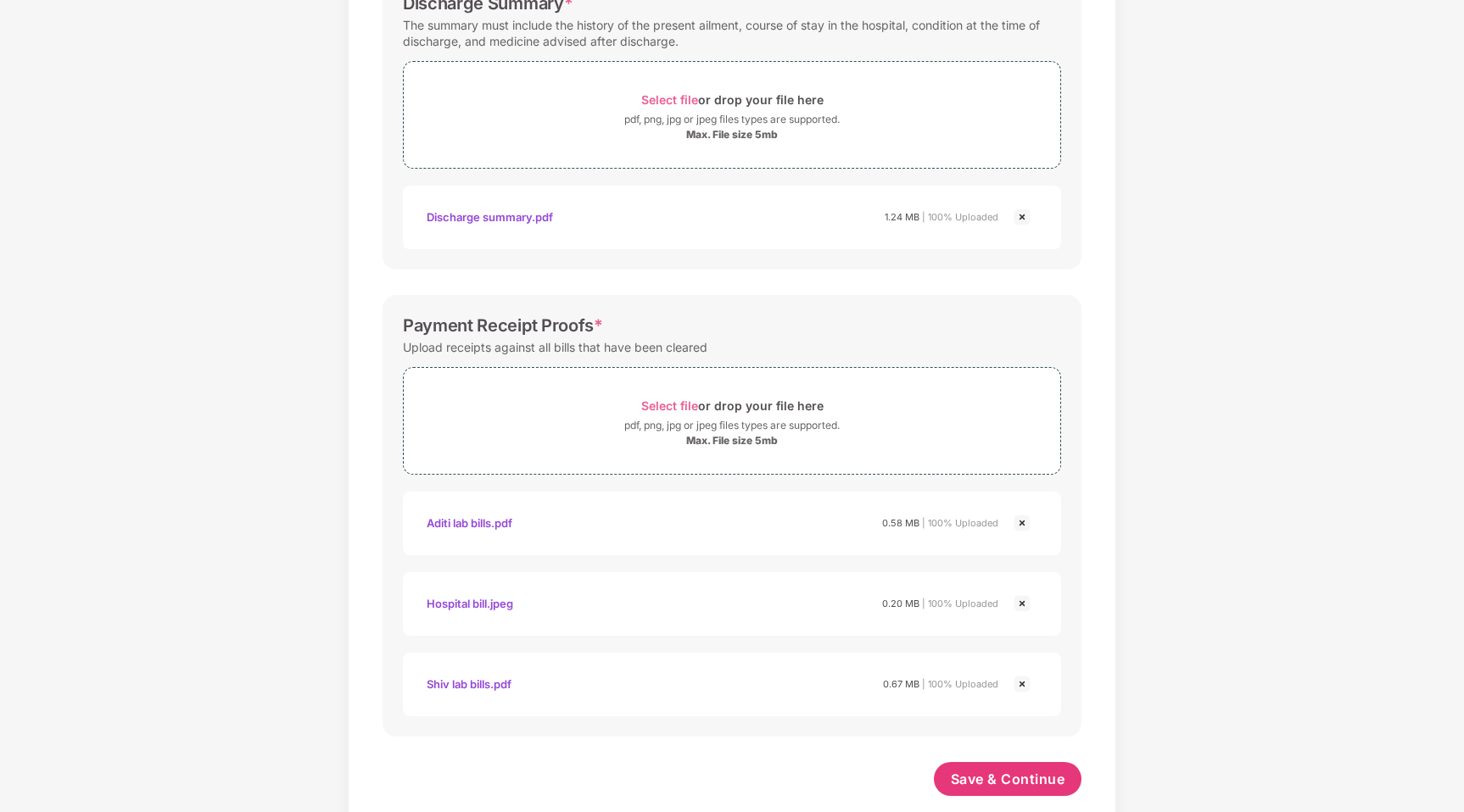
scroll to position [594, 0]
click at [686, 406] on span "Select file" at bounding box center [669, 405] width 56 height 15
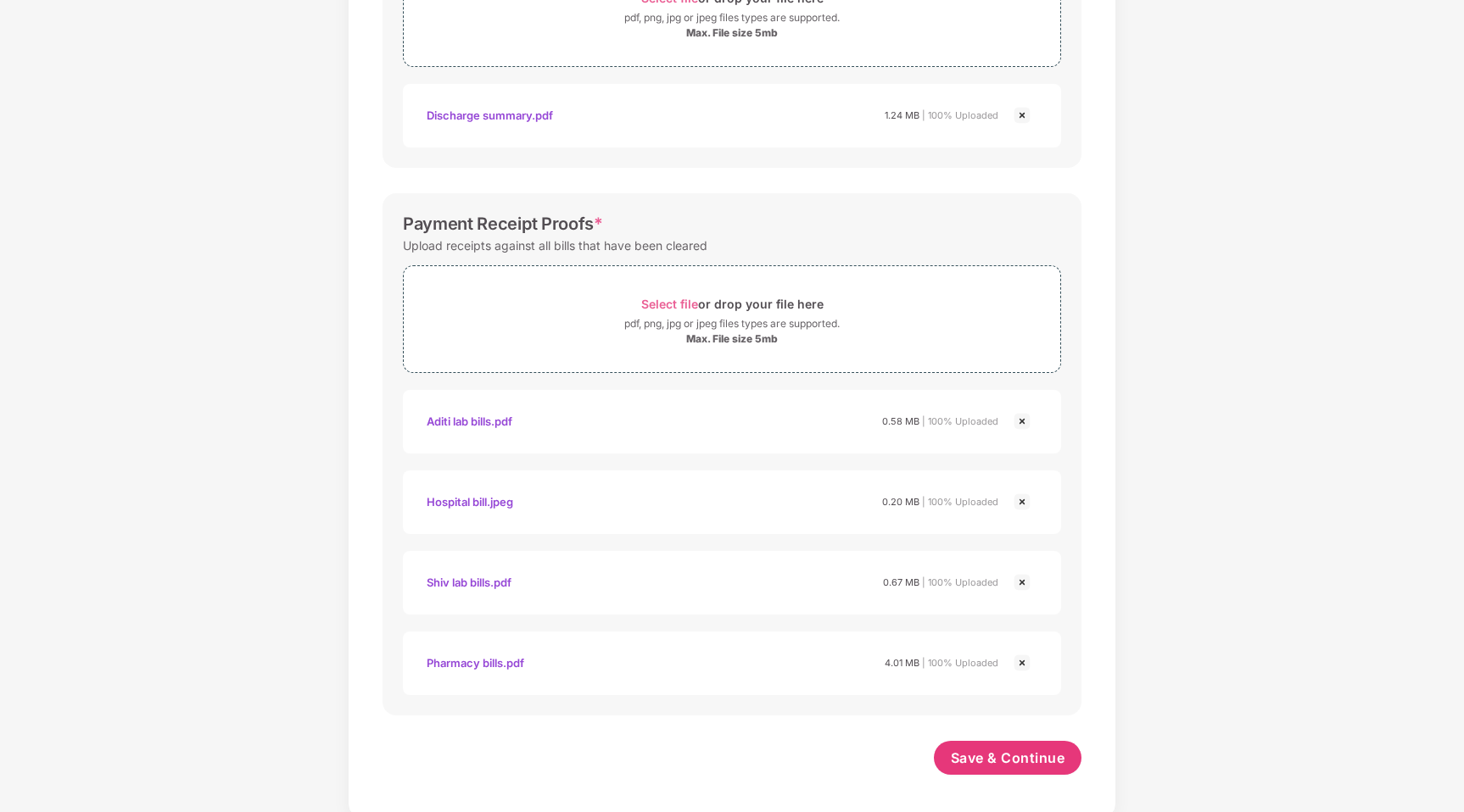
scroll to position [701, 0]
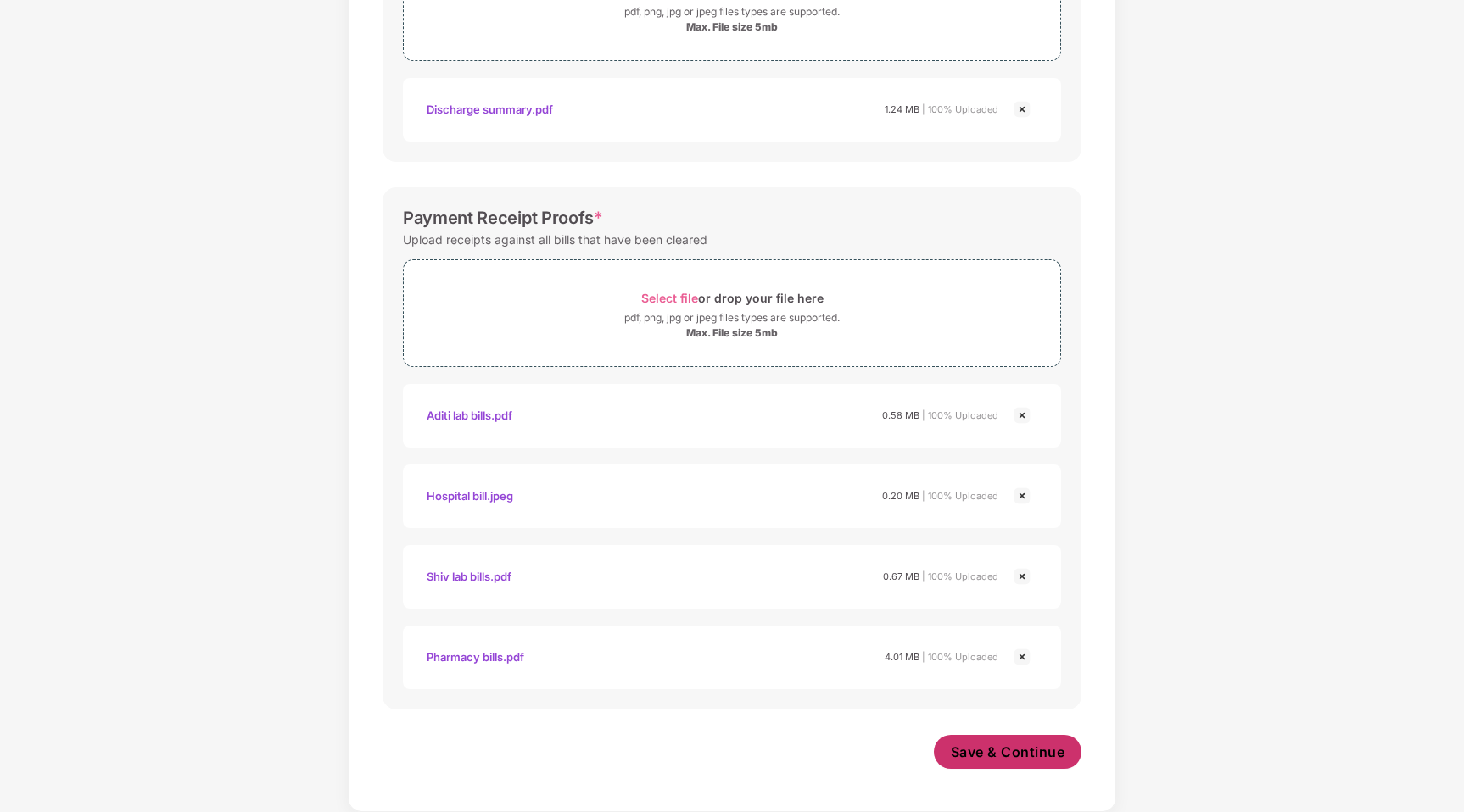
click at [977, 755] on span "Save & Continue" at bounding box center [1008, 751] width 115 height 18
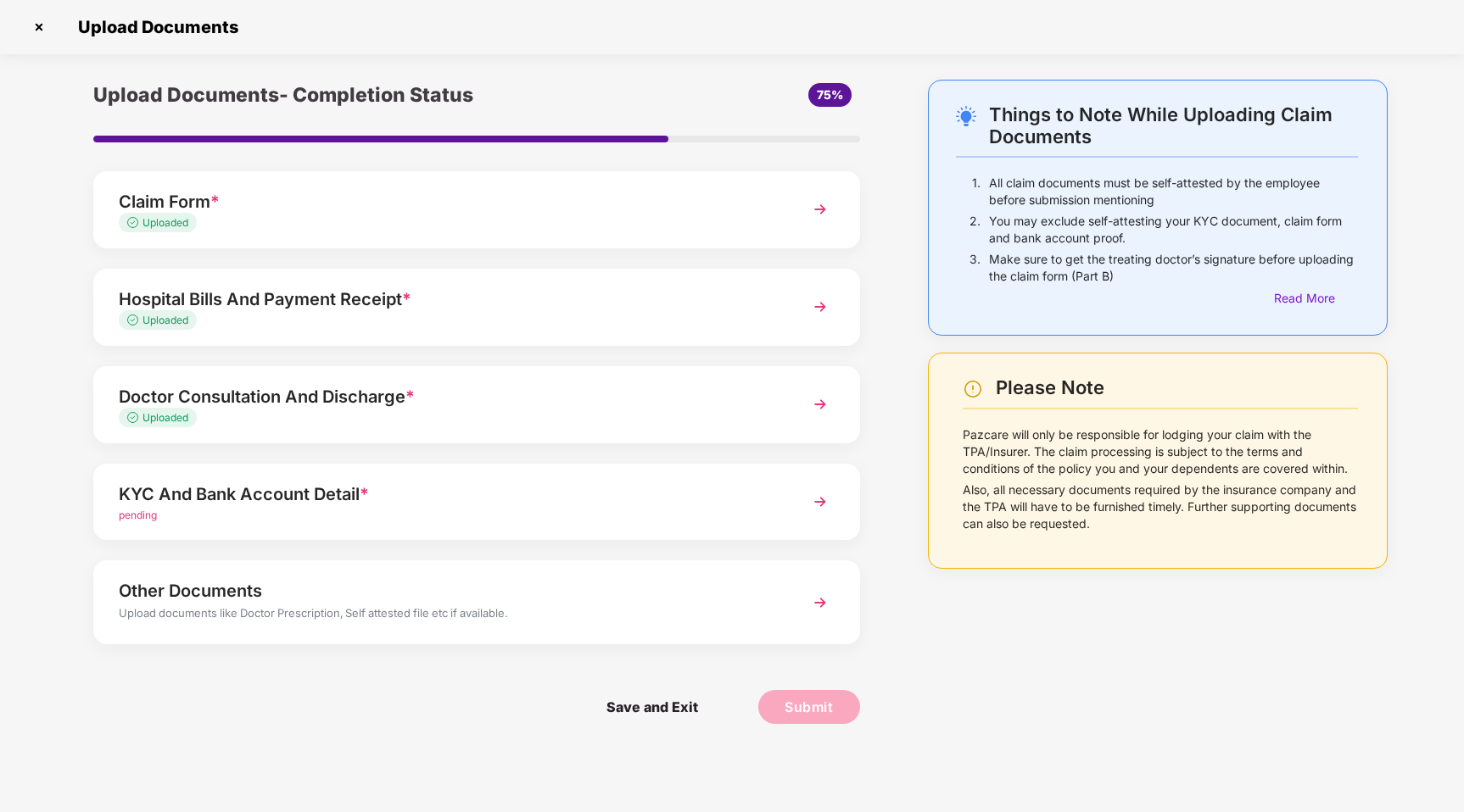
click at [818, 499] on img at bounding box center [819, 501] width 30 height 30
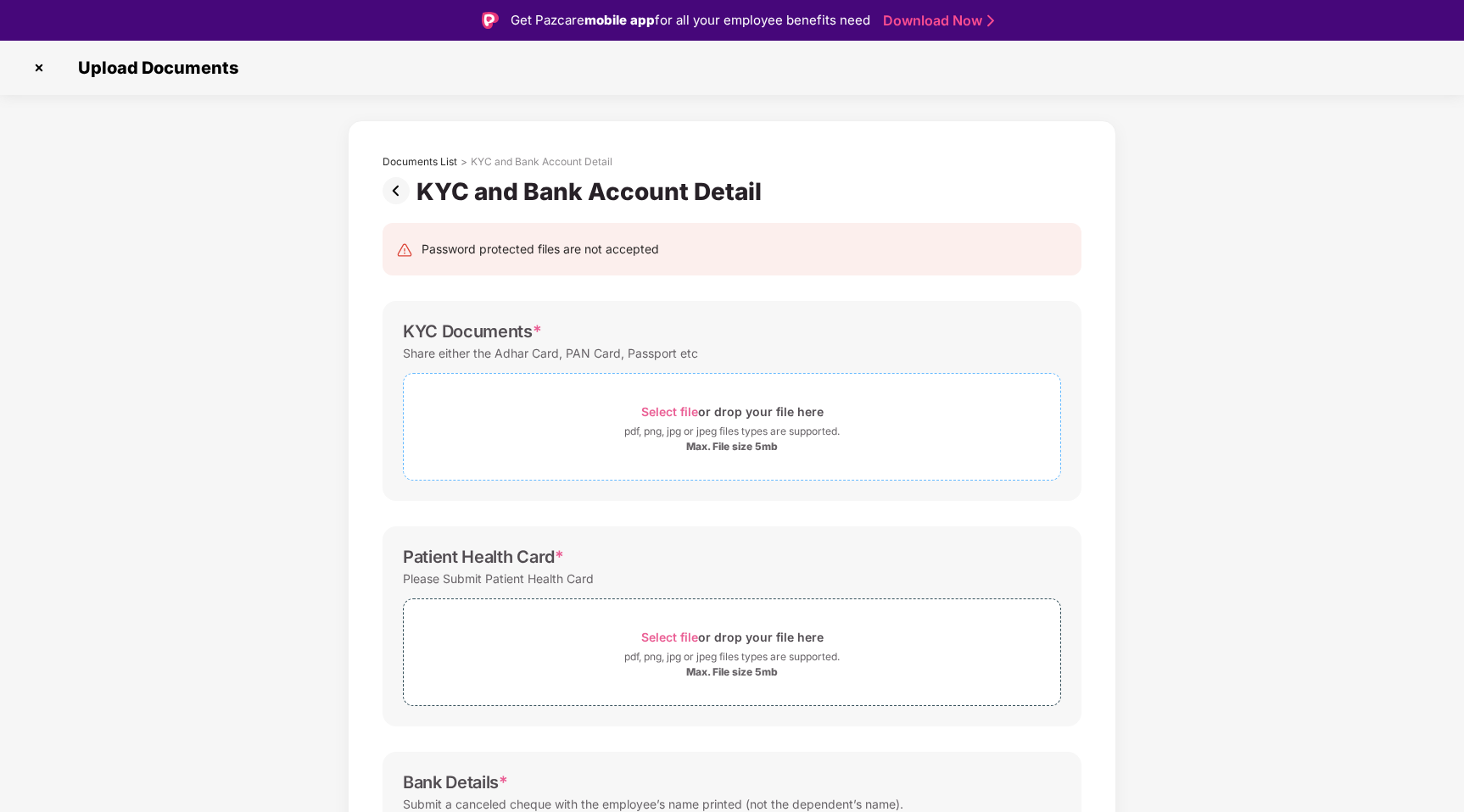
click at [682, 411] on span "Select file" at bounding box center [669, 412] width 56 height 15
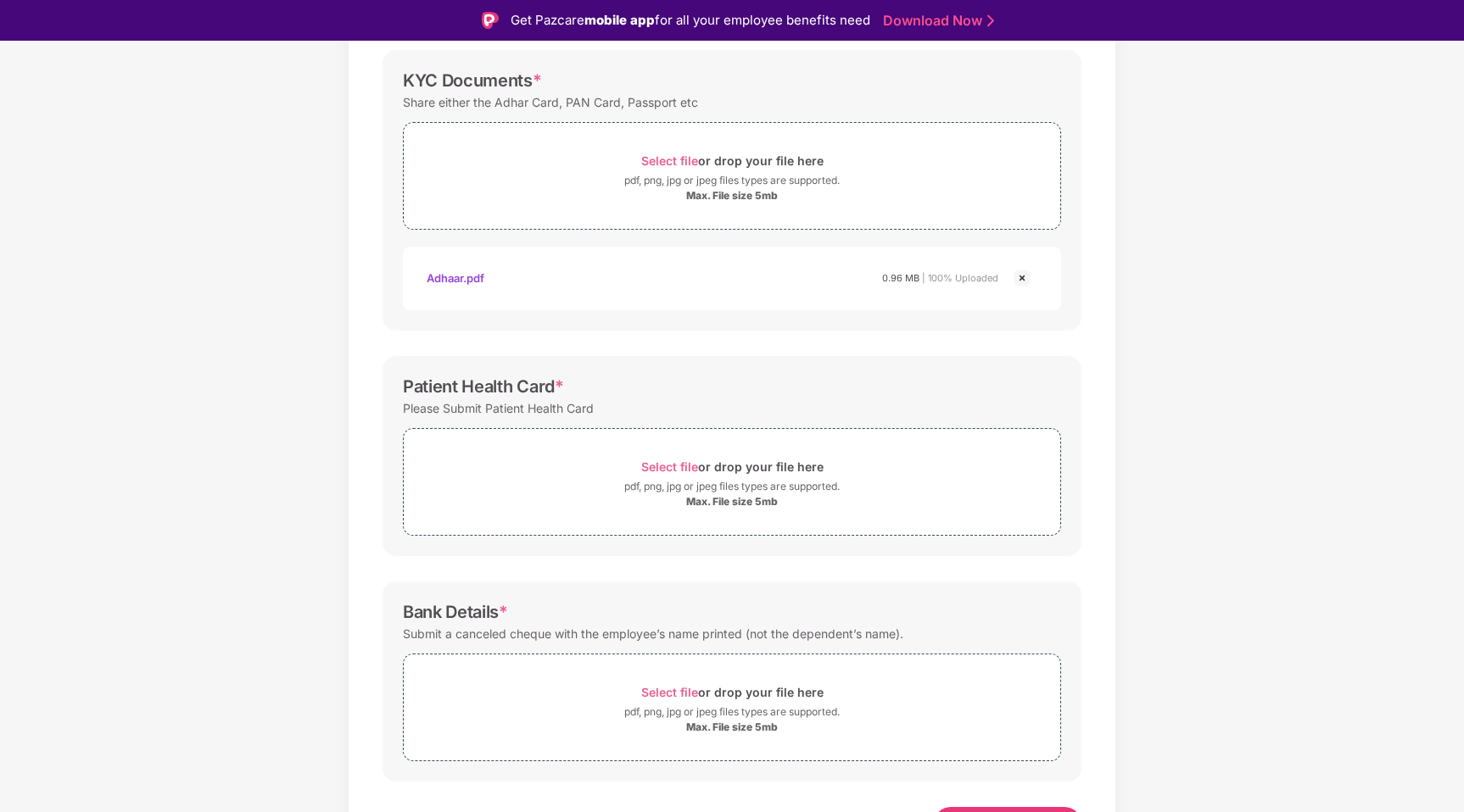
scroll to position [282, 0]
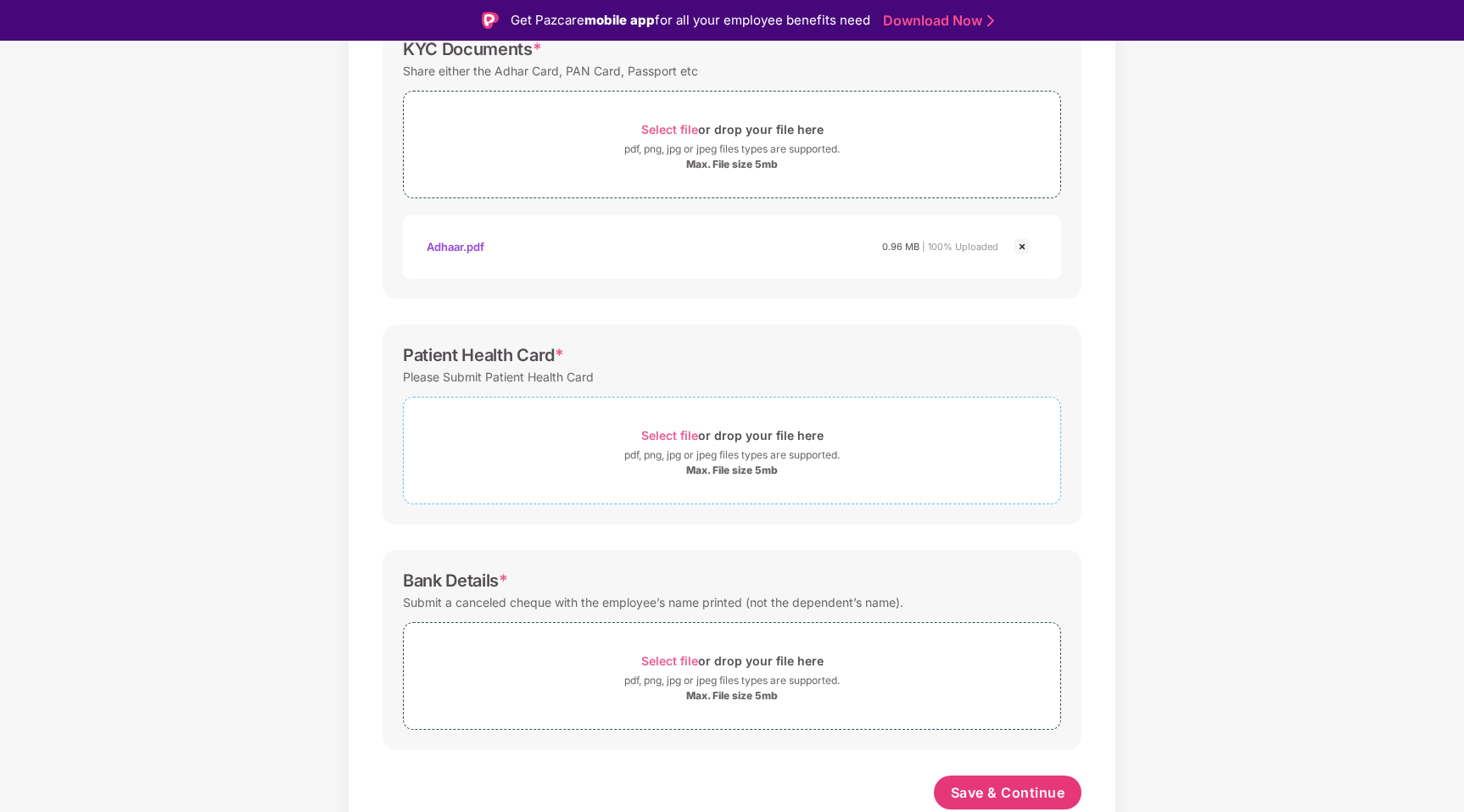
click at [675, 437] on span "Select file" at bounding box center [669, 435] width 56 height 15
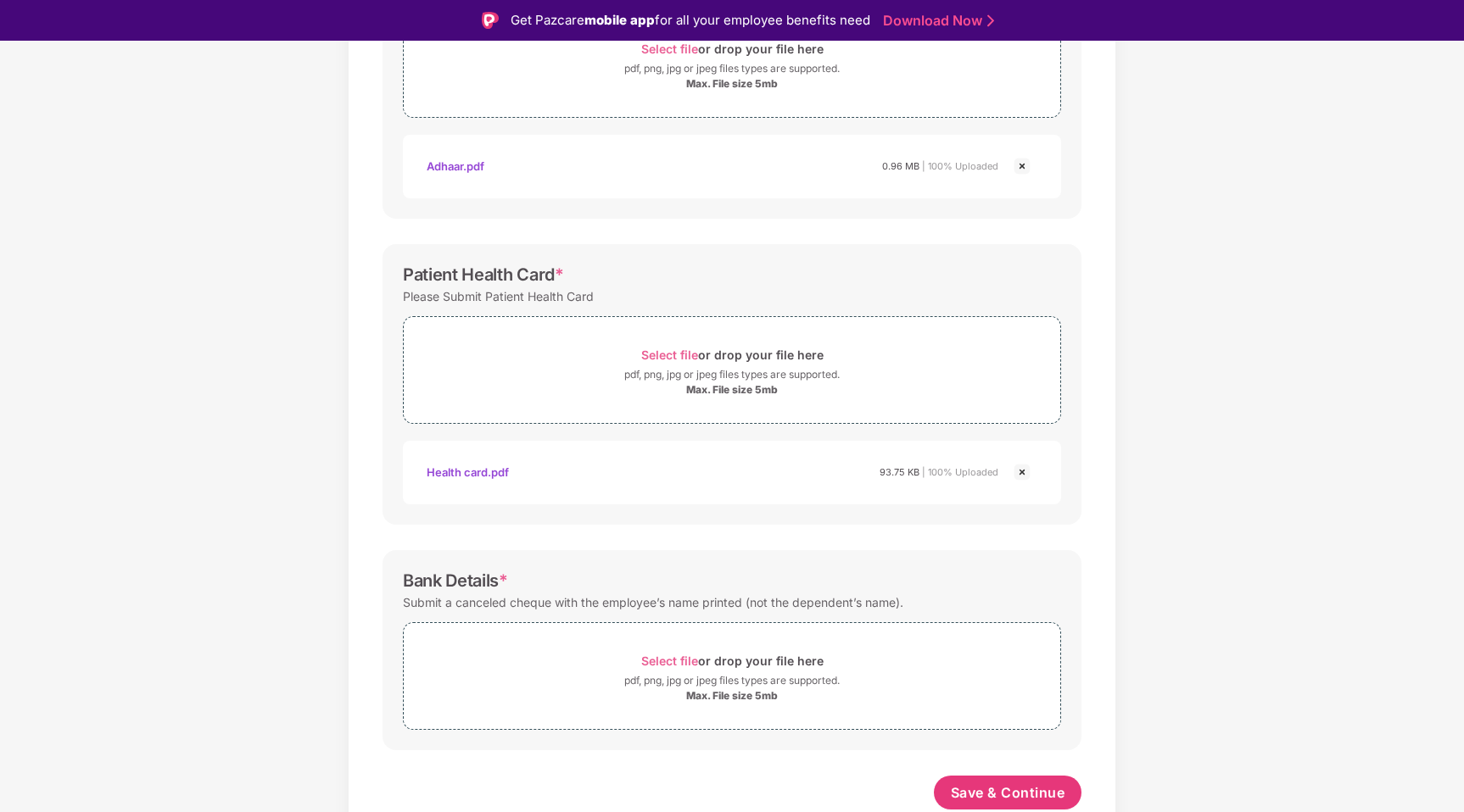
scroll to position [363, 0]
click at [951, 788] on span "Save & Continue" at bounding box center [1008, 792] width 115 height 18
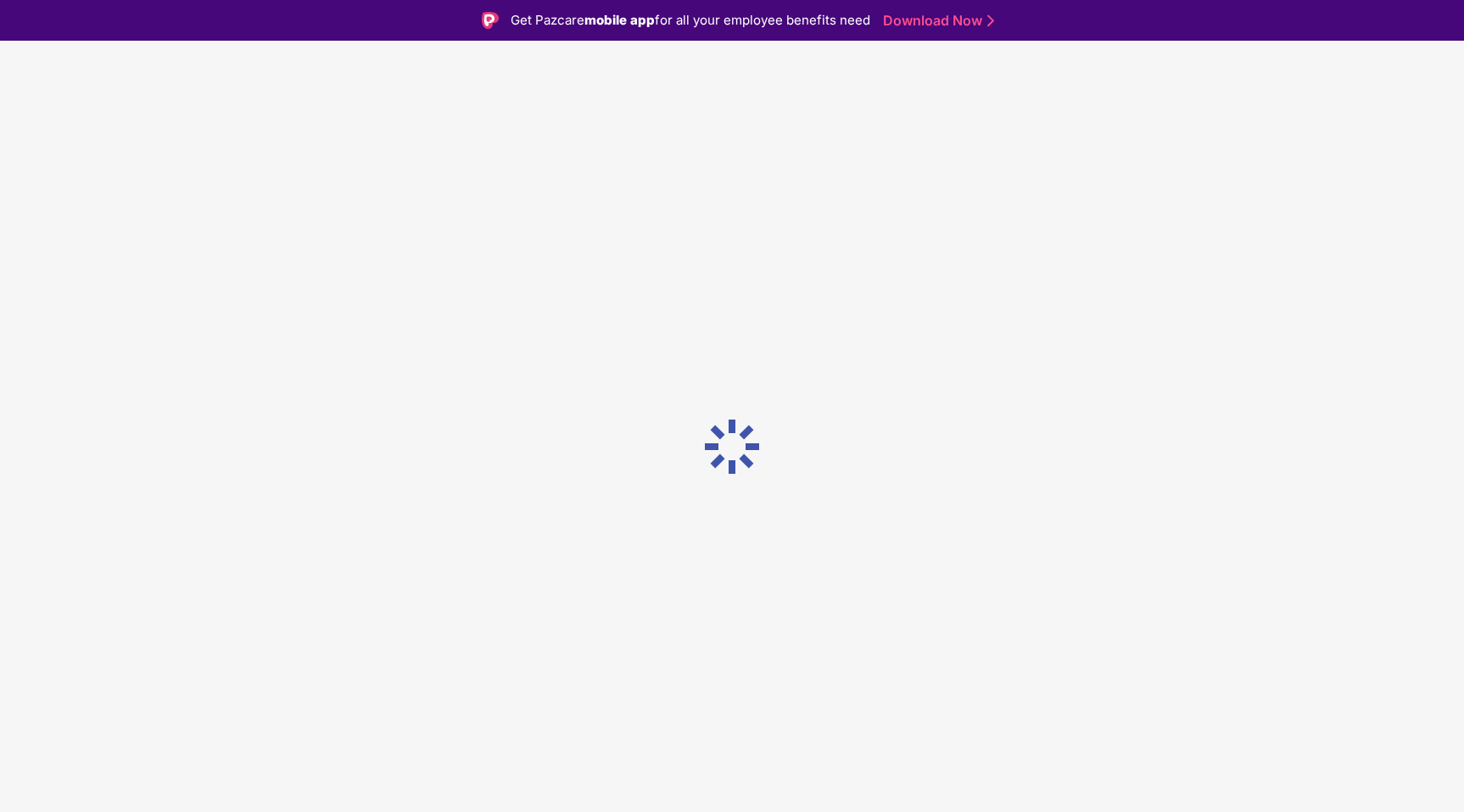
scroll to position [0, 0]
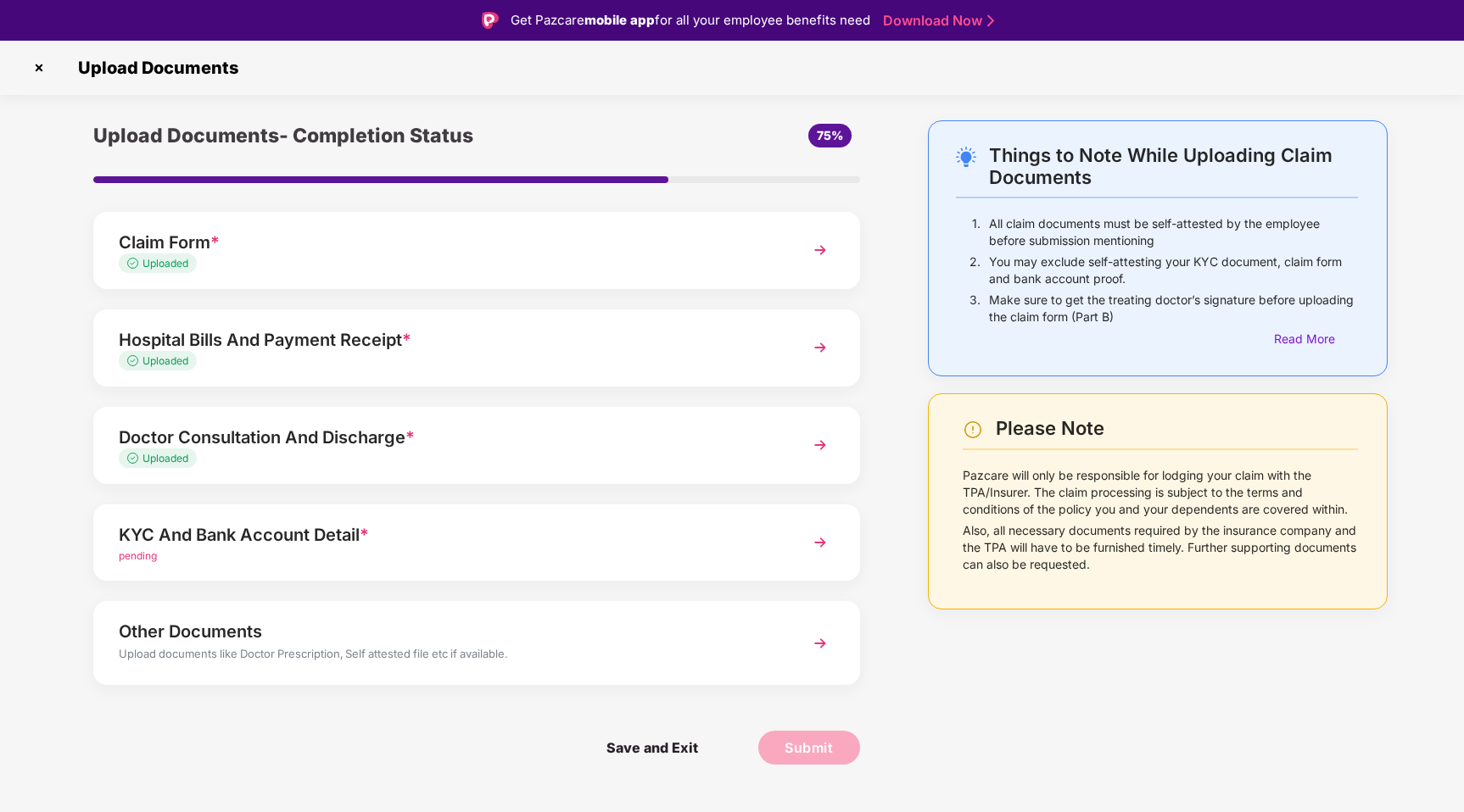
click at [815, 540] on img at bounding box center [819, 542] width 30 height 30
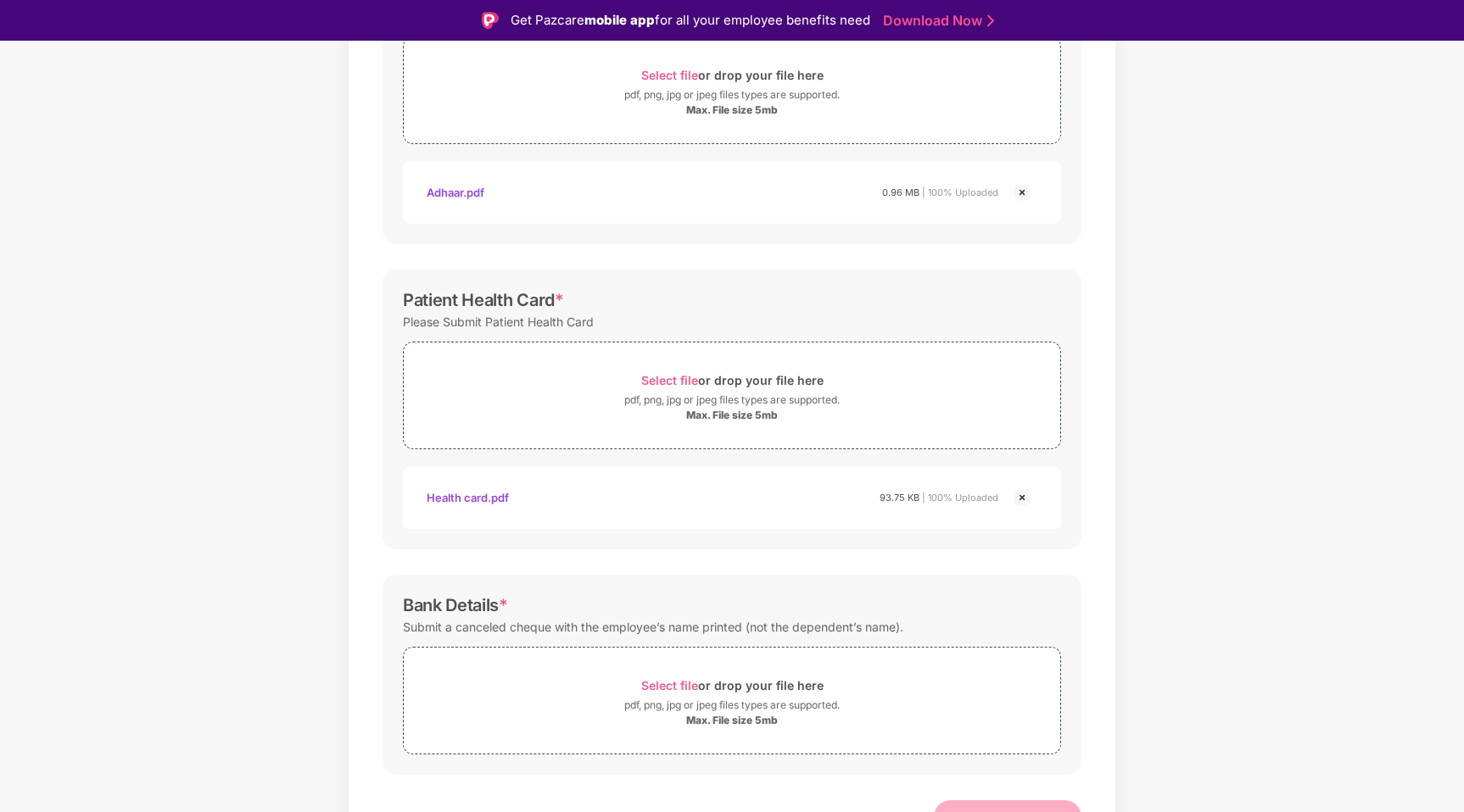
scroll to position [361, 0]
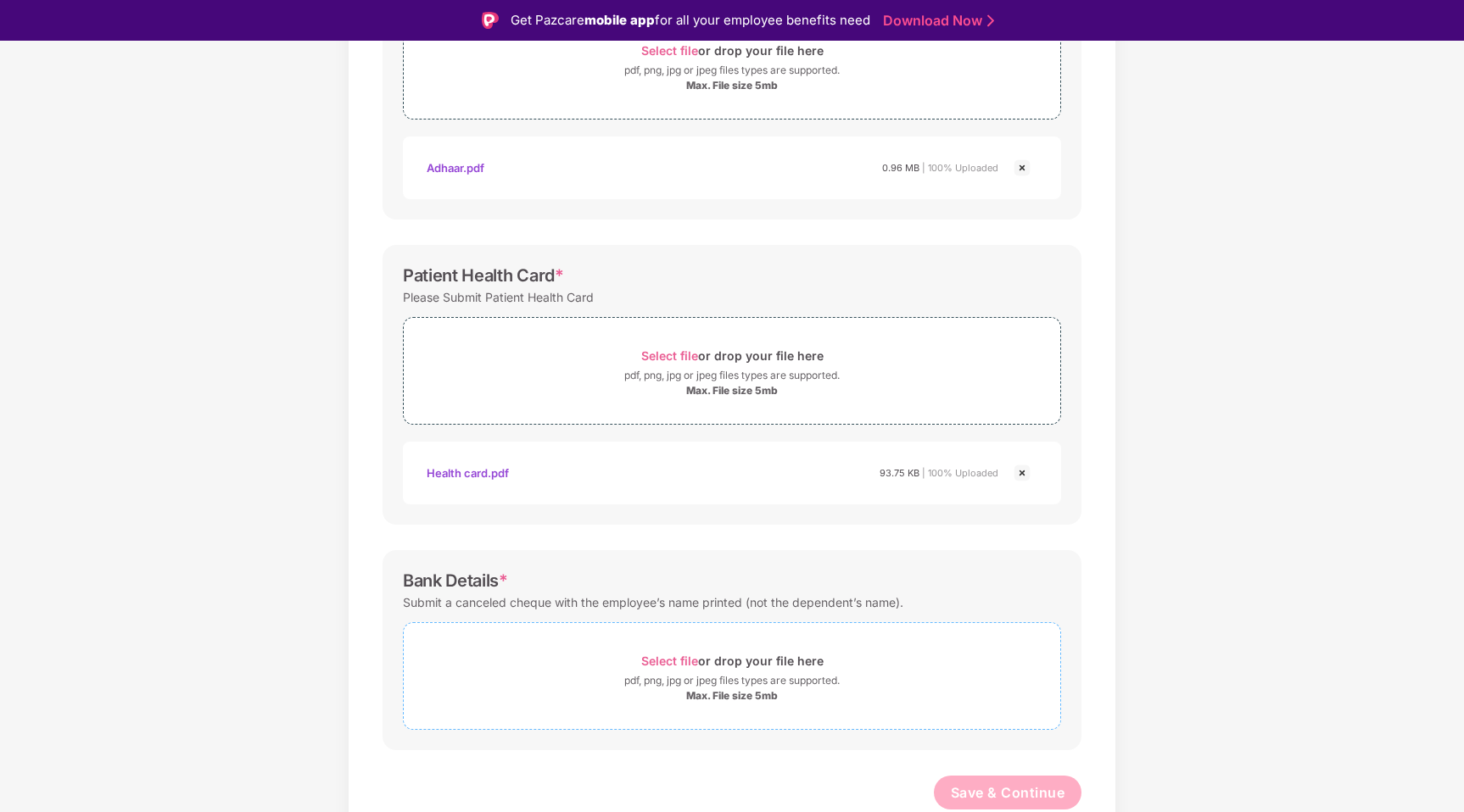
click at [690, 660] on span "Select file" at bounding box center [669, 661] width 56 height 15
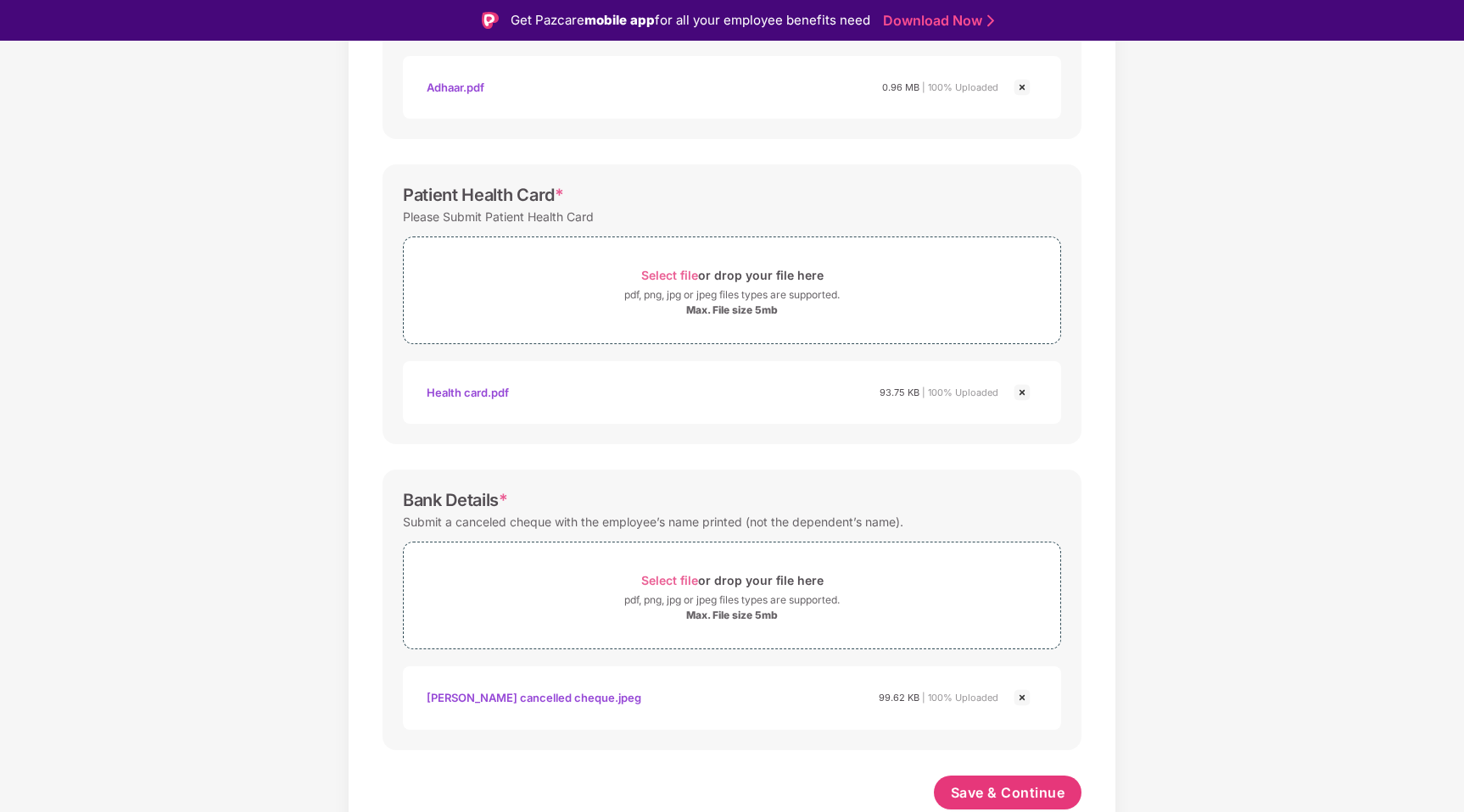
scroll to position [442, 0]
click at [984, 792] on span "Save & Continue" at bounding box center [1008, 792] width 115 height 18
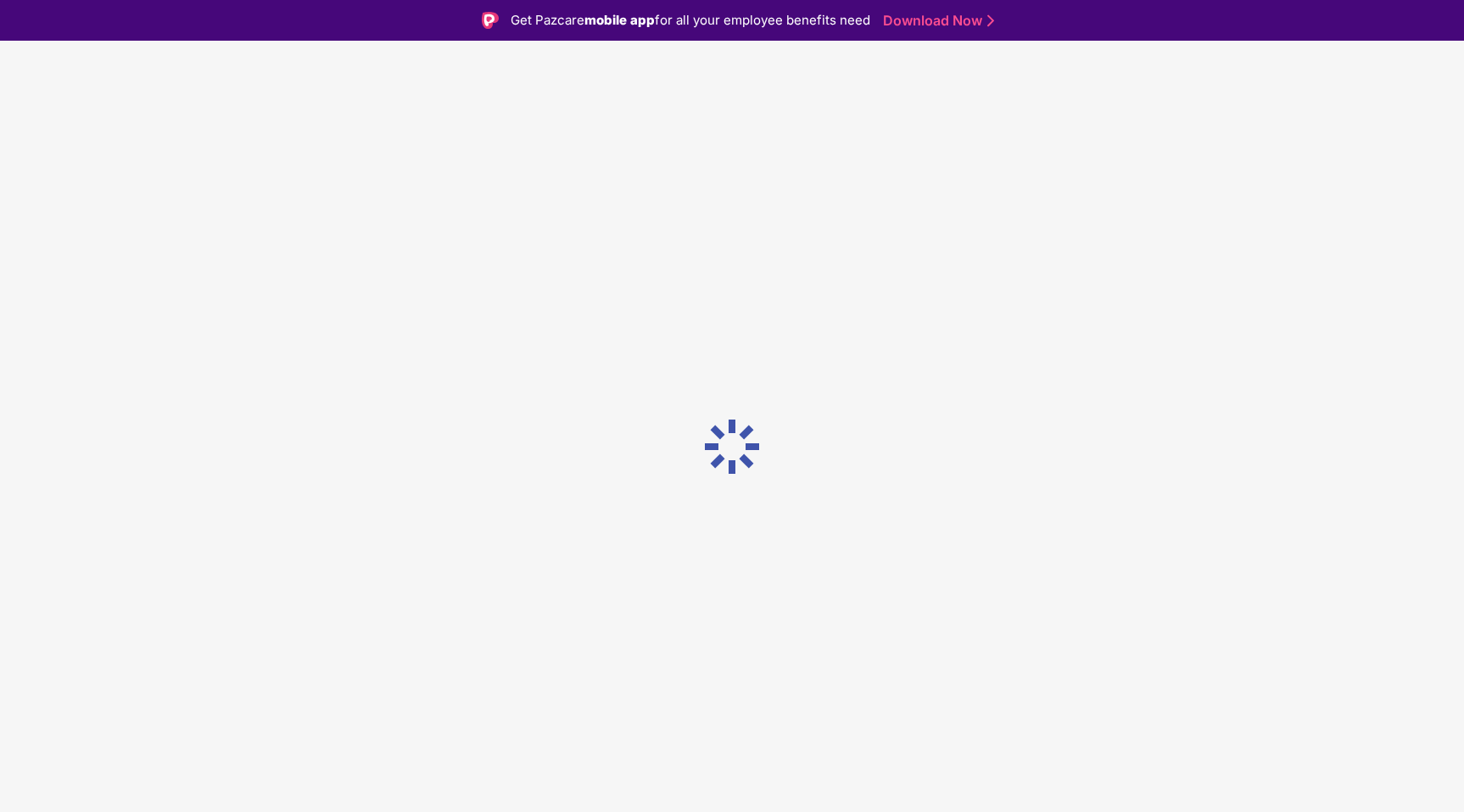
scroll to position [0, 0]
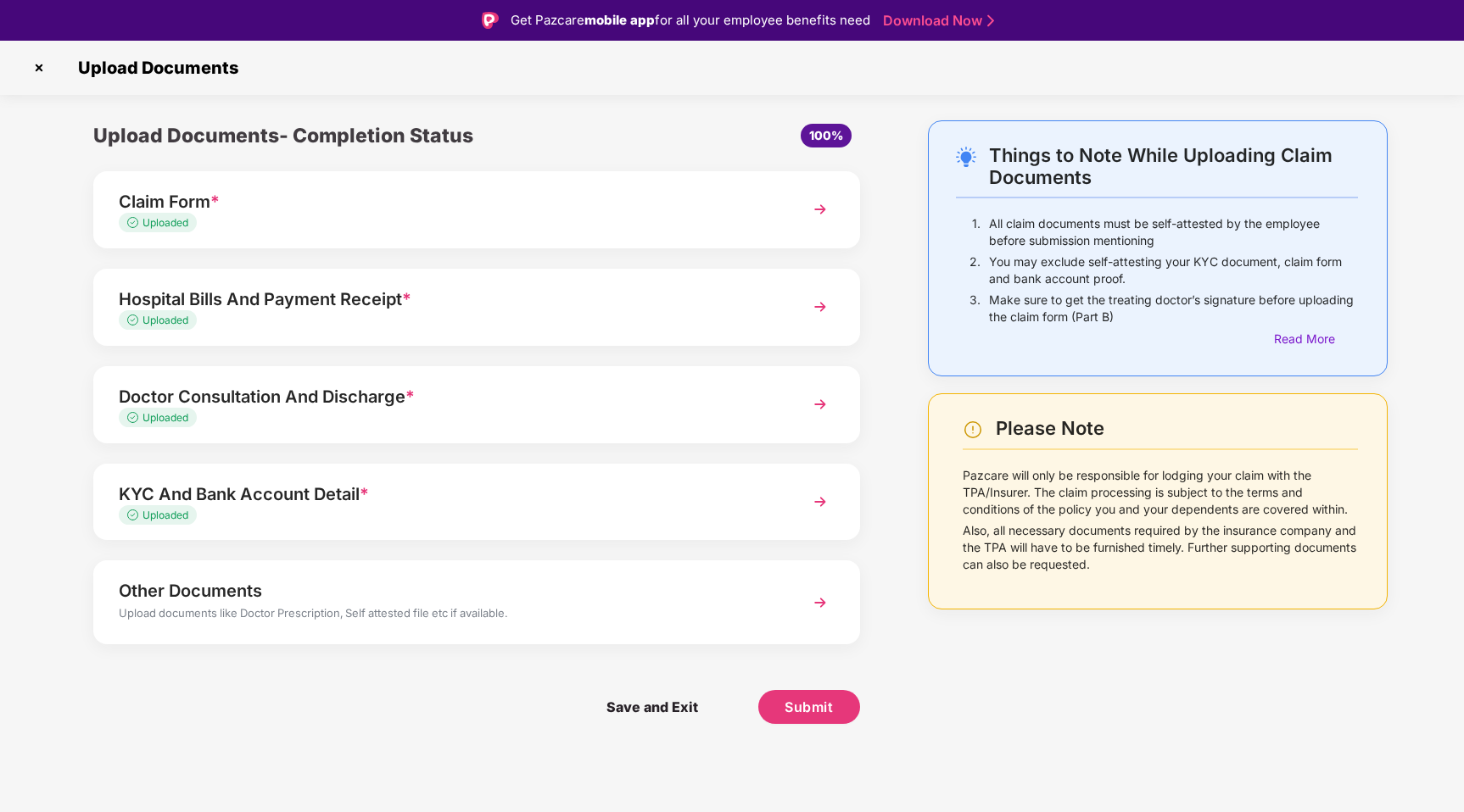
click at [400, 592] on div "Other Documents" at bounding box center [447, 591] width 656 height 27
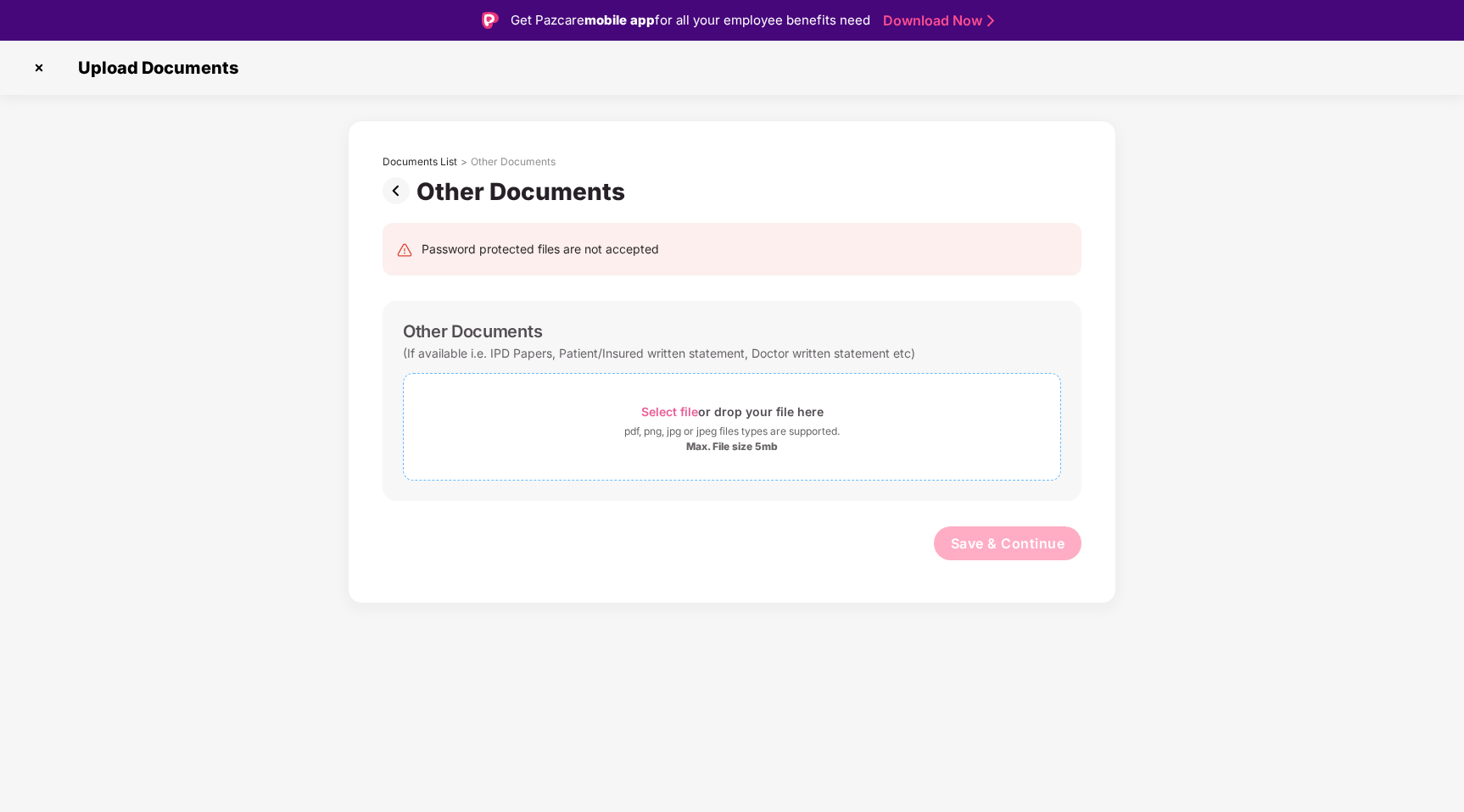
click at [672, 411] on span "Select file" at bounding box center [669, 412] width 56 height 15
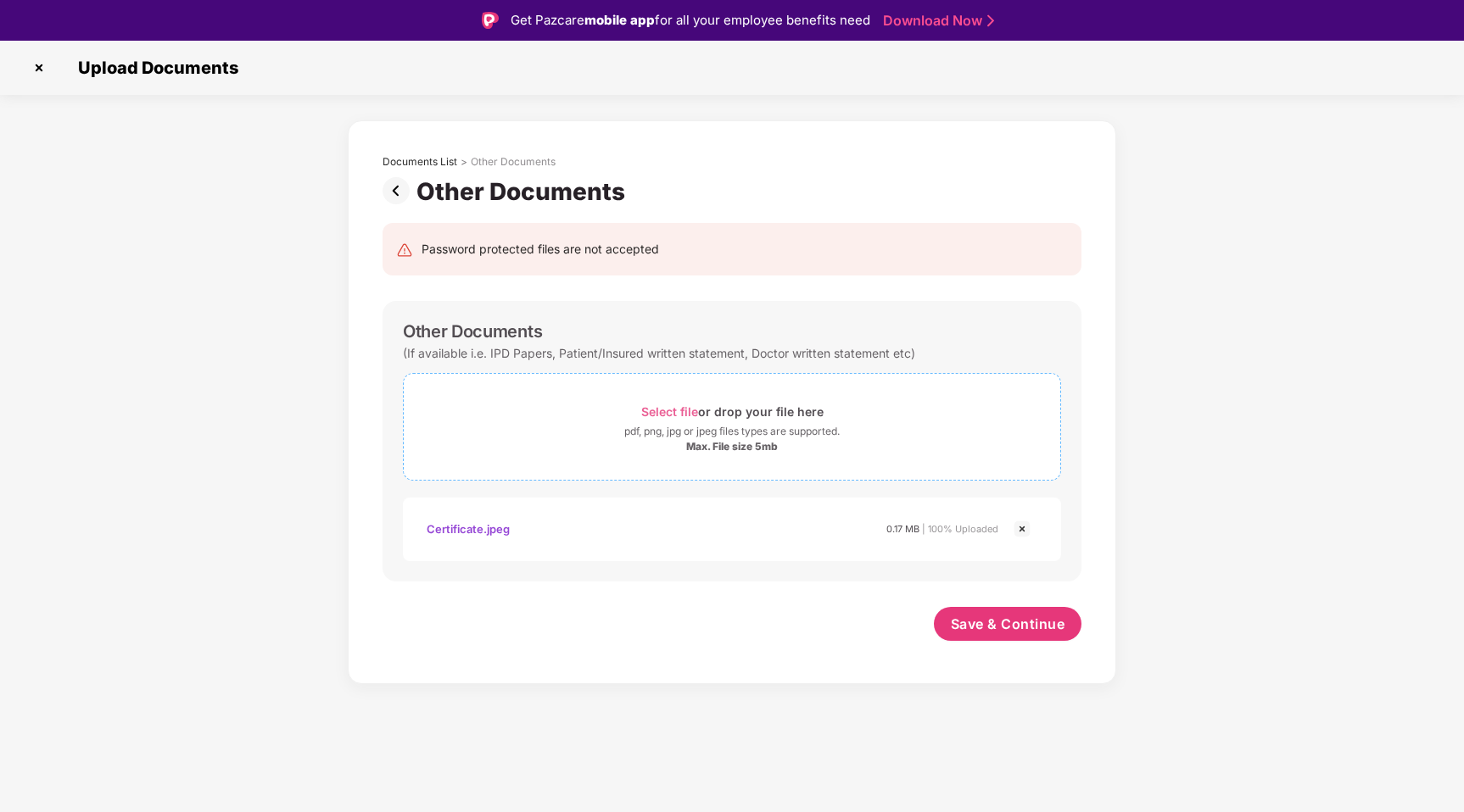
click at [668, 410] on span "Select file" at bounding box center [669, 412] width 56 height 15
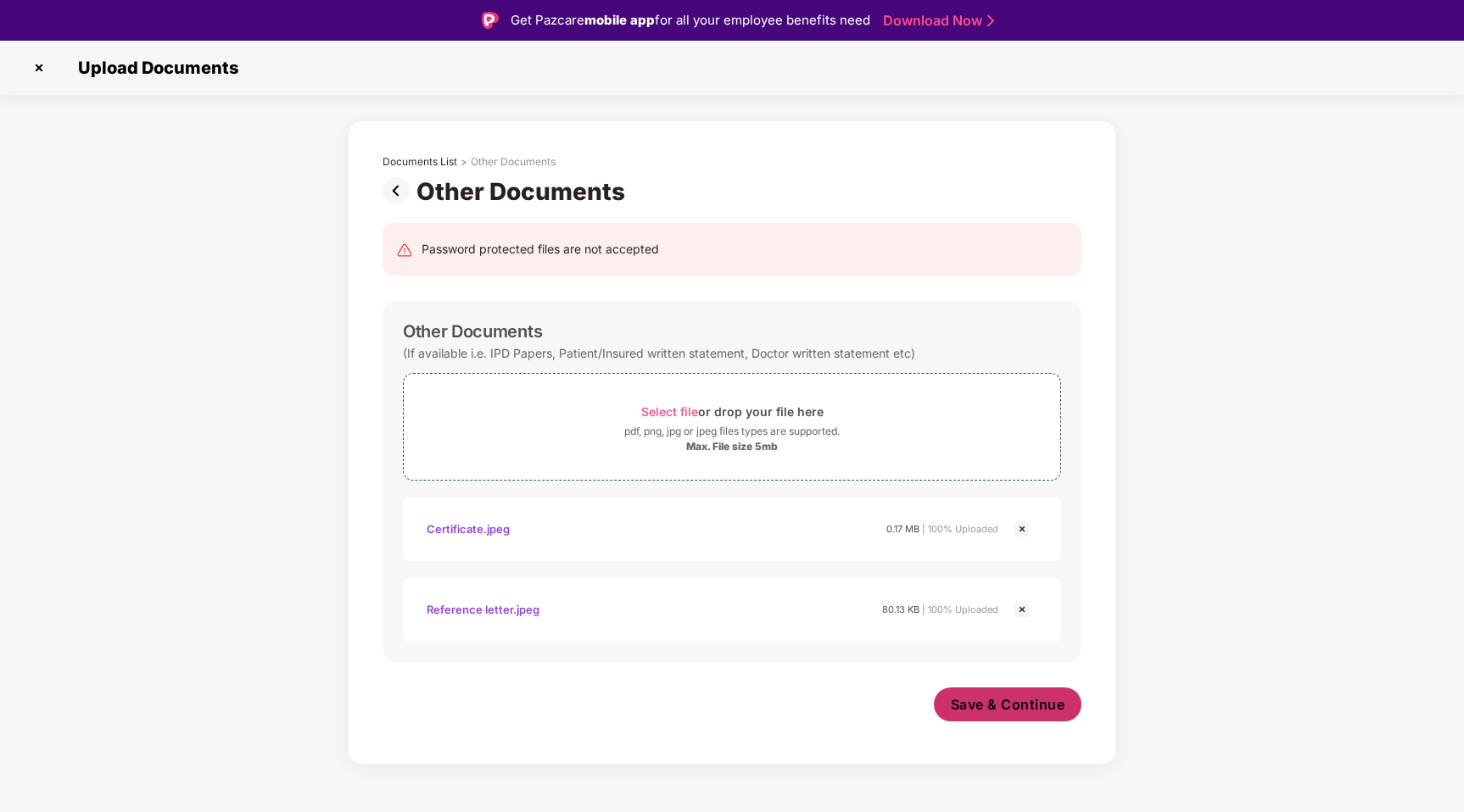
click at [976, 709] on span "Save & Continue" at bounding box center [1008, 703] width 115 height 18
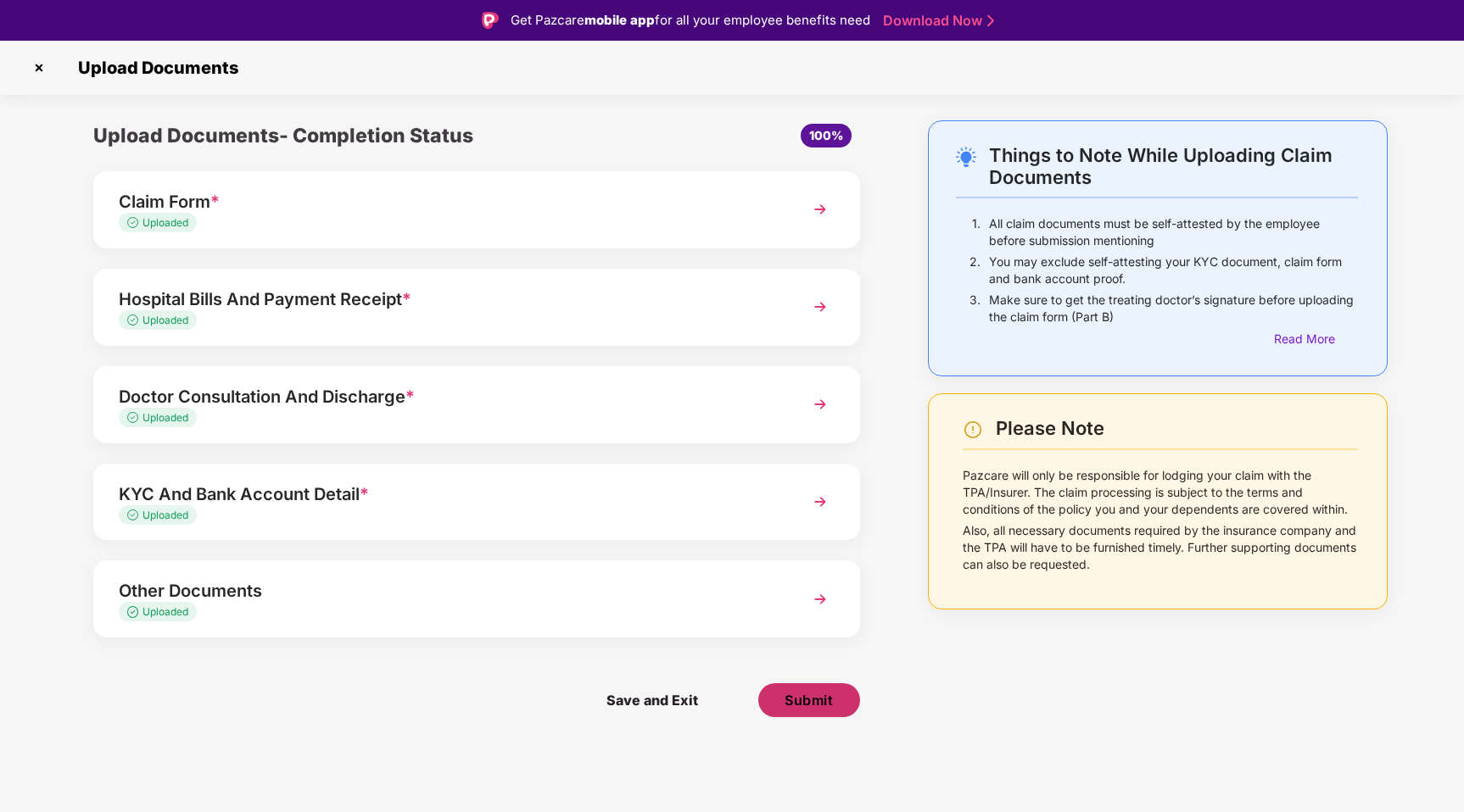
click at [802, 699] on span "Submit" at bounding box center [809, 700] width 49 height 18
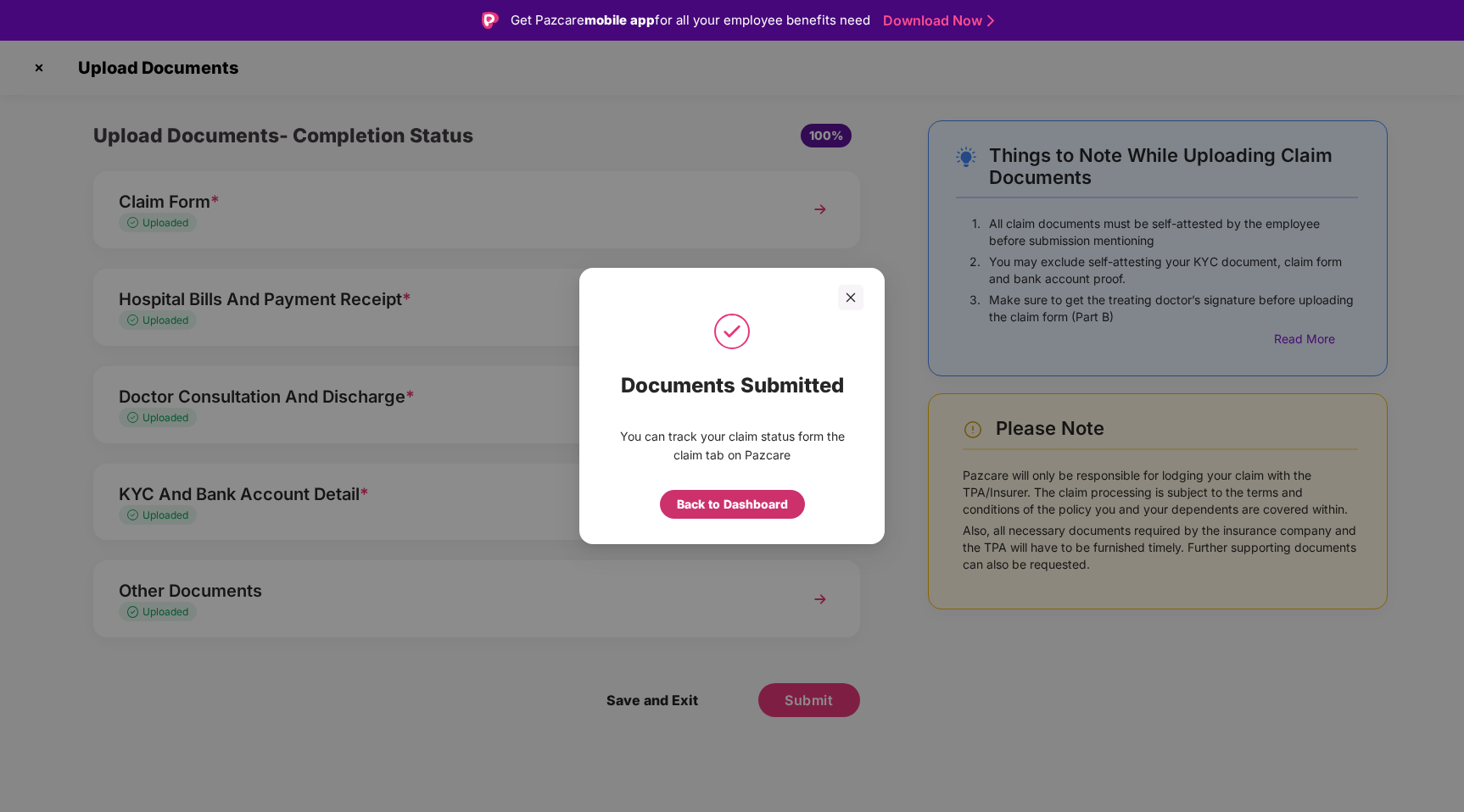
click at [754, 501] on div "Back to Dashboard" at bounding box center [732, 504] width 111 height 18
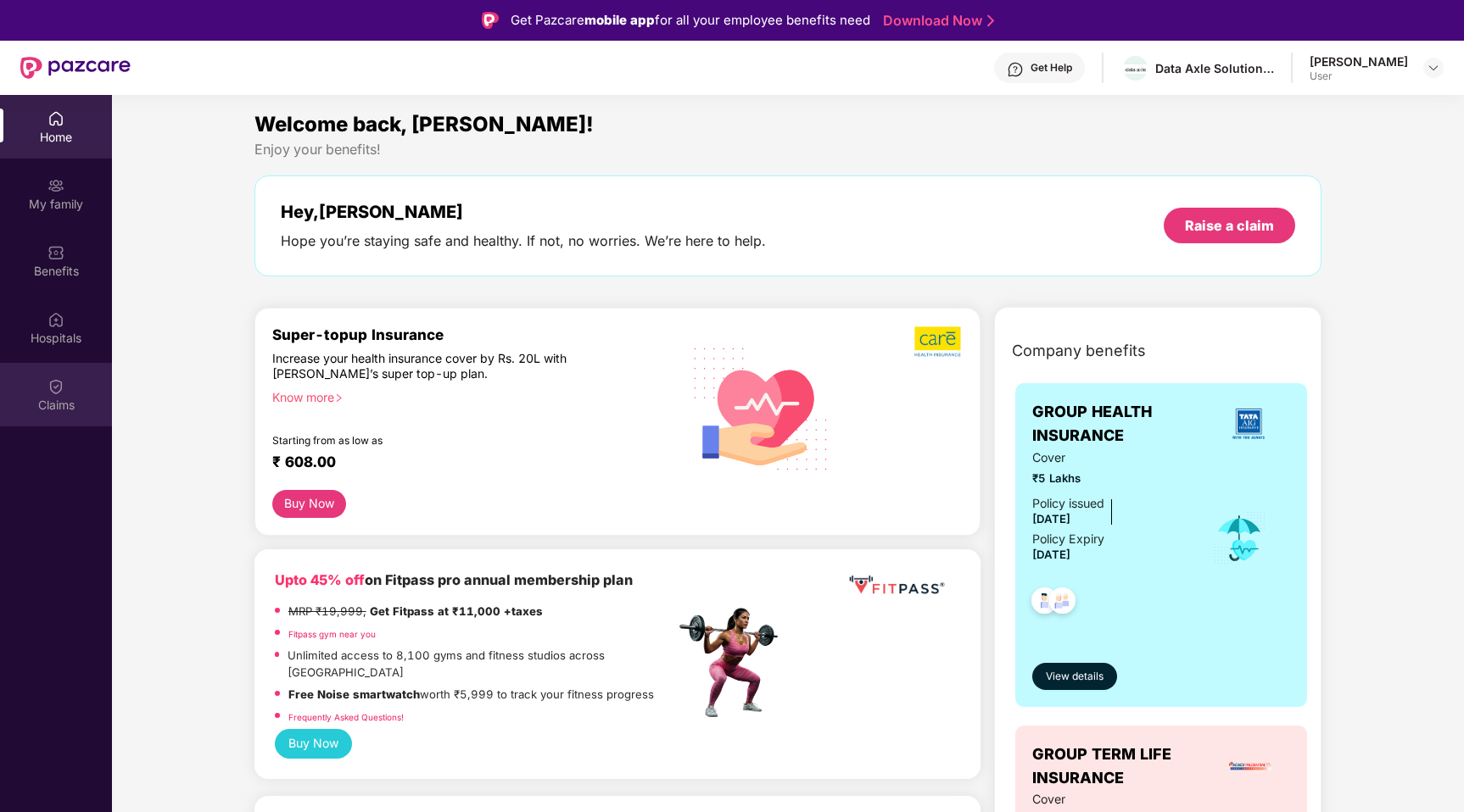
click at [62, 392] on img at bounding box center [56, 386] width 17 height 17
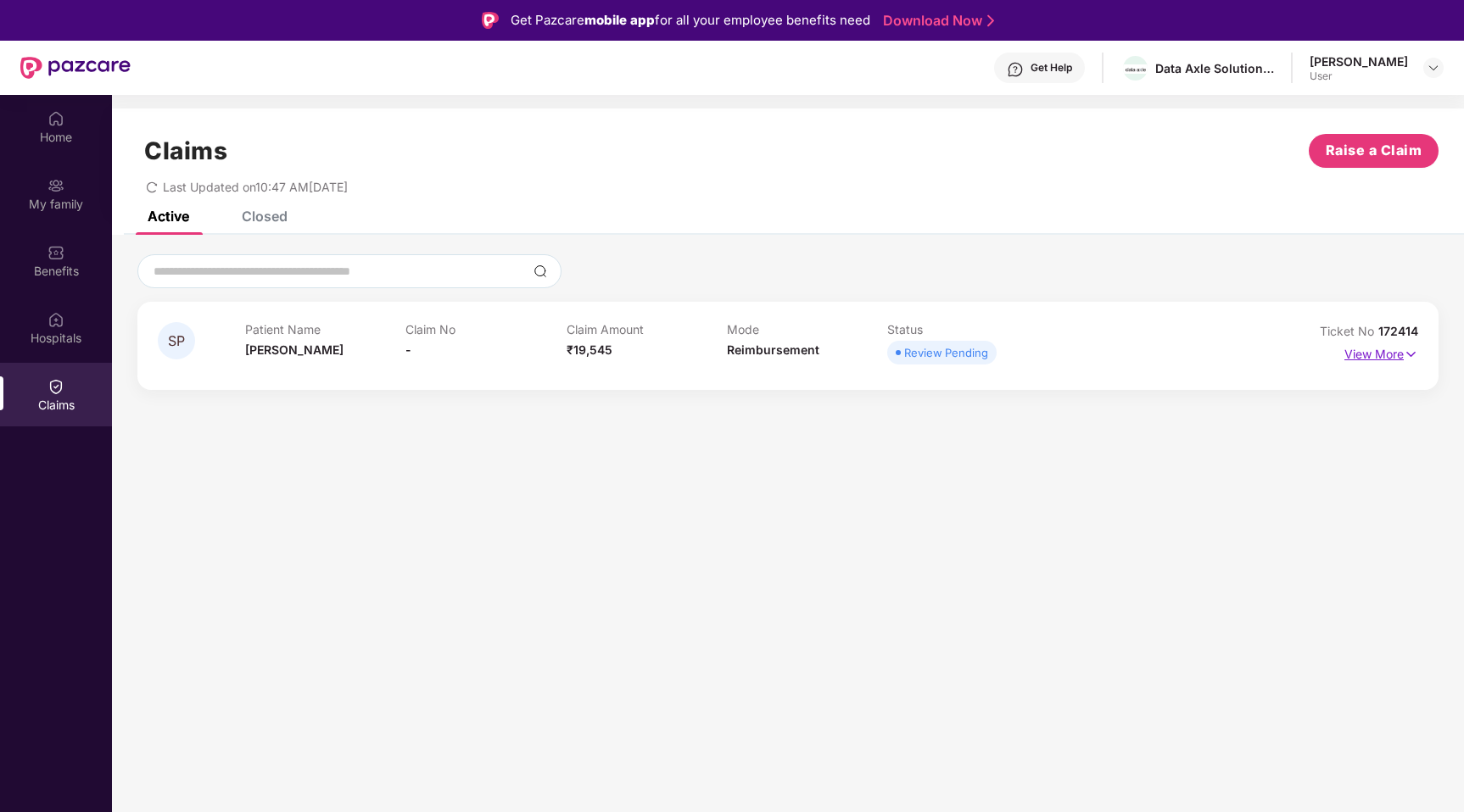
click at [1412, 353] on img at bounding box center [1411, 353] width 15 height 18
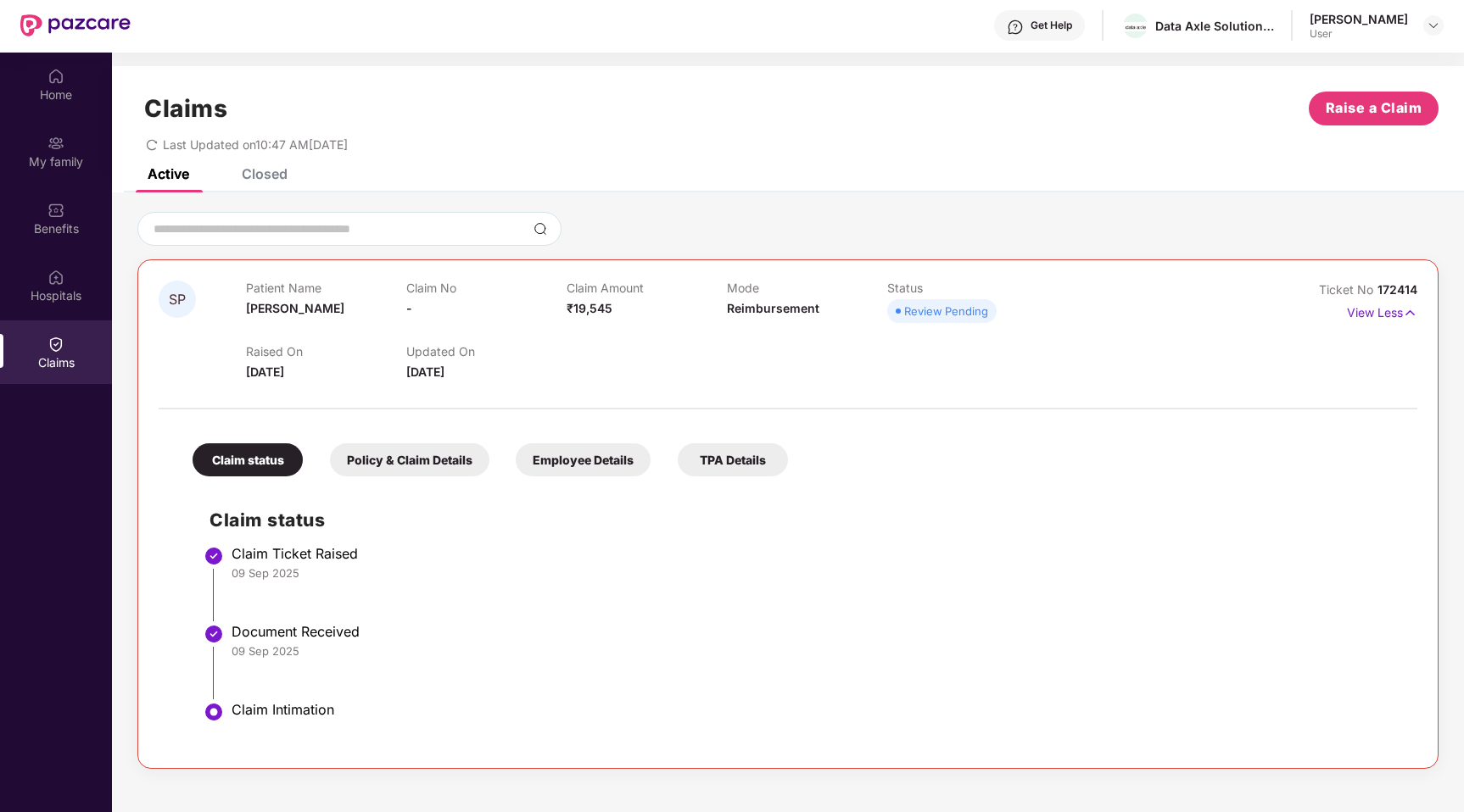
scroll to position [95, 0]
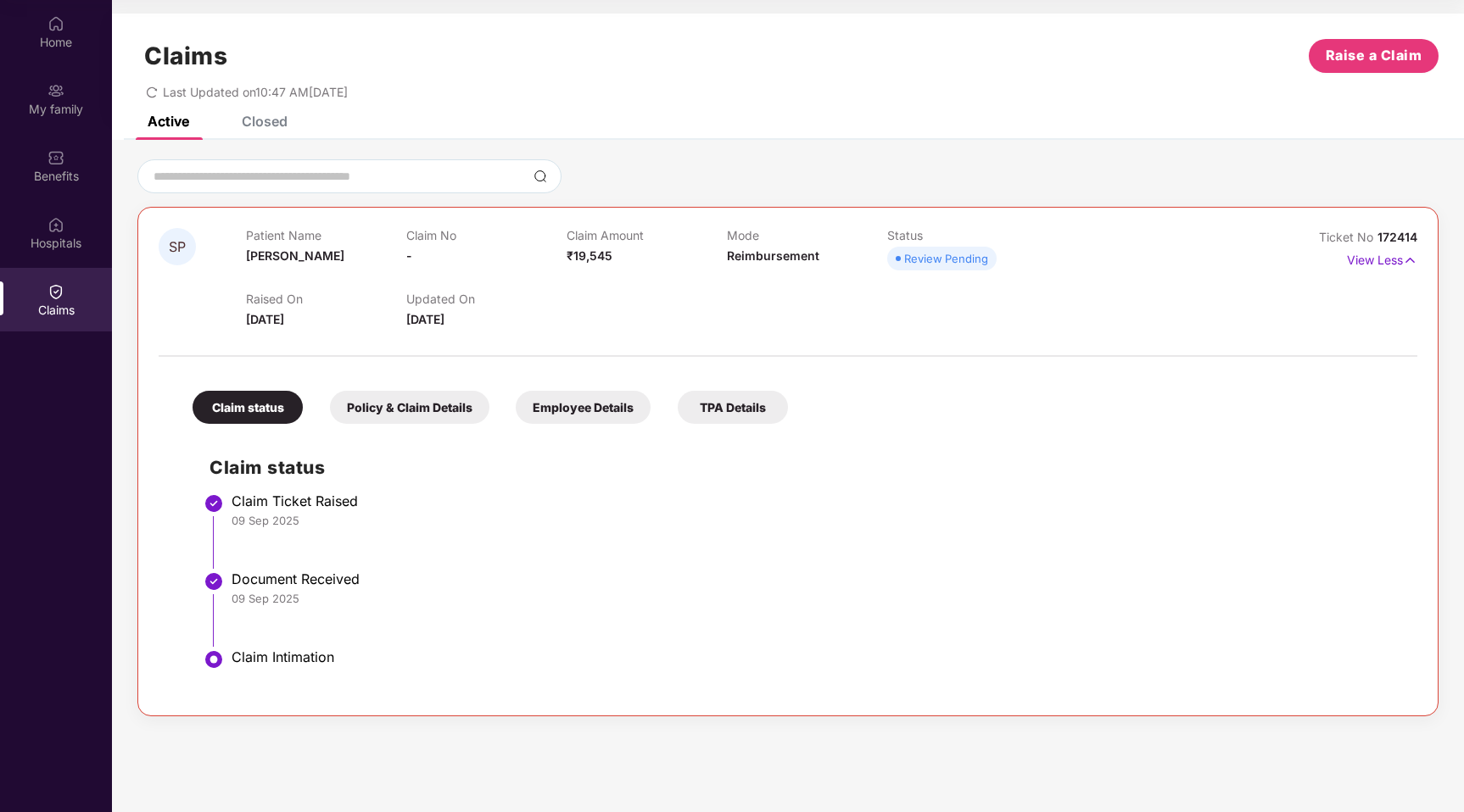
click at [281, 114] on div "Claims Raise a Claim Last Updated on 10:47 AM[DATE]" at bounding box center [788, 65] width 1352 height 102
click at [272, 125] on div "Closed" at bounding box center [264, 122] width 46 height 17
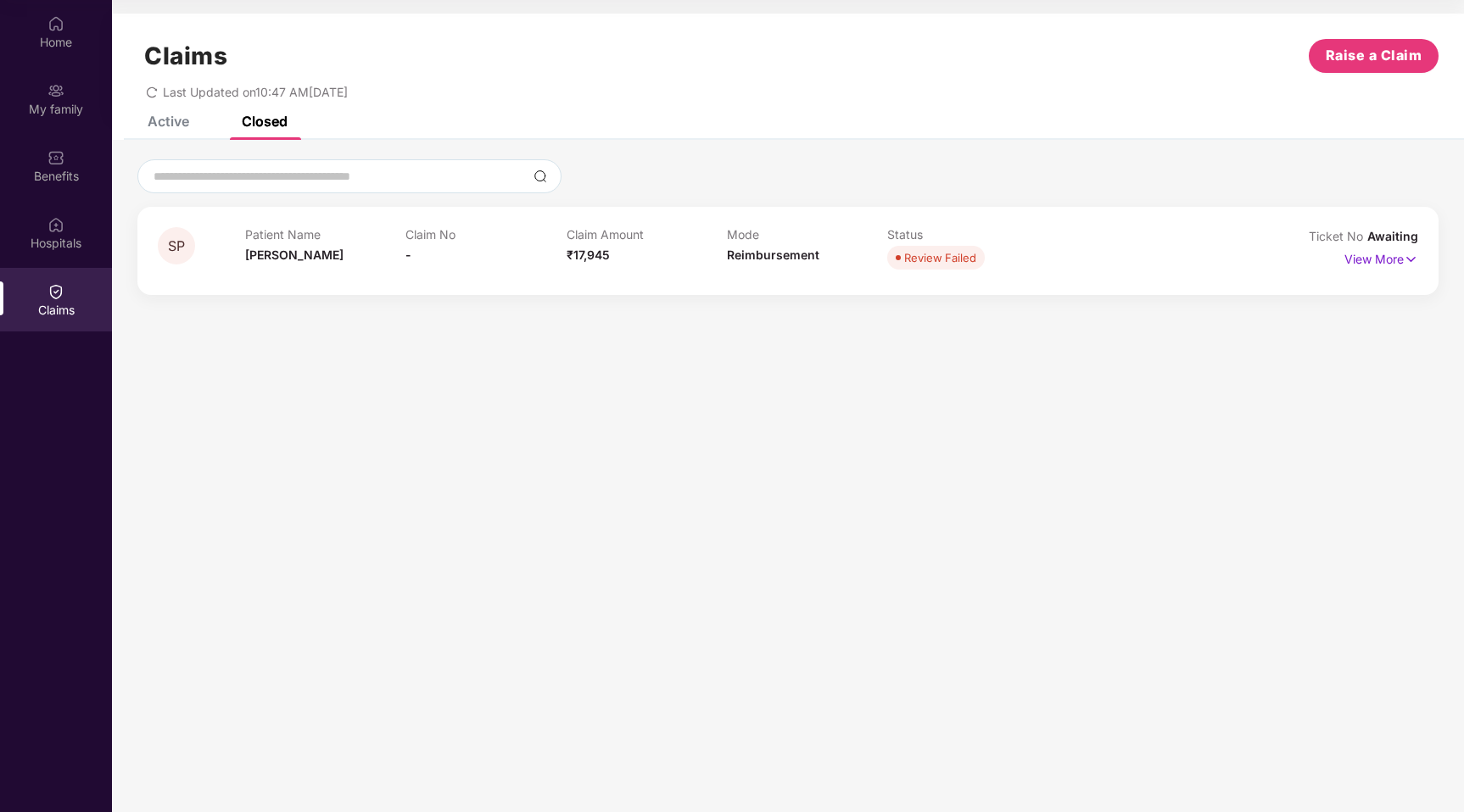
click at [161, 118] on div "Active" at bounding box center [169, 122] width 42 height 17
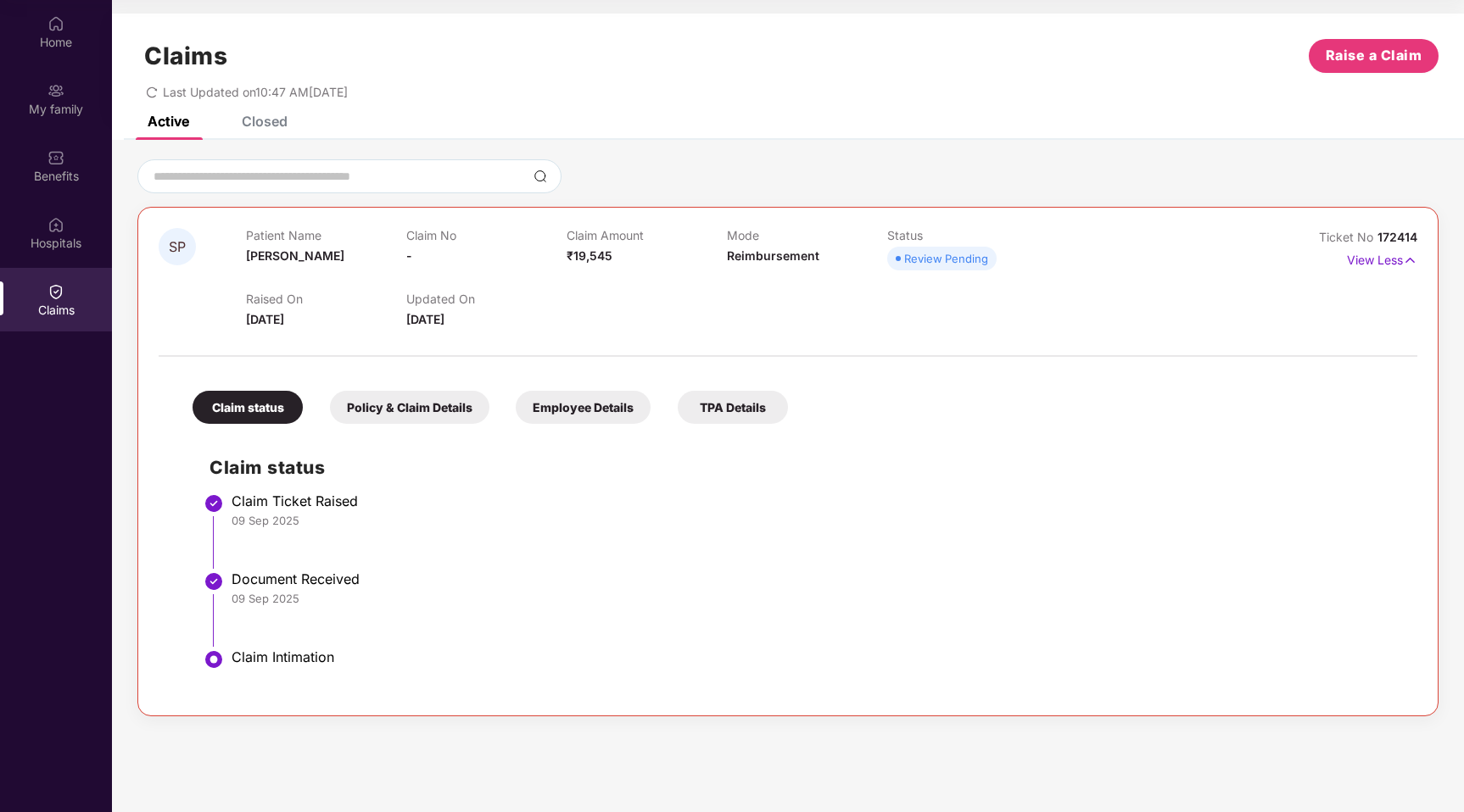
click at [686, 88] on div "Last Updated on 10:47 AM[DATE]" at bounding box center [788, 86] width 1302 height 26
